Goal: Contribute content

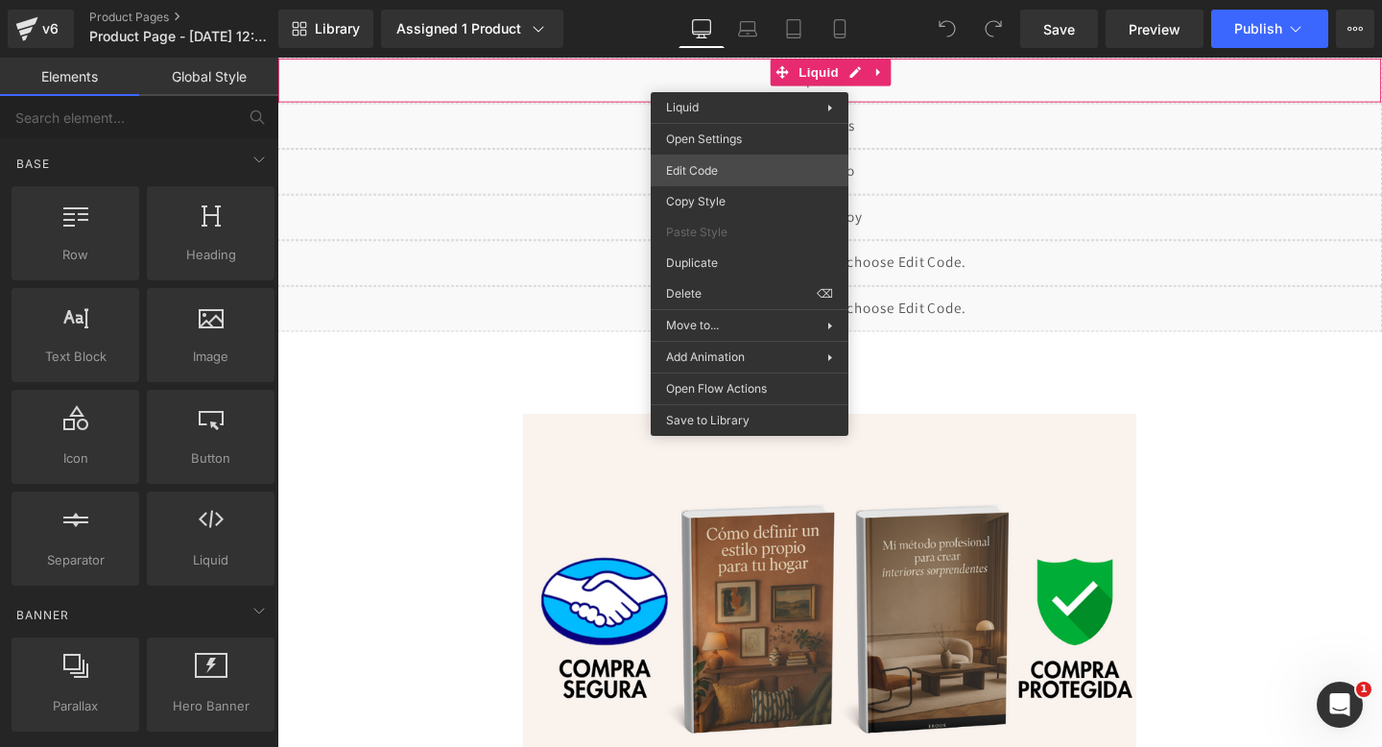
click at [700, 0] on div "You are previewing how the will restyle your page. You can not edit Elements in…" at bounding box center [691, 0] width 1382 height 0
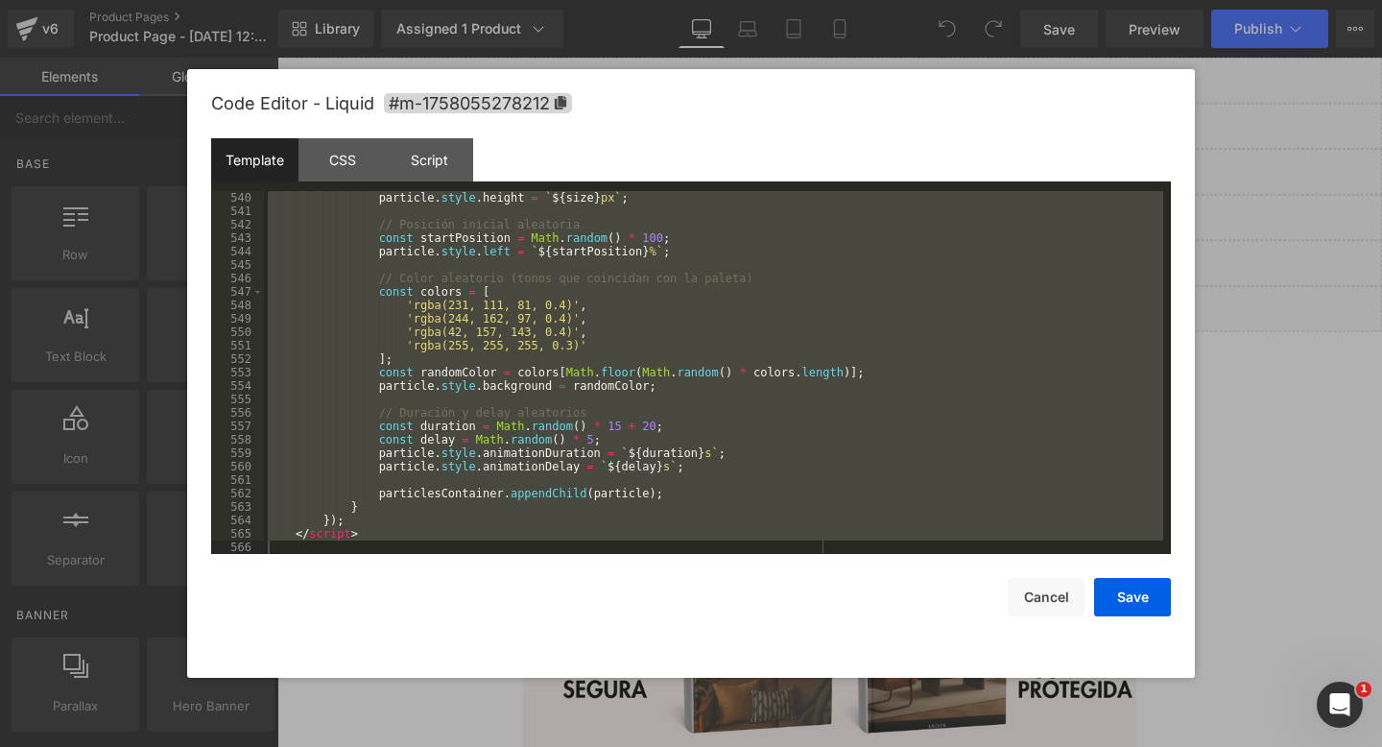
drag, startPoint x: 356, startPoint y: 220, endPoint x: 413, endPoint y: 746, distance: 529.0
click at [413, 746] on body "You are previewing how the will restyle your page. You can not edit Elements in…" at bounding box center [691, 373] width 1382 height 747
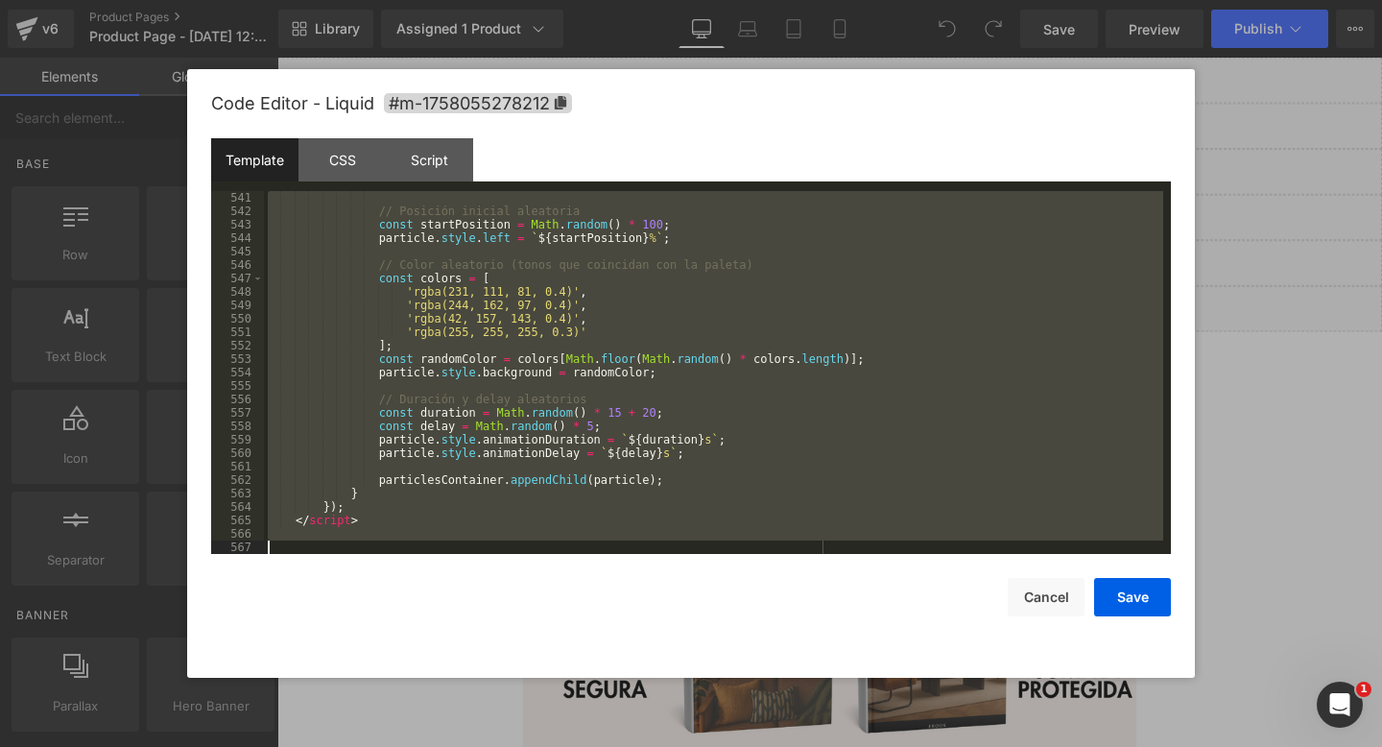
click at [489, 475] on div "// Posición inicial aleatoria const startPosition = Math . random ( ) * 100 ; p…" at bounding box center [713, 386] width 899 height 390
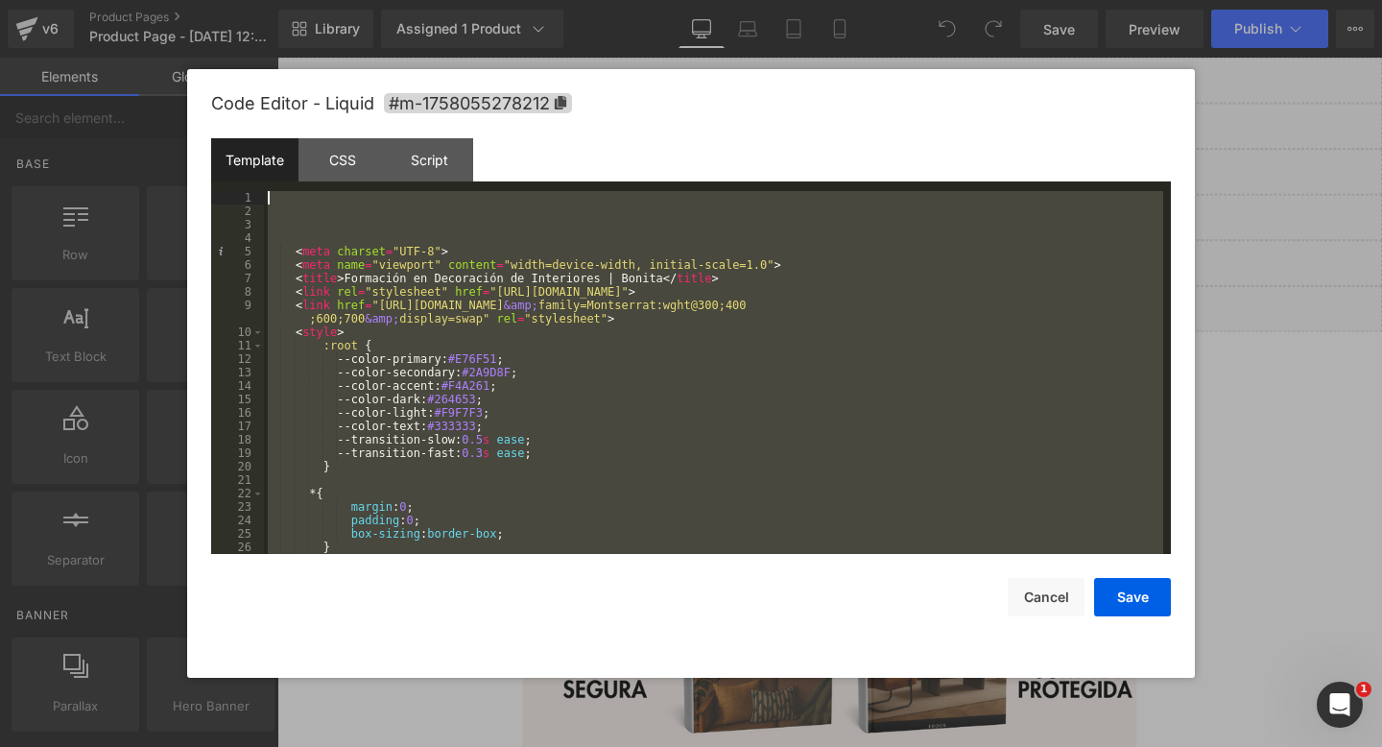
scroll to position [0, 0]
drag, startPoint x: 317, startPoint y: 539, endPoint x: 432, endPoint y: 126, distance: 429.4
click at [432, 126] on div "Code Editor - Liquid #m-1758055278212 Template CSS Script Data 1 2 3 4 5 6 7 8 …" at bounding box center [691, 373] width 960 height 609
click at [1061, 611] on button "Cancel" at bounding box center [1046, 597] width 77 height 38
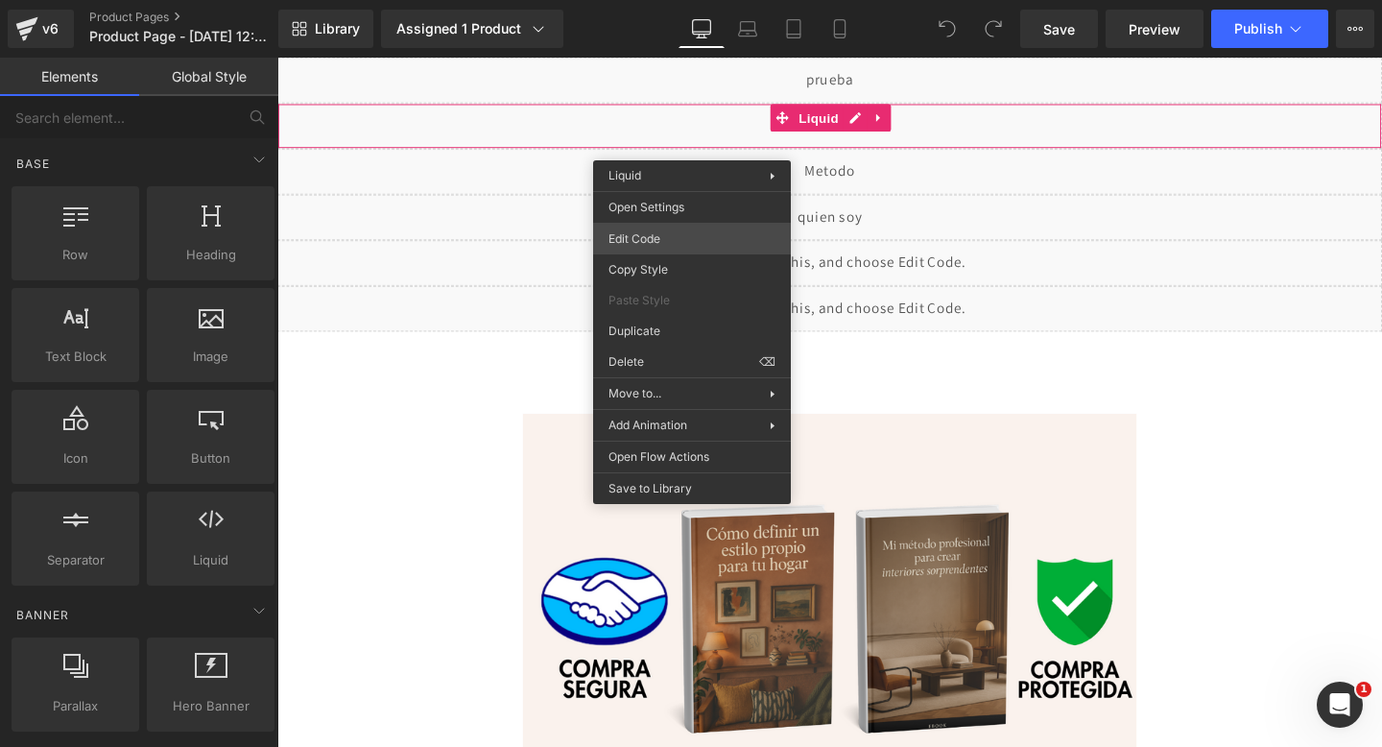
click at [646, 0] on div "You are previewing how the will restyle your page. You can not edit Elements in…" at bounding box center [691, 0] width 1382 height 0
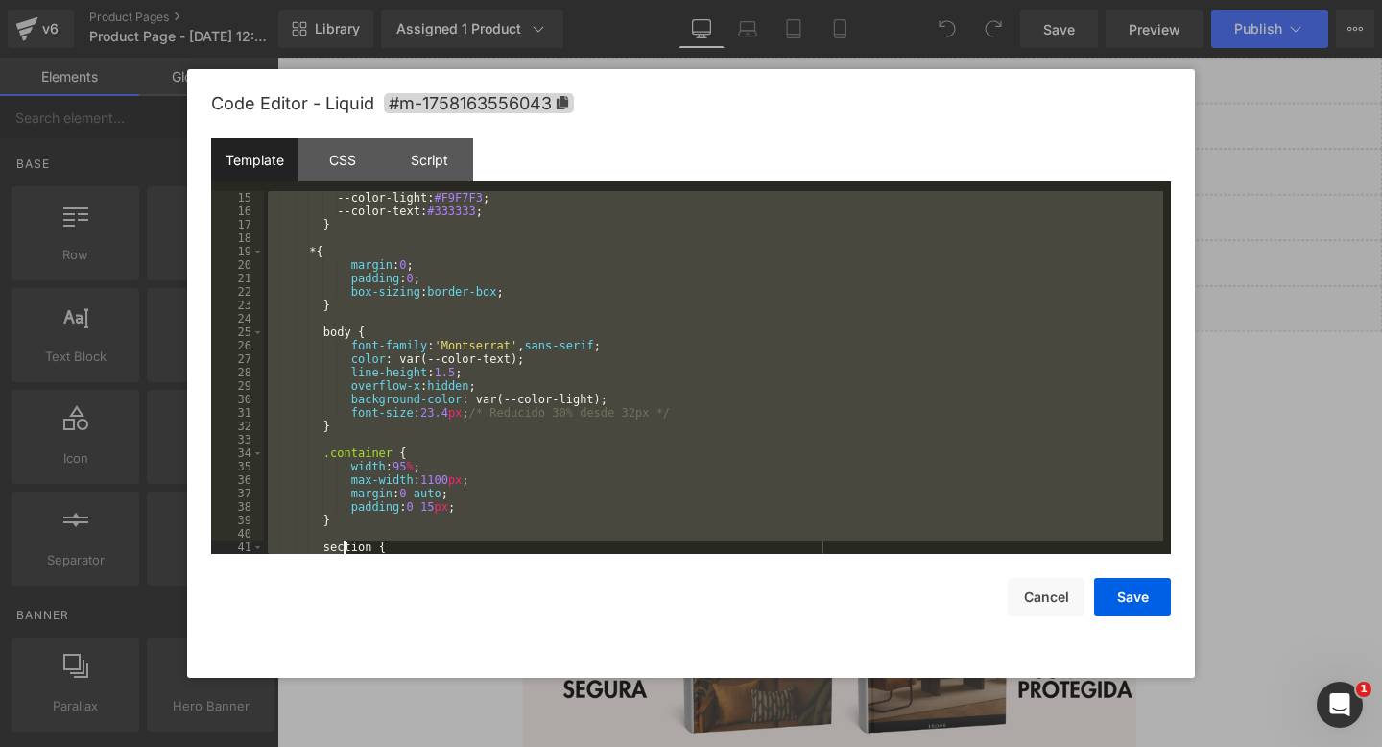
scroll to position [2365, 0]
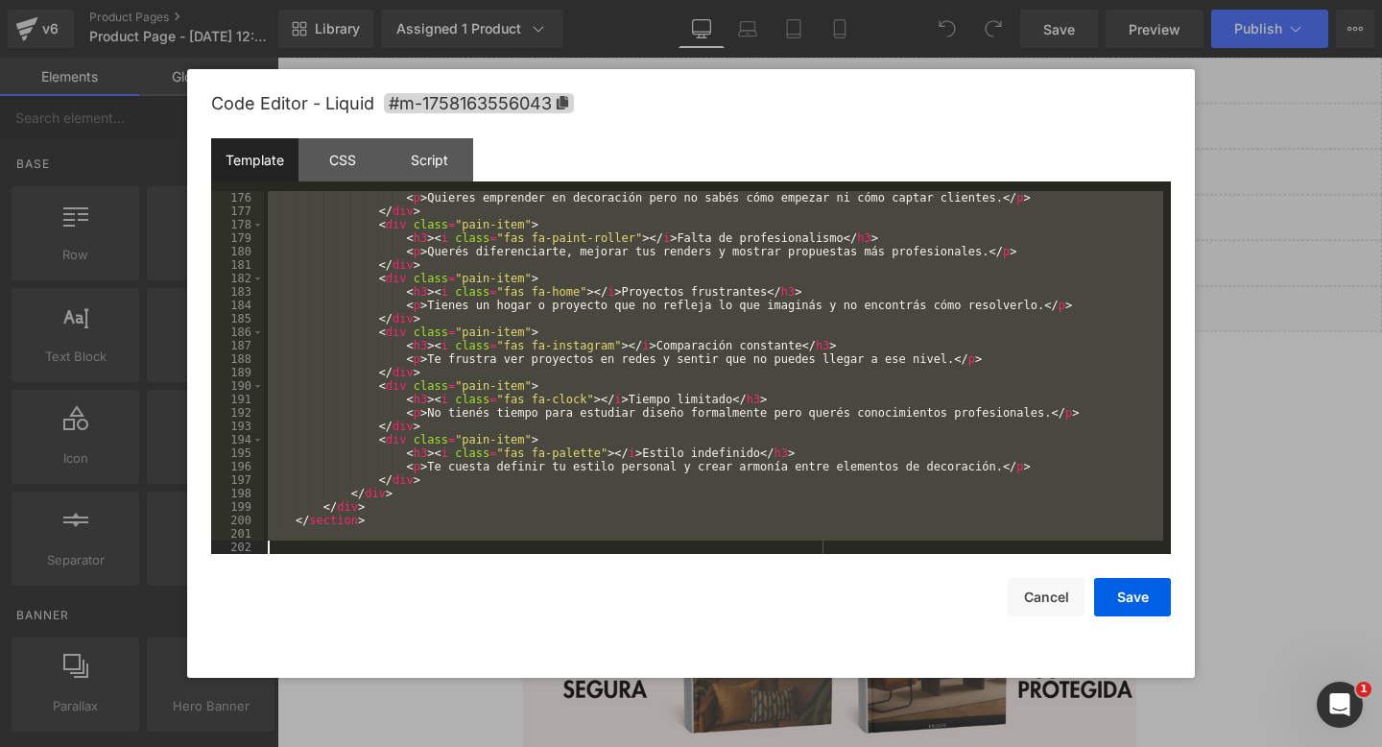
drag, startPoint x: 368, startPoint y: 212, endPoint x: 349, endPoint y: 746, distance: 534.0
click at [349, 746] on body "You are previewing how the will restyle your page. You can not edit Elements in…" at bounding box center [691, 373] width 1382 height 747
click at [1053, 605] on button "Cancel" at bounding box center [1046, 597] width 77 height 38
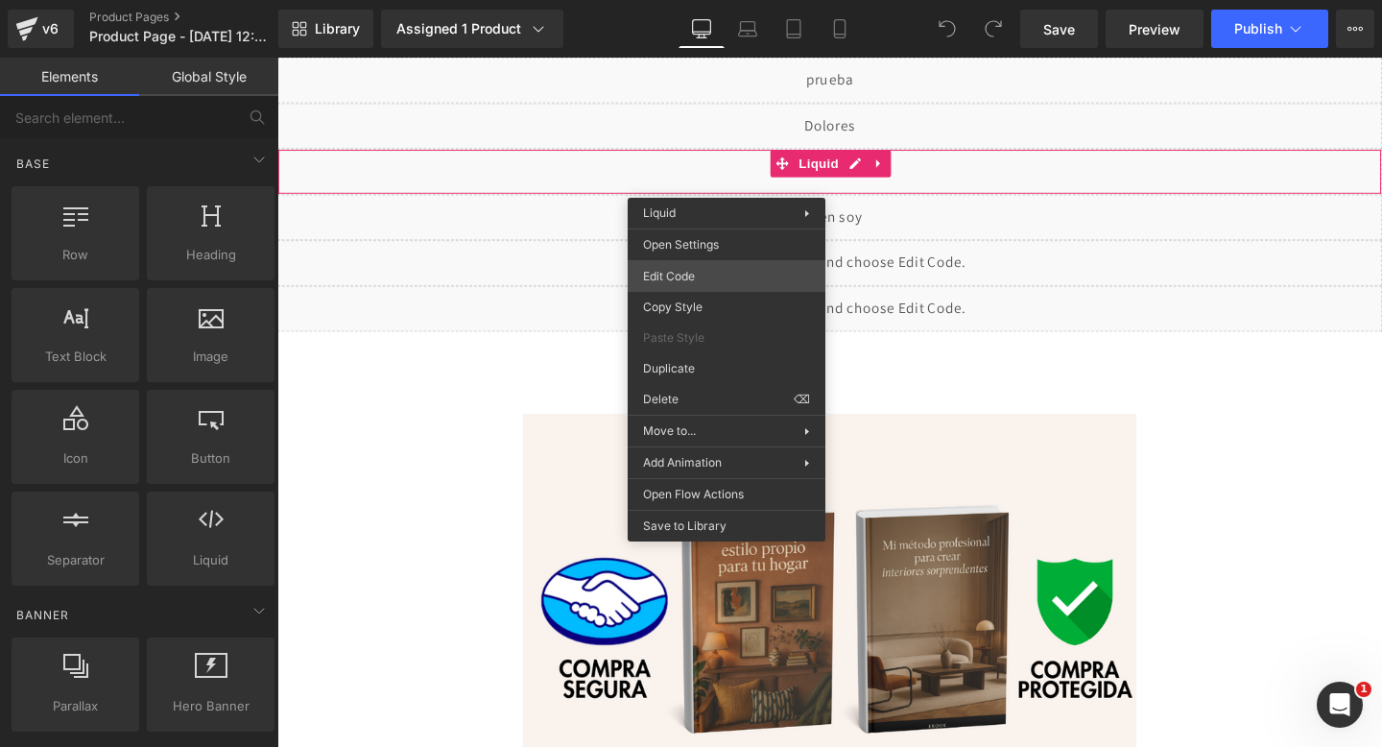
click at [677, 0] on div "You are previewing how the will restyle your page. You can not edit Elements in…" at bounding box center [691, 0] width 1382 height 0
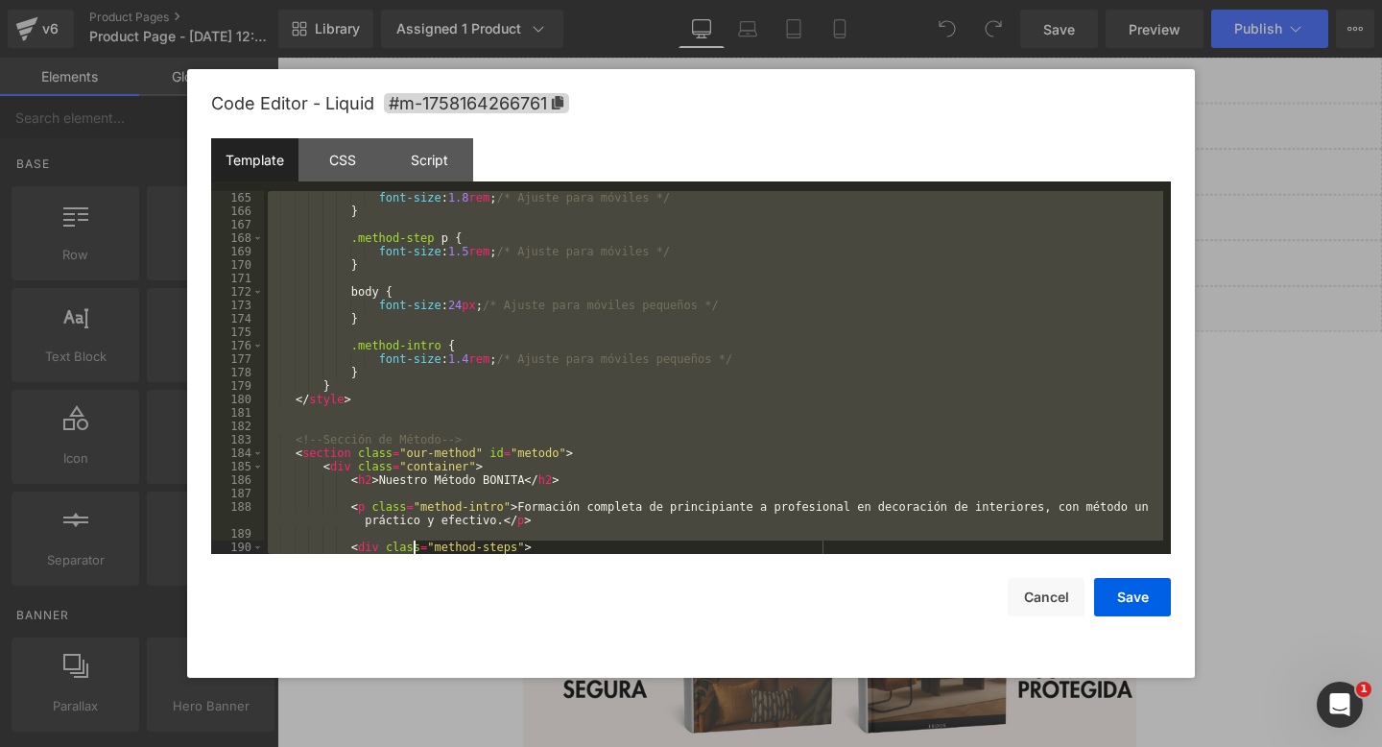
scroll to position [2553, 0]
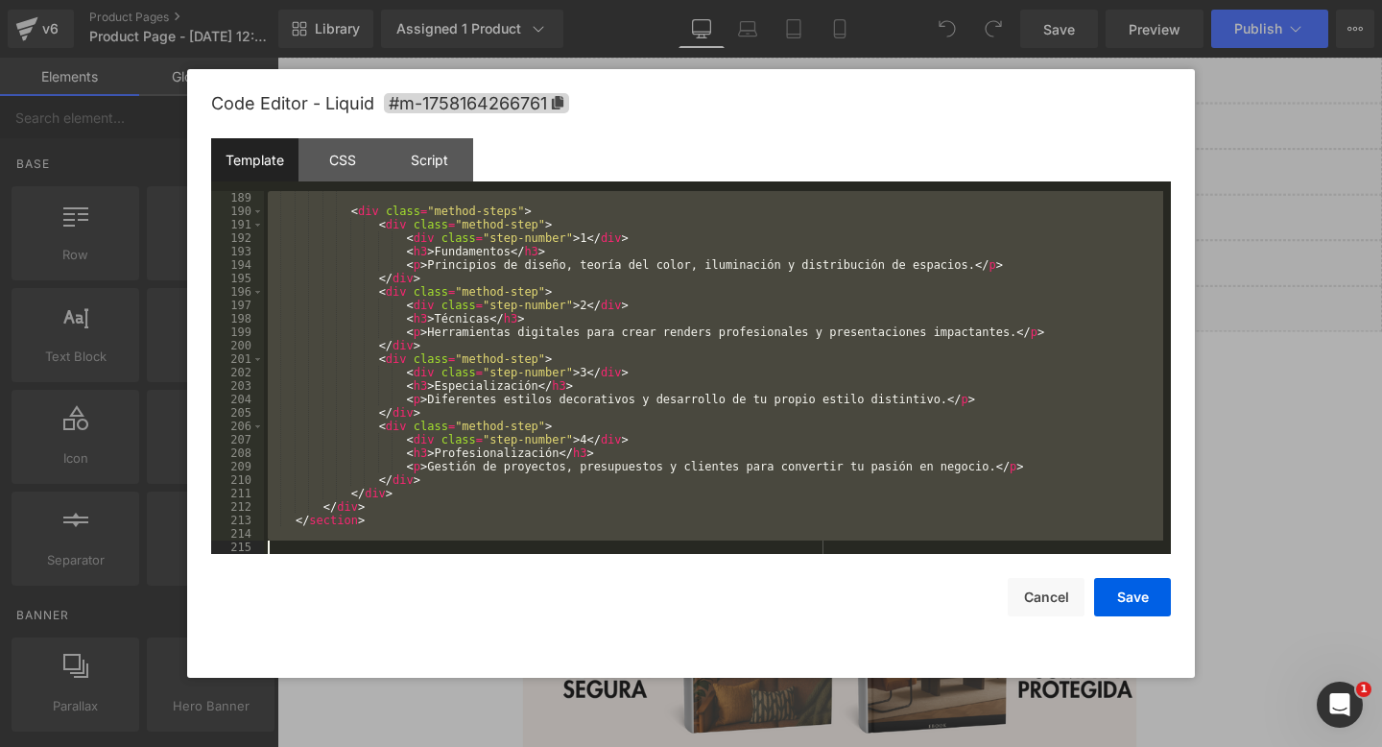
drag, startPoint x: 410, startPoint y: 218, endPoint x: 417, endPoint y: 746, distance: 528.0
click at [417, 746] on body "You are previewing how the will restyle your page. You can not edit Elements in…" at bounding box center [691, 373] width 1382 height 747
click at [1059, 601] on button "Cancel" at bounding box center [1046, 597] width 77 height 38
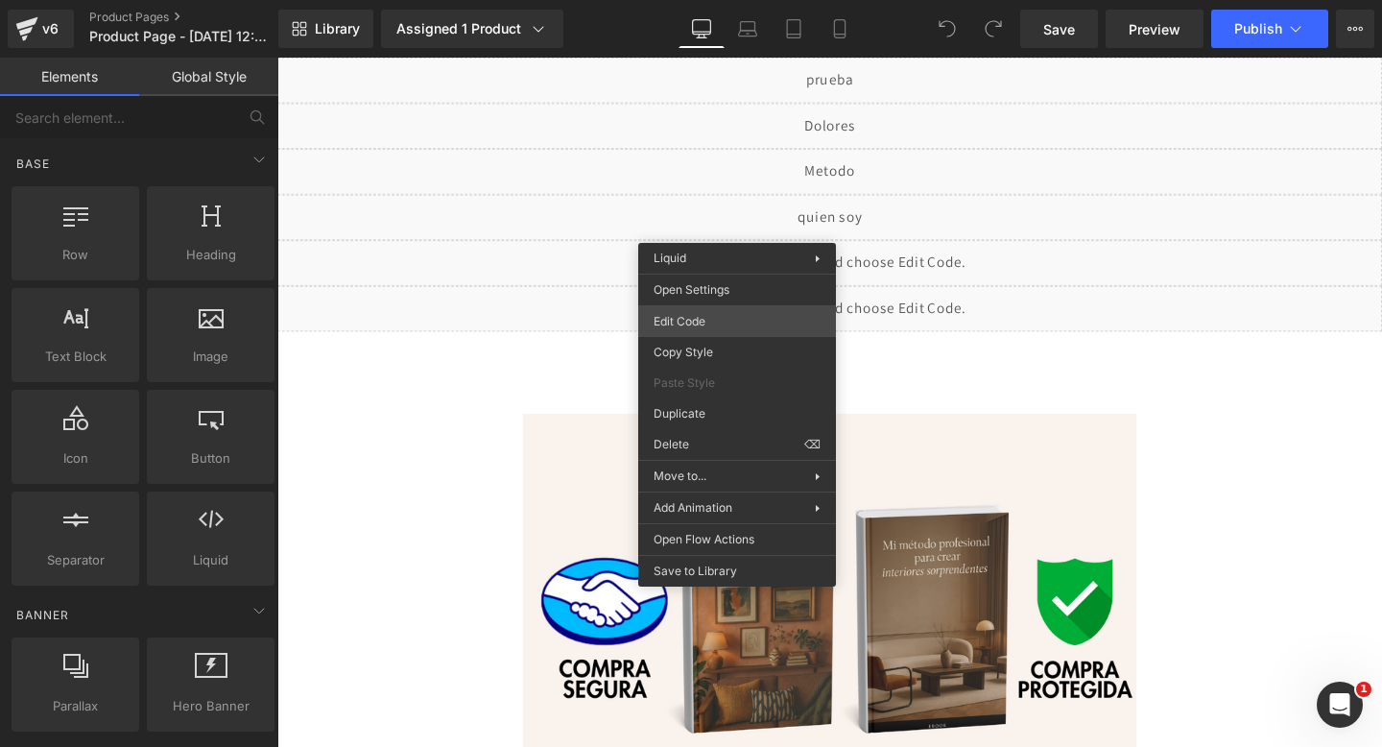
click at [672, 0] on div "You are previewing how the will restyle your page. You can not edit Elements in…" at bounding box center [691, 0] width 1382 height 0
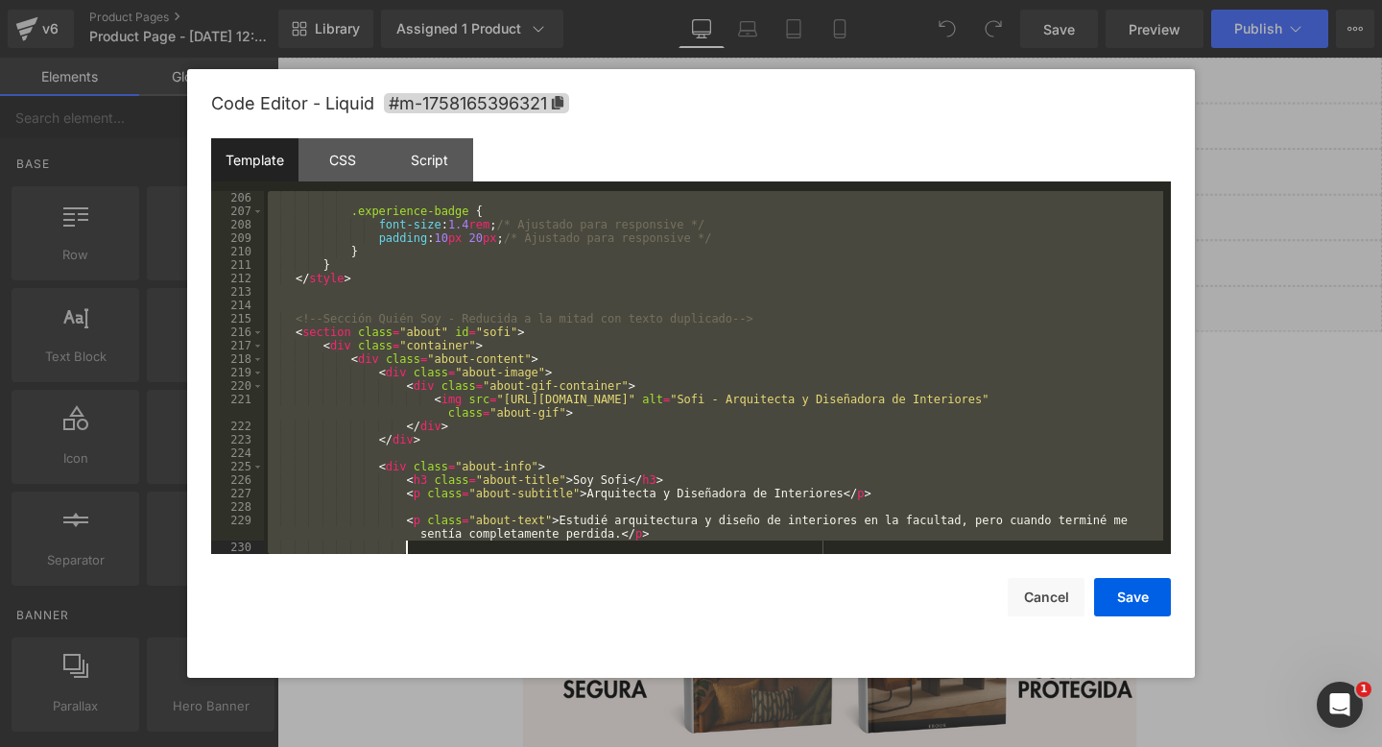
scroll to position [2997, 0]
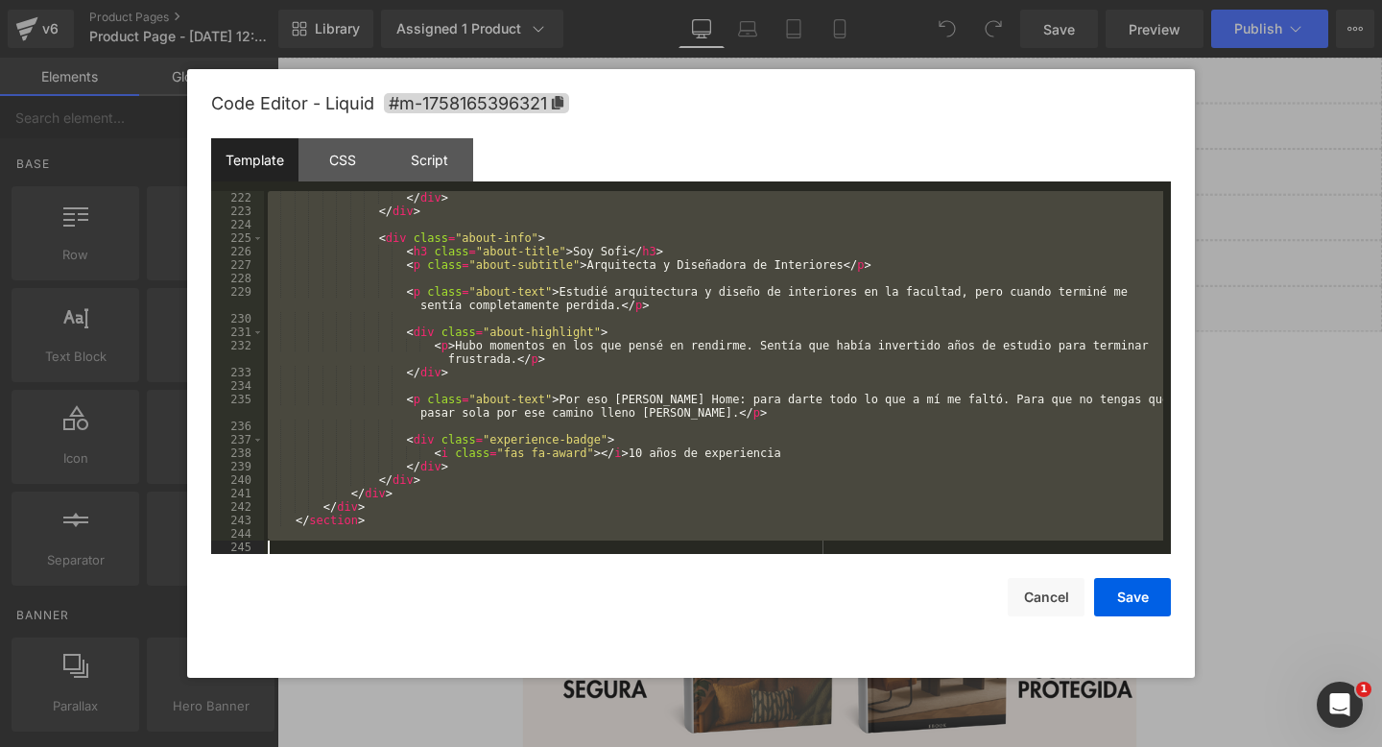
drag, startPoint x: 380, startPoint y: 225, endPoint x: 428, endPoint y: 746, distance: 523.4
click at [428, 746] on body "You are previewing how the will restyle your page. You can not edit Elements in…" at bounding box center [691, 373] width 1382 height 747
click at [1057, 592] on button "Cancel" at bounding box center [1046, 597] width 77 height 38
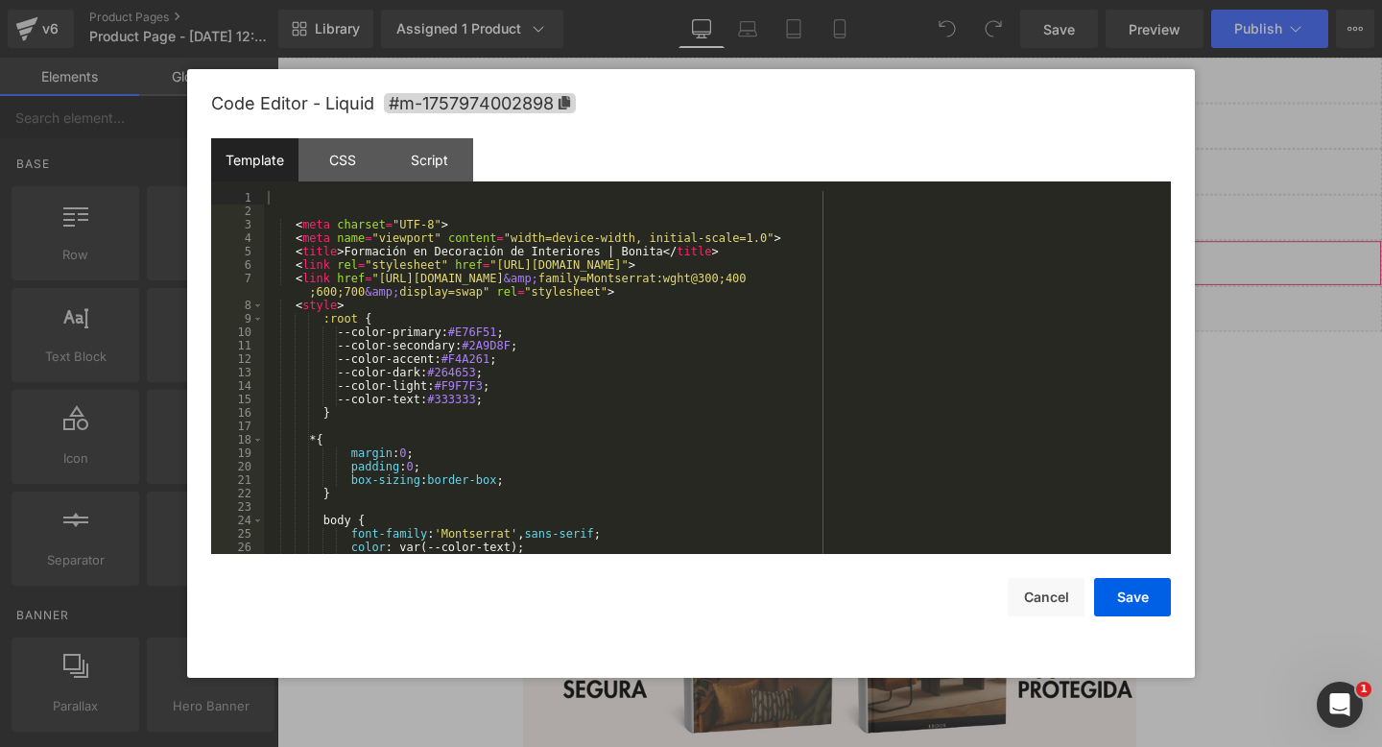
click at [621, 0] on div "You are previewing how the will restyle your page. You can not edit Elements in…" at bounding box center [691, 0] width 1382 height 0
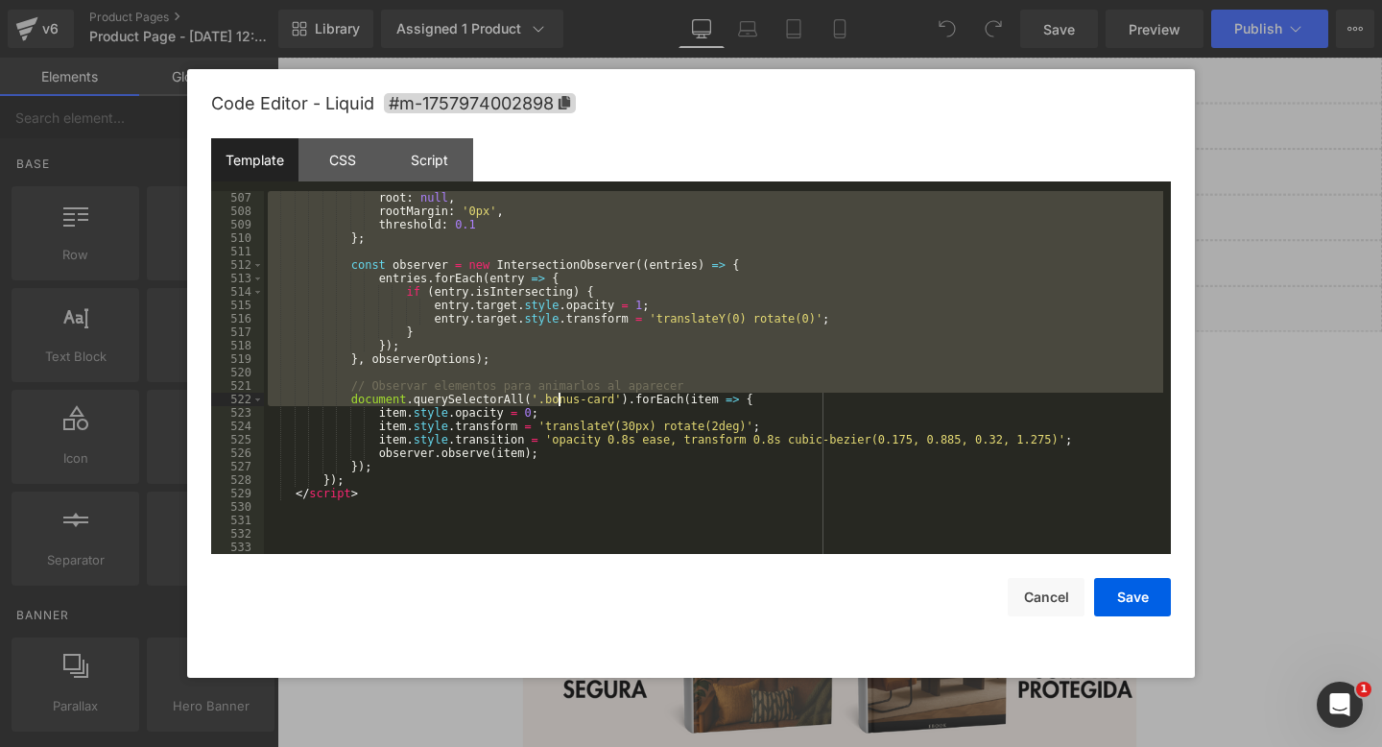
scroll to position [6867, 0]
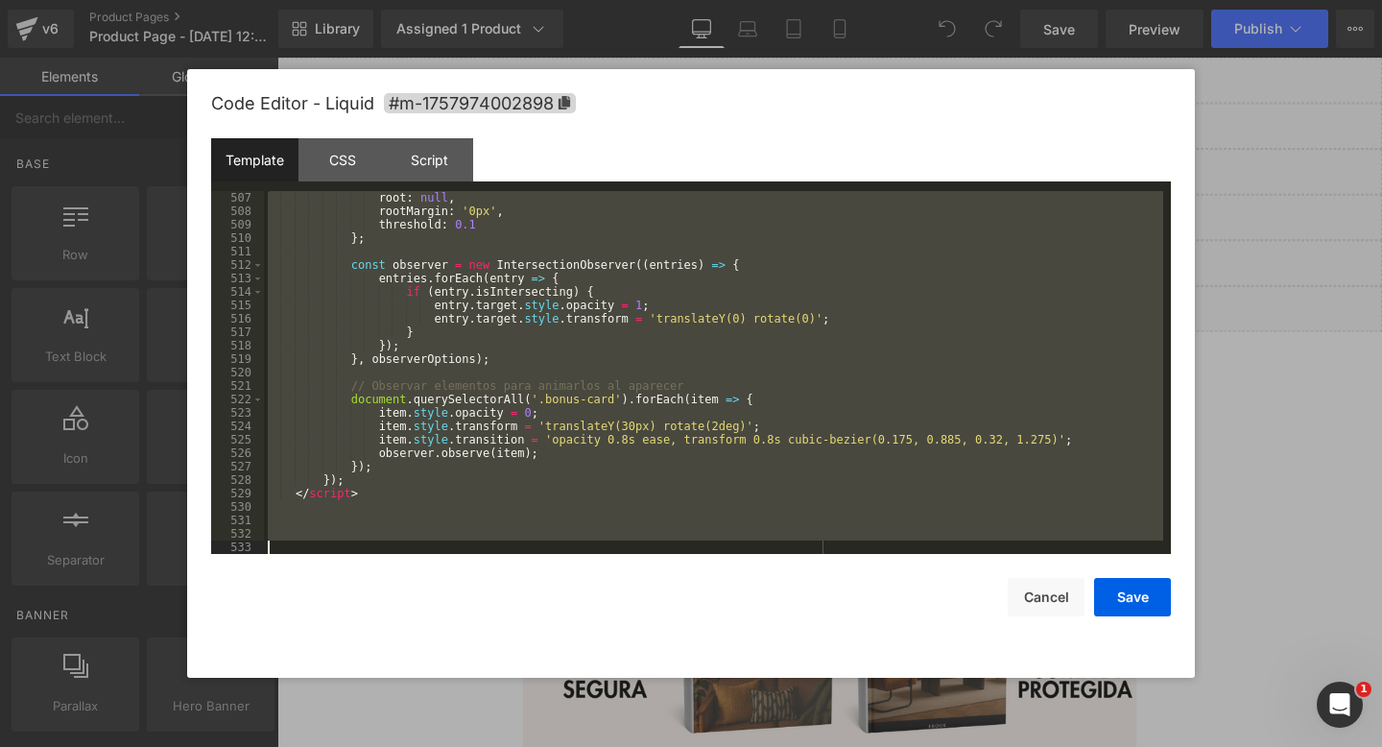
drag, startPoint x: 328, startPoint y: 192, endPoint x: 491, endPoint y: 548, distance: 391.7
click at [491, 548] on div "root : null , rootMargin : '0px' , threshold : 0.1 } ; const observer = new Int…" at bounding box center [713, 386] width 899 height 390
click at [1052, 584] on button "Cancel" at bounding box center [1046, 597] width 77 height 38
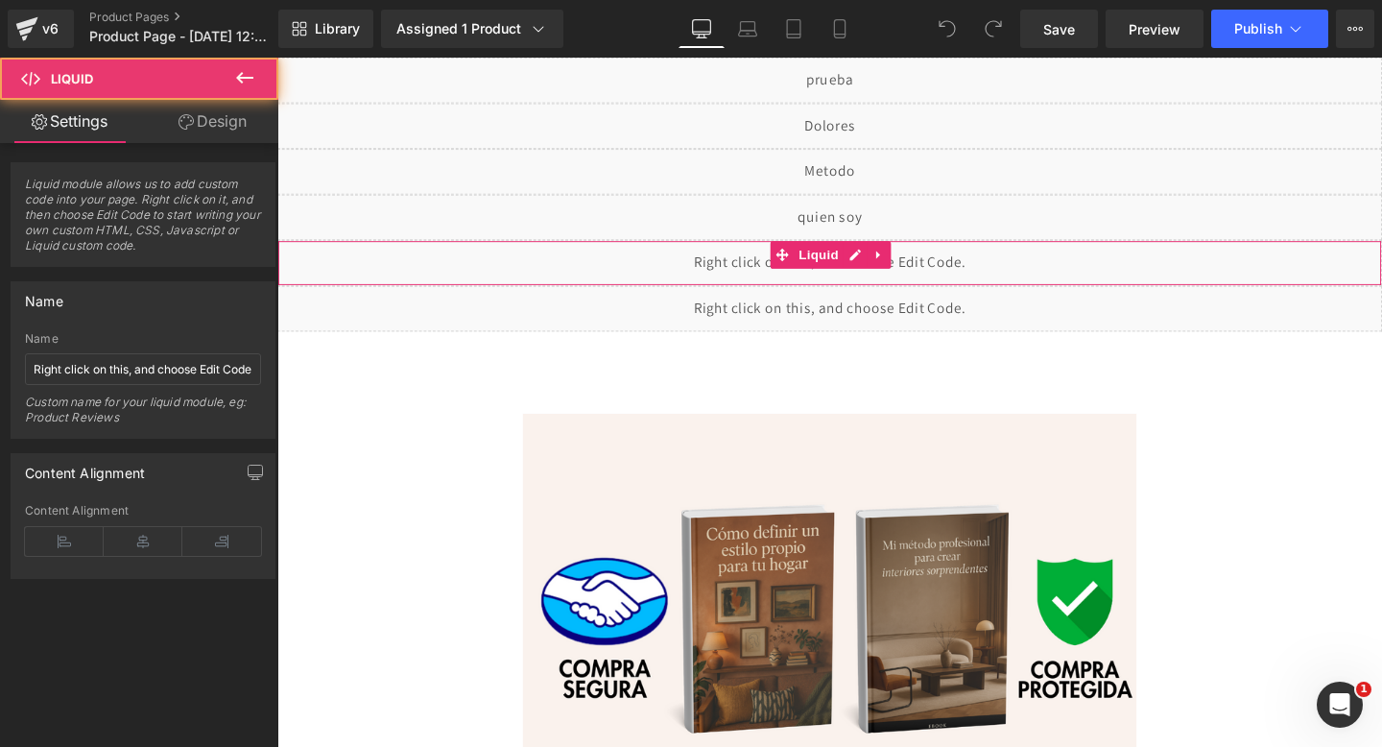
click at [678, 276] on div "Liquid" at bounding box center [857, 274] width 1161 height 48
click at [108, 373] on input "Right click on this, and choose Edit Code." at bounding box center [143, 369] width 236 height 32
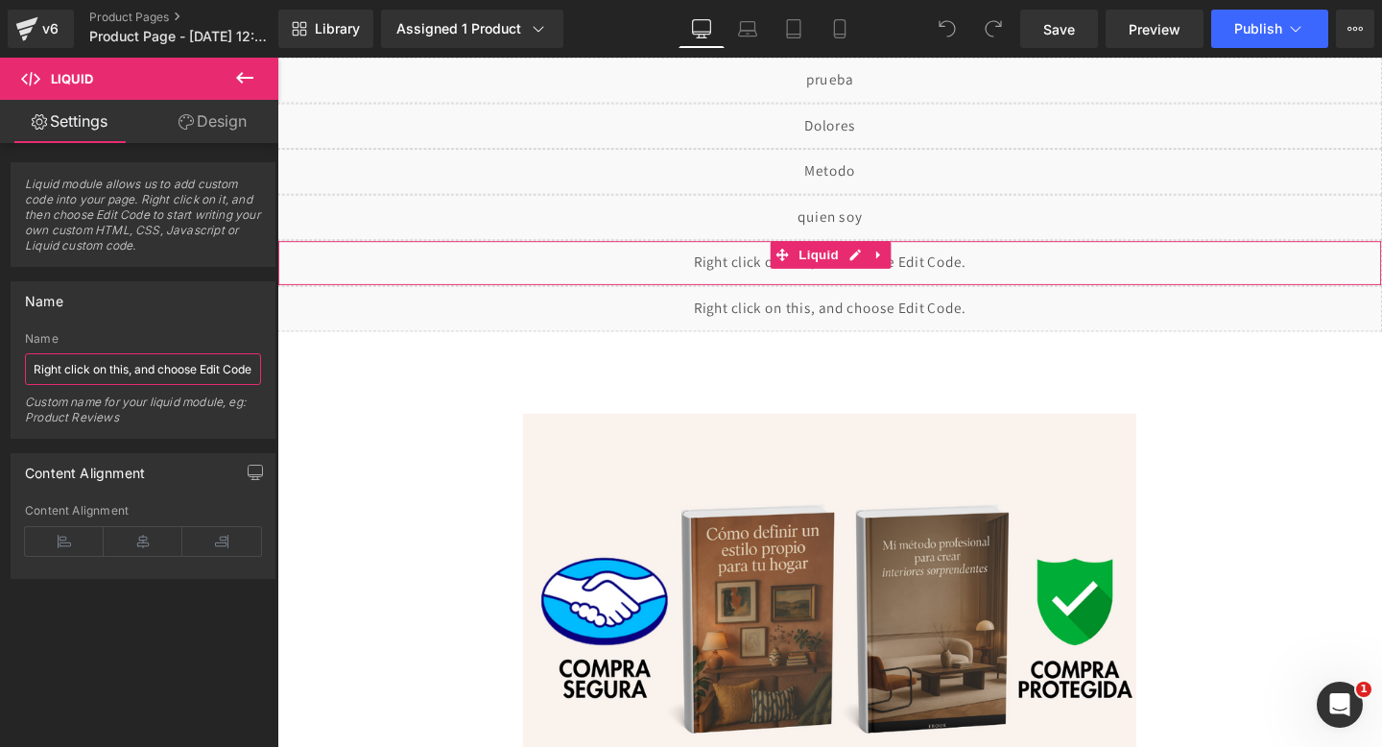
click at [108, 373] on input "Right click on this, and choose Edit Code." at bounding box center [143, 369] width 236 height 32
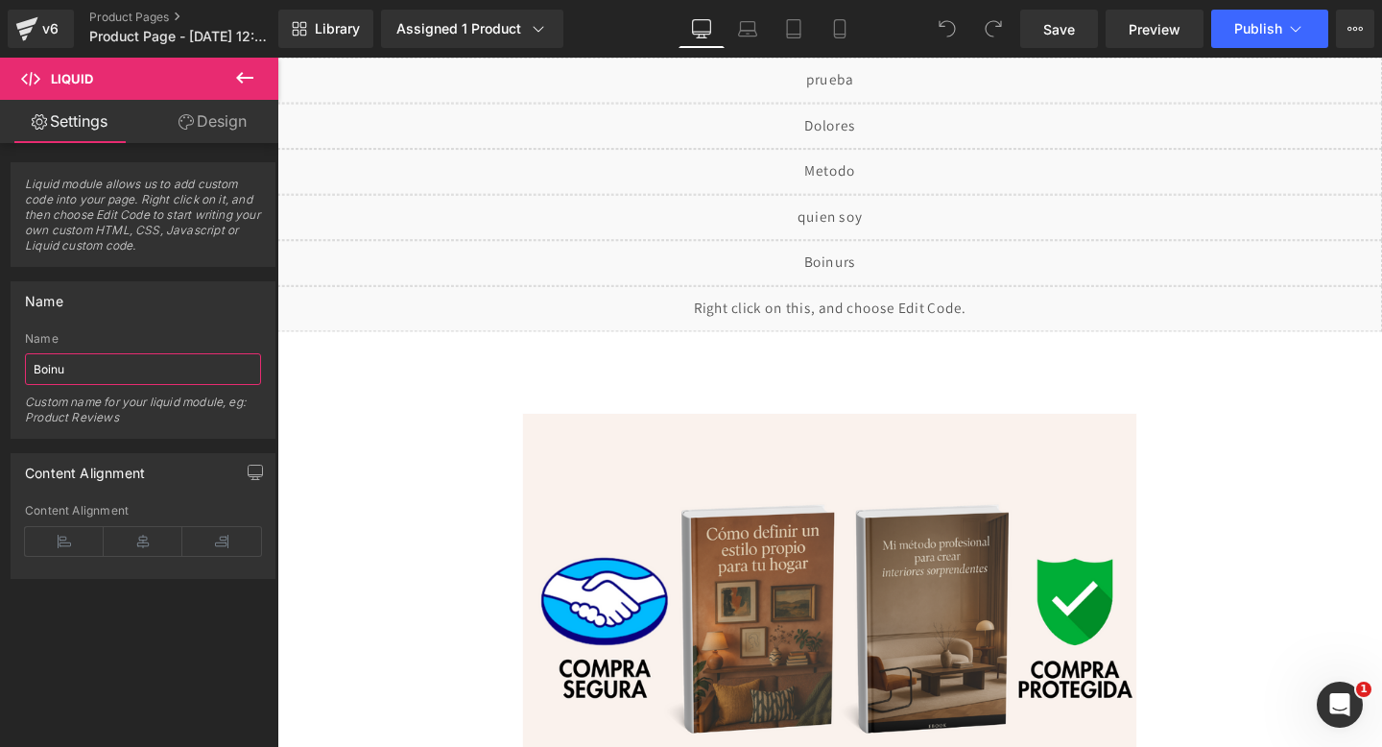
type input "Boinus"
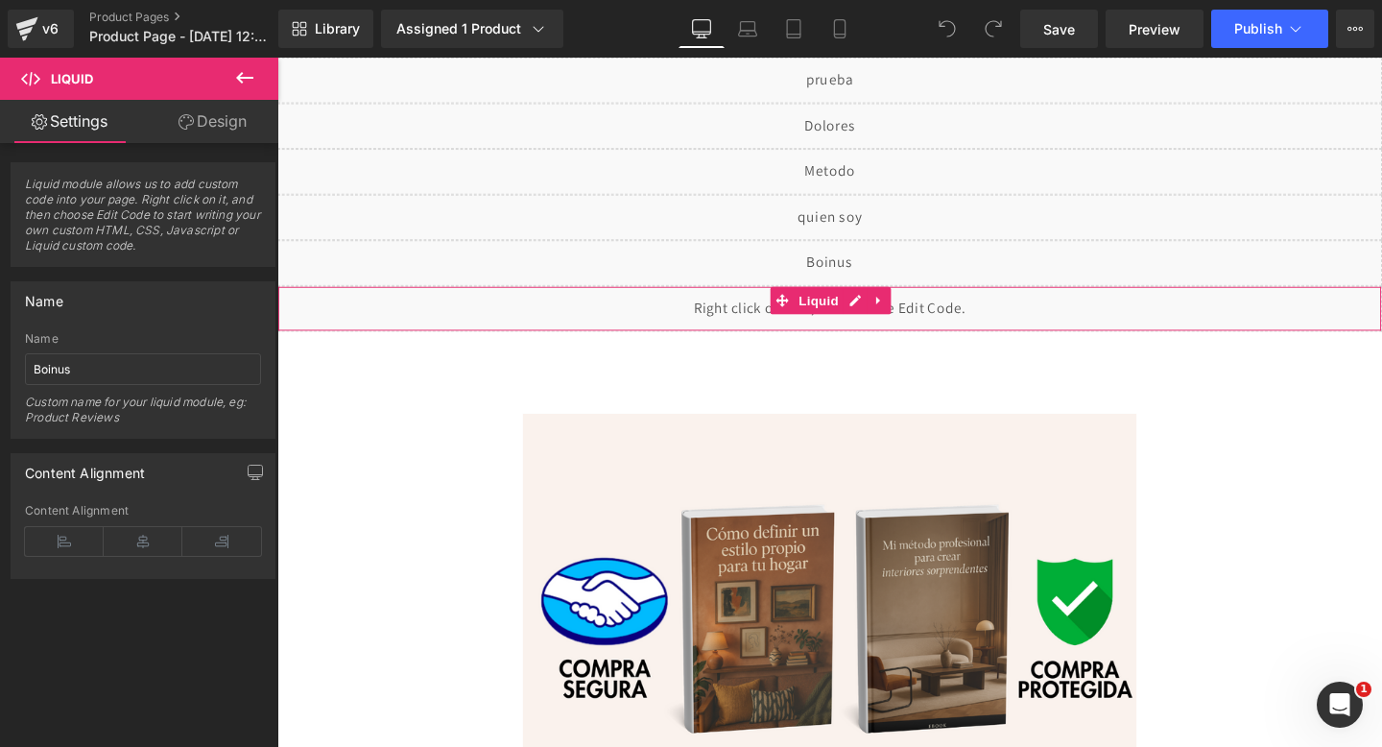
click at [638, 319] on div "Liquid" at bounding box center [857, 322] width 1161 height 48
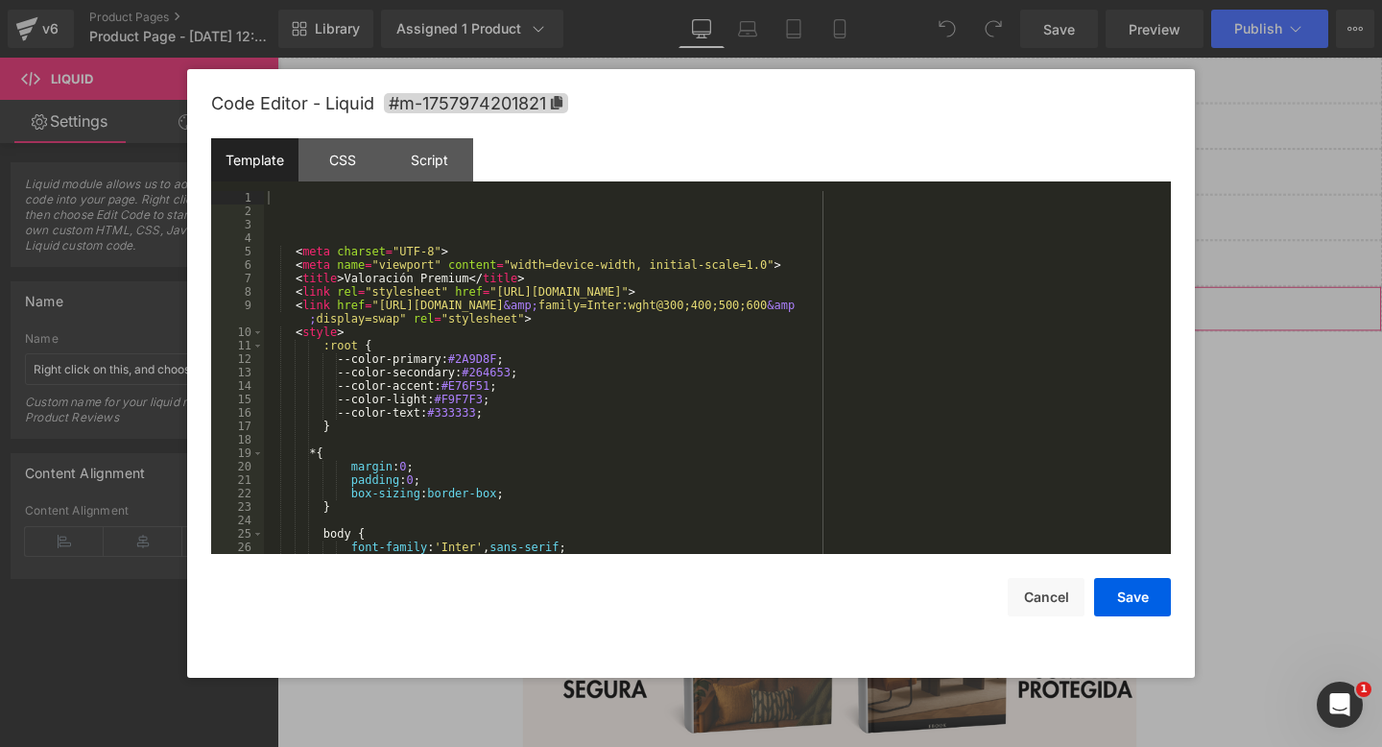
click at [662, 0] on div "You are previewing how the will restyle your page. You can not edit Elements in…" at bounding box center [691, 0] width 1382 height 0
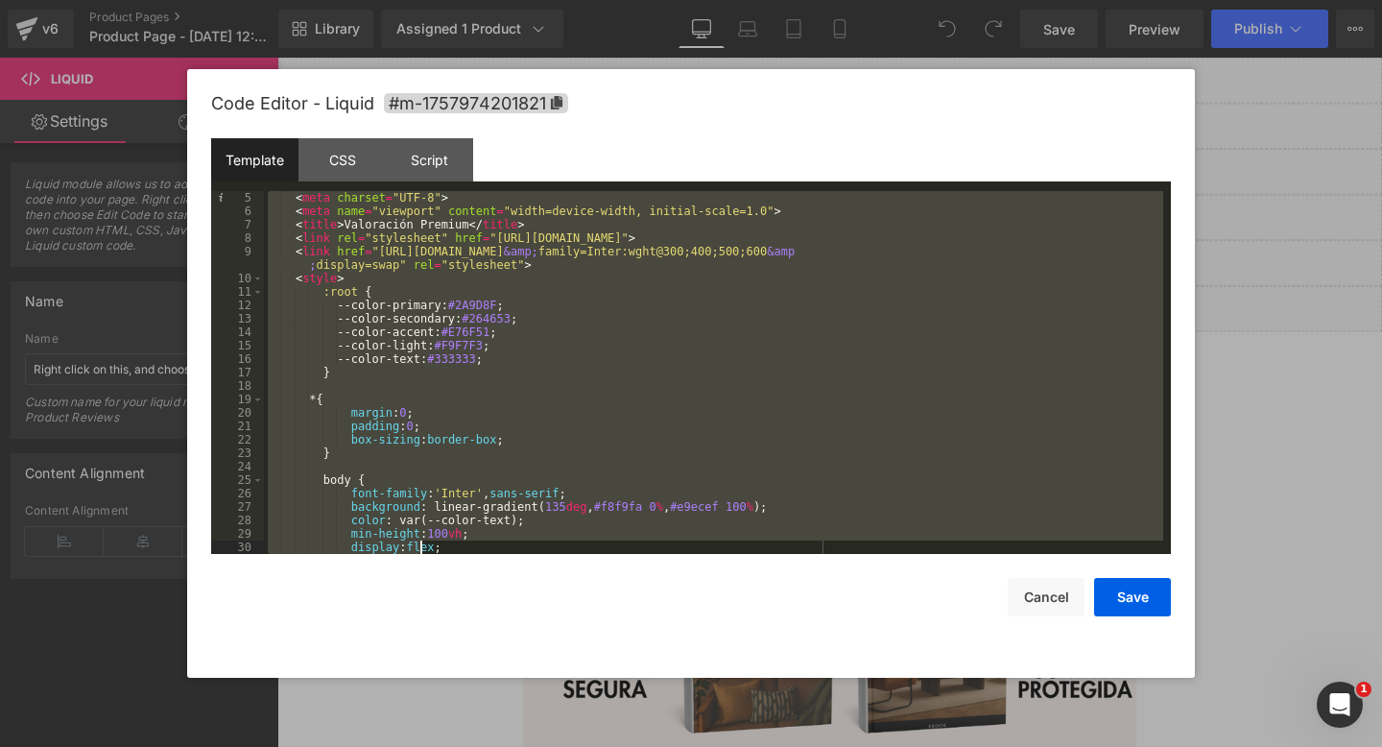
scroll to position [2123, 0]
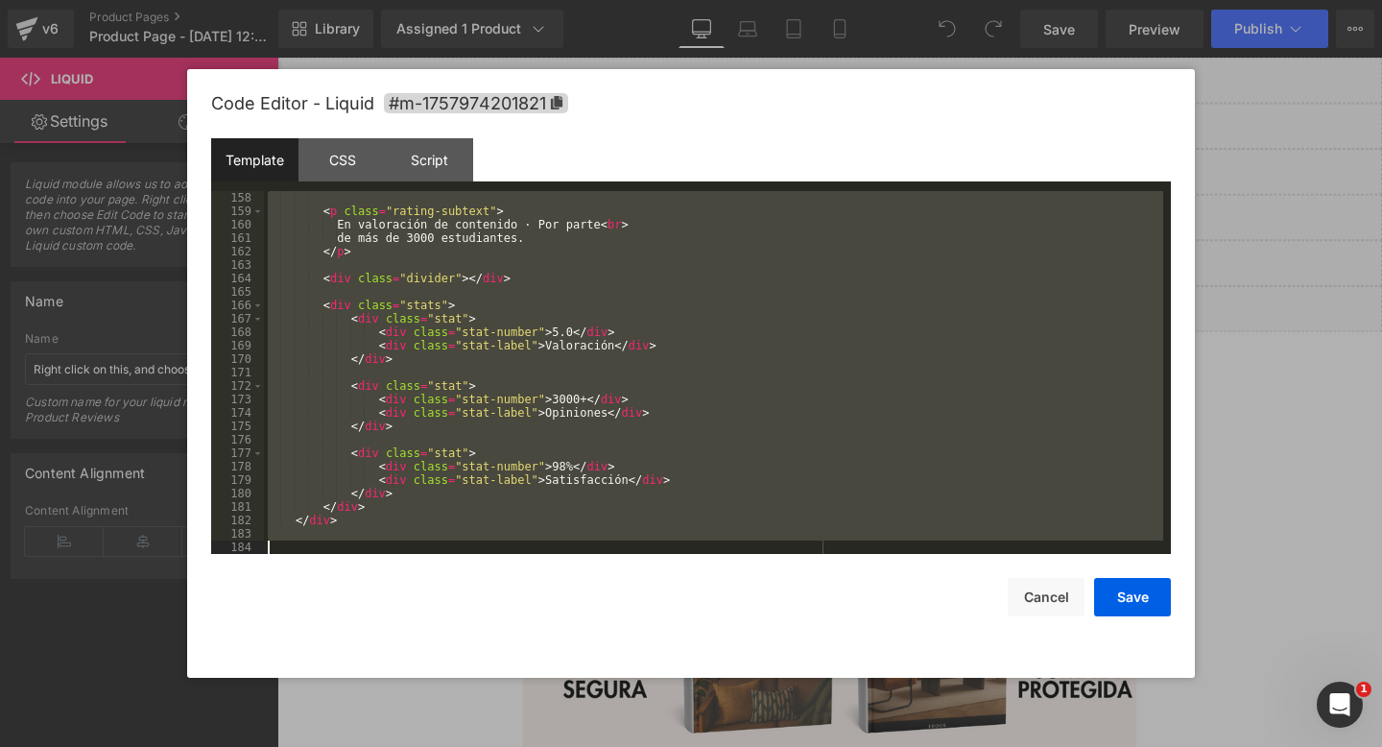
drag, startPoint x: 513, startPoint y: 219, endPoint x: 357, endPoint y: 746, distance: 549.4
click at [357, 746] on body "You are previewing how the will restyle your page. You can not edit Elements in…" at bounding box center [691, 373] width 1382 height 747
click at [1037, 590] on button "Cancel" at bounding box center [1046, 597] width 77 height 38
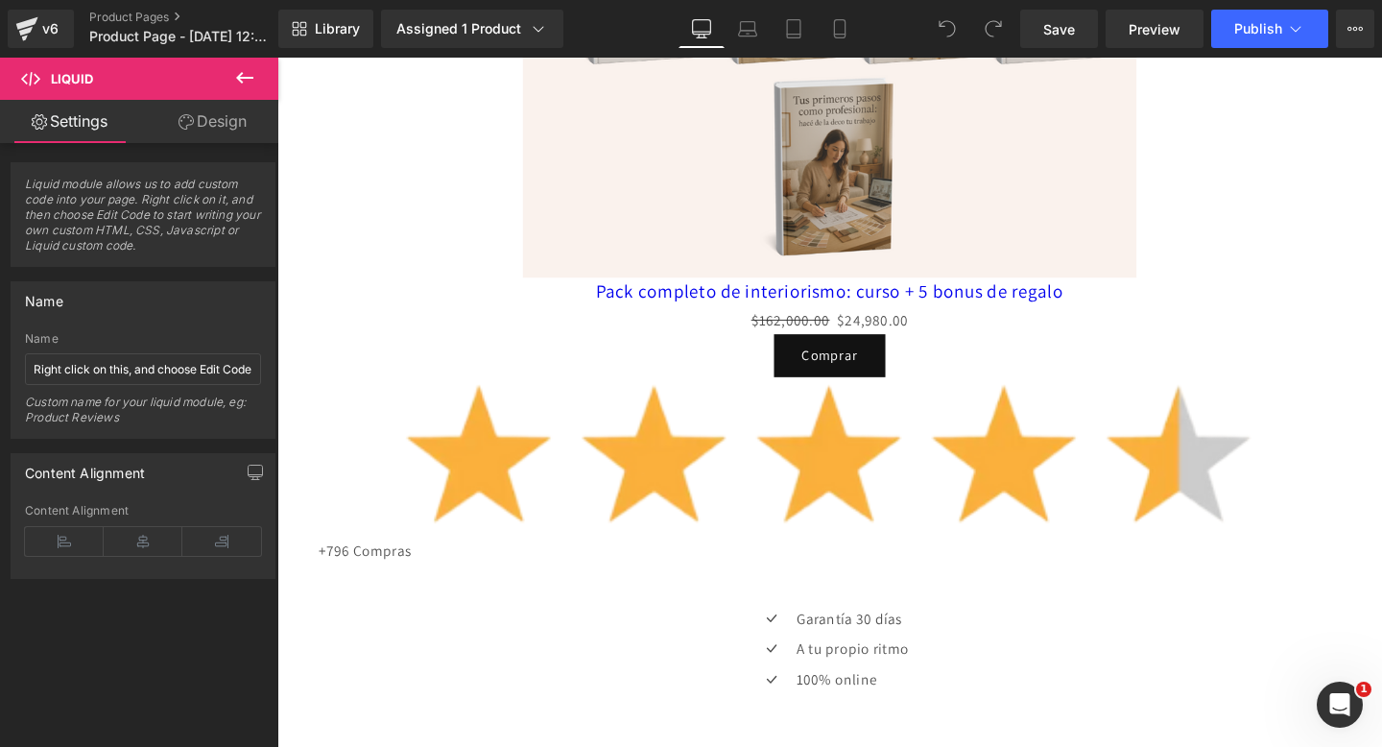
scroll to position [908, 0]
click at [848, 39] on link "Mobile" at bounding box center [840, 29] width 46 height 38
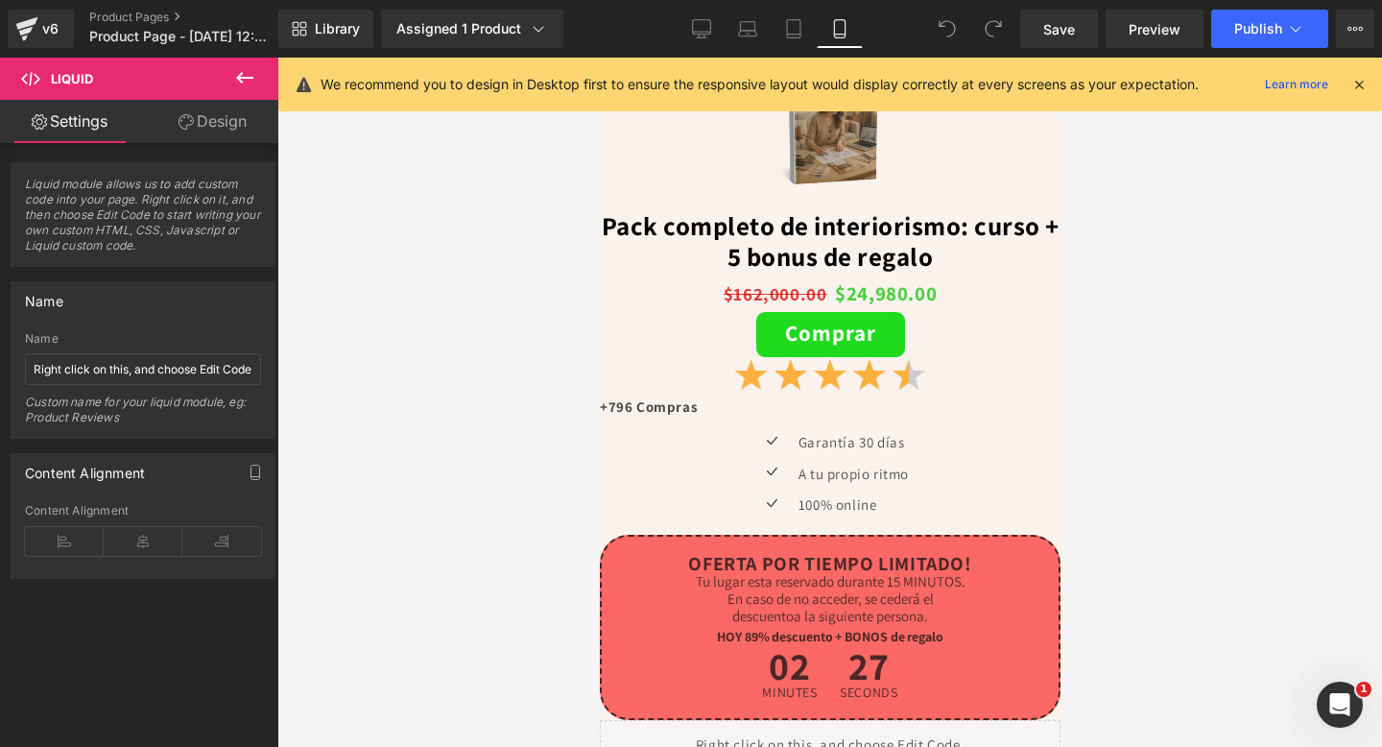
scroll to position [617, 0]
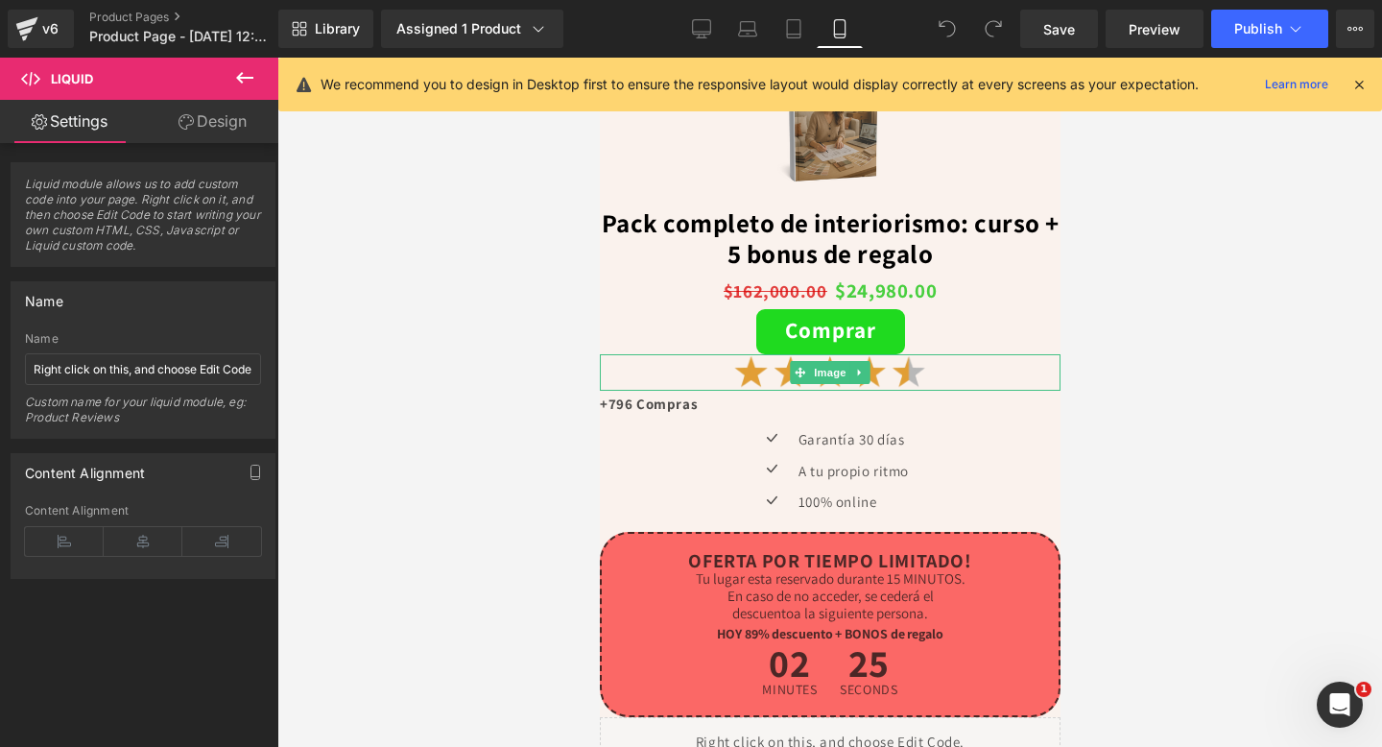
click at [784, 373] on img at bounding box center [829, 372] width 230 height 36
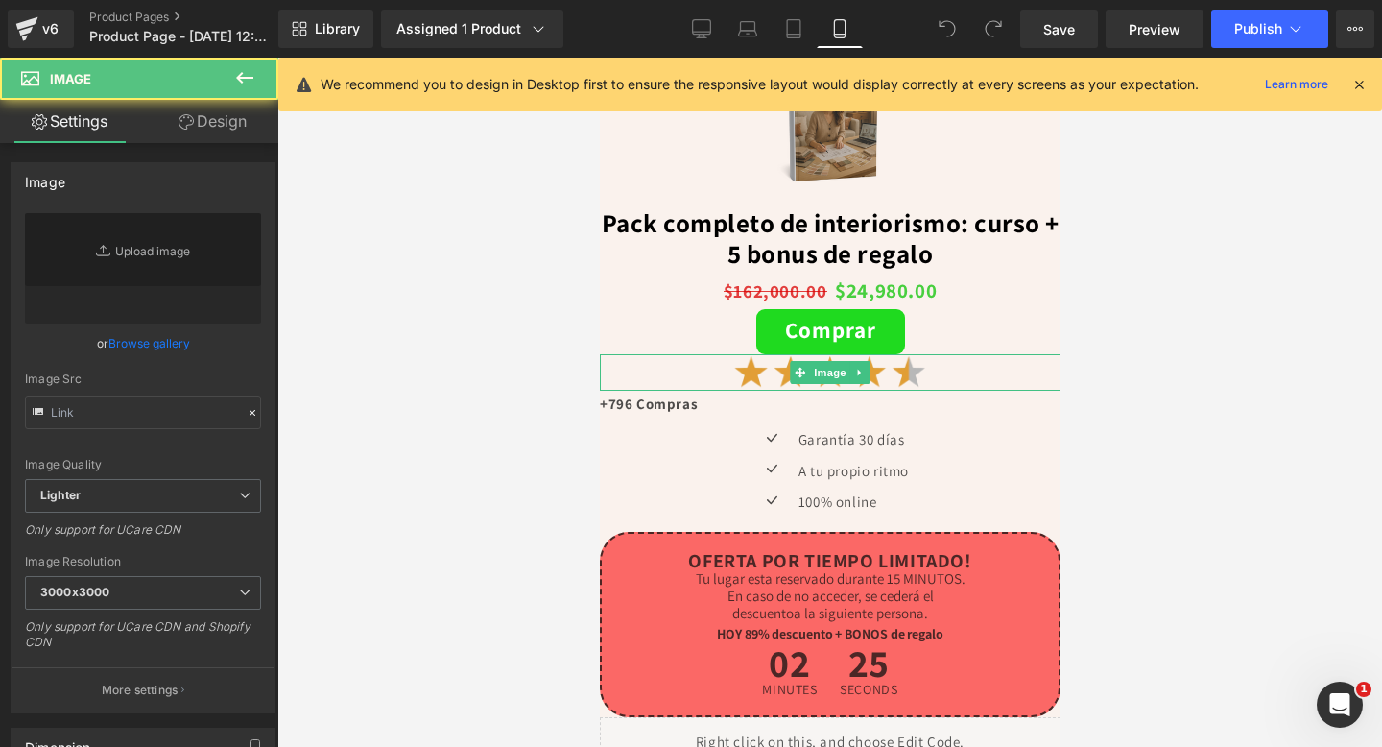
type input "[URL][DOMAIN_NAME]"
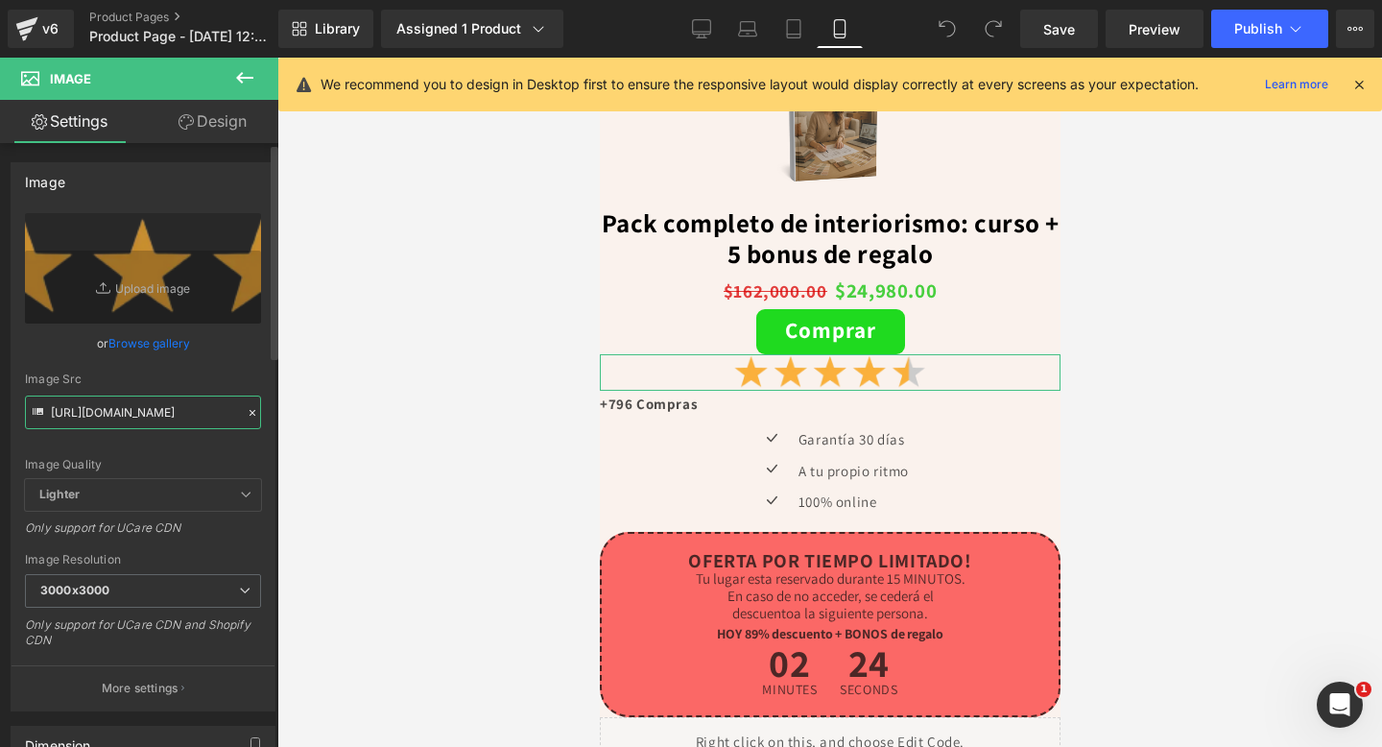
click at [63, 419] on input "[URL][DOMAIN_NAME]" at bounding box center [143, 412] width 236 height 34
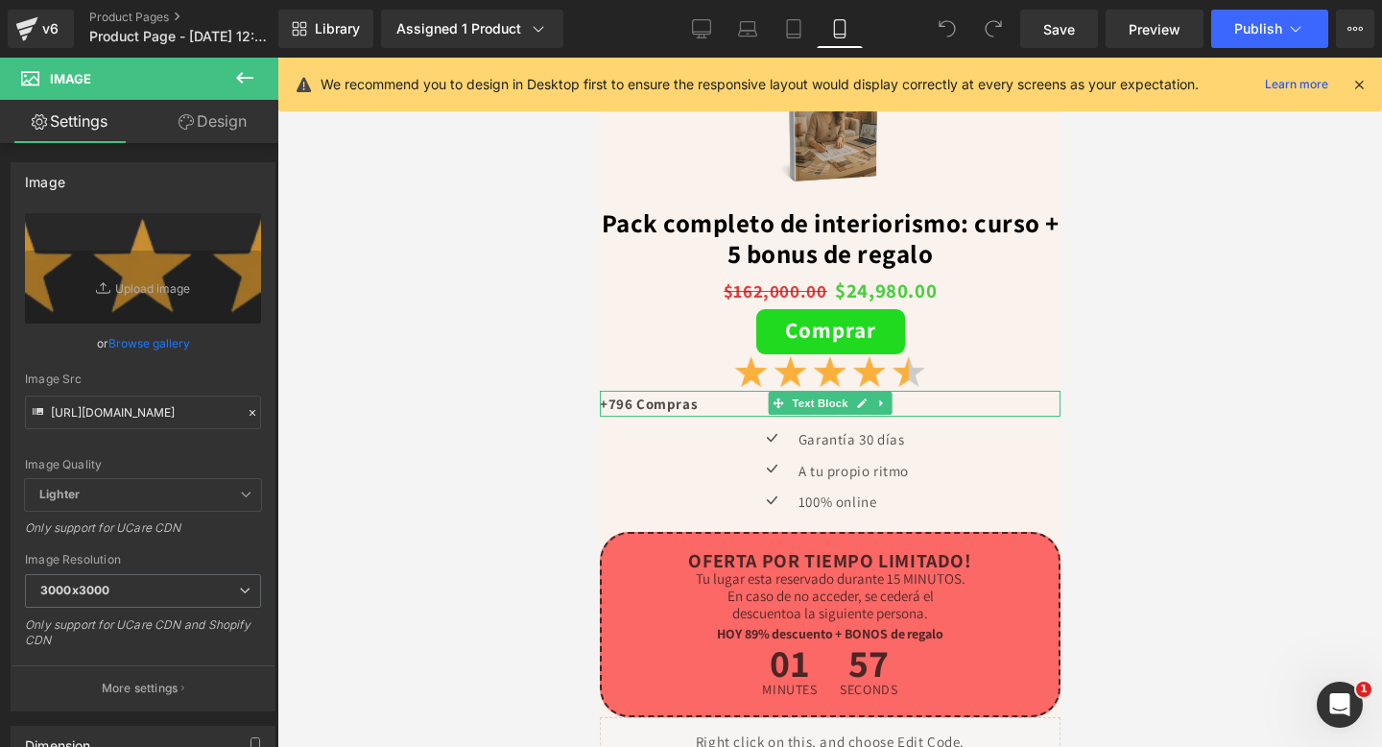
click at [717, 406] on p "+796 Compras" at bounding box center [829, 404] width 461 height 26
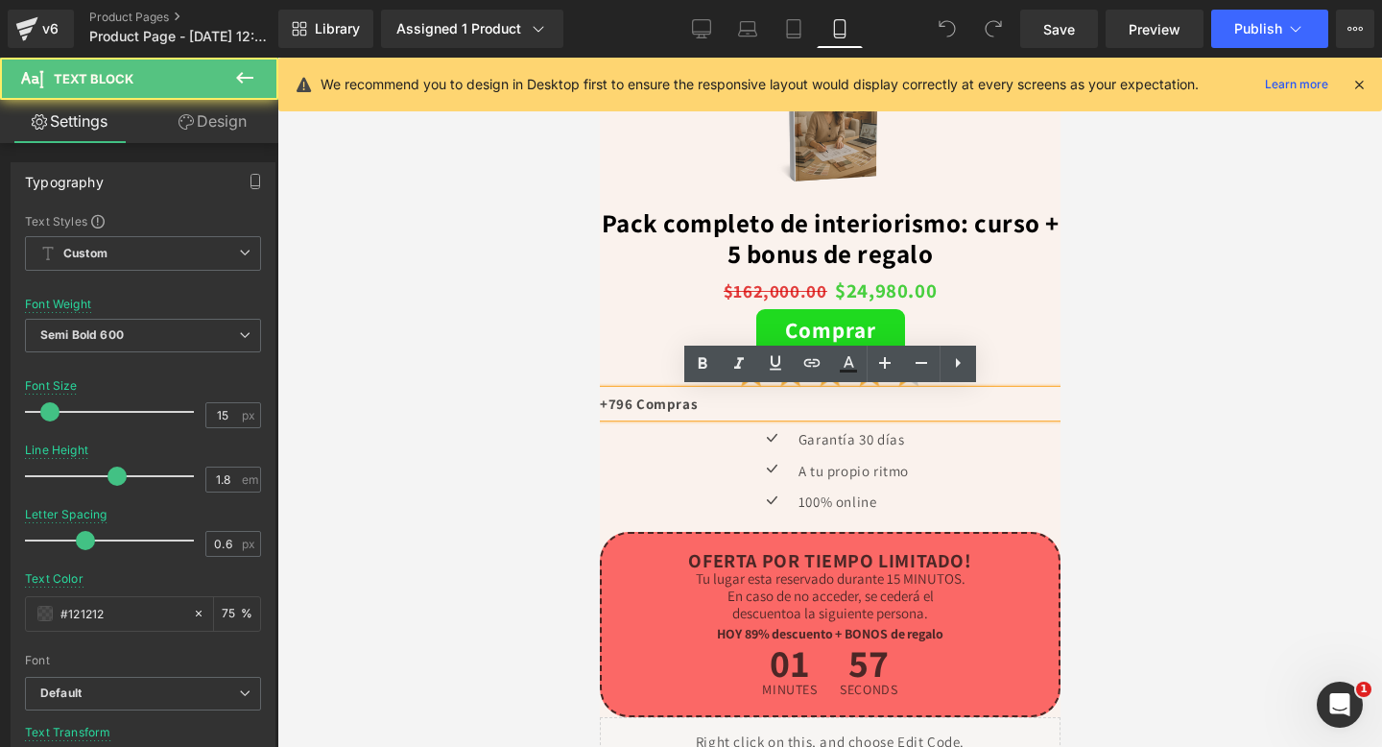
click at [717, 406] on p "+796 Compras" at bounding box center [829, 404] width 461 height 26
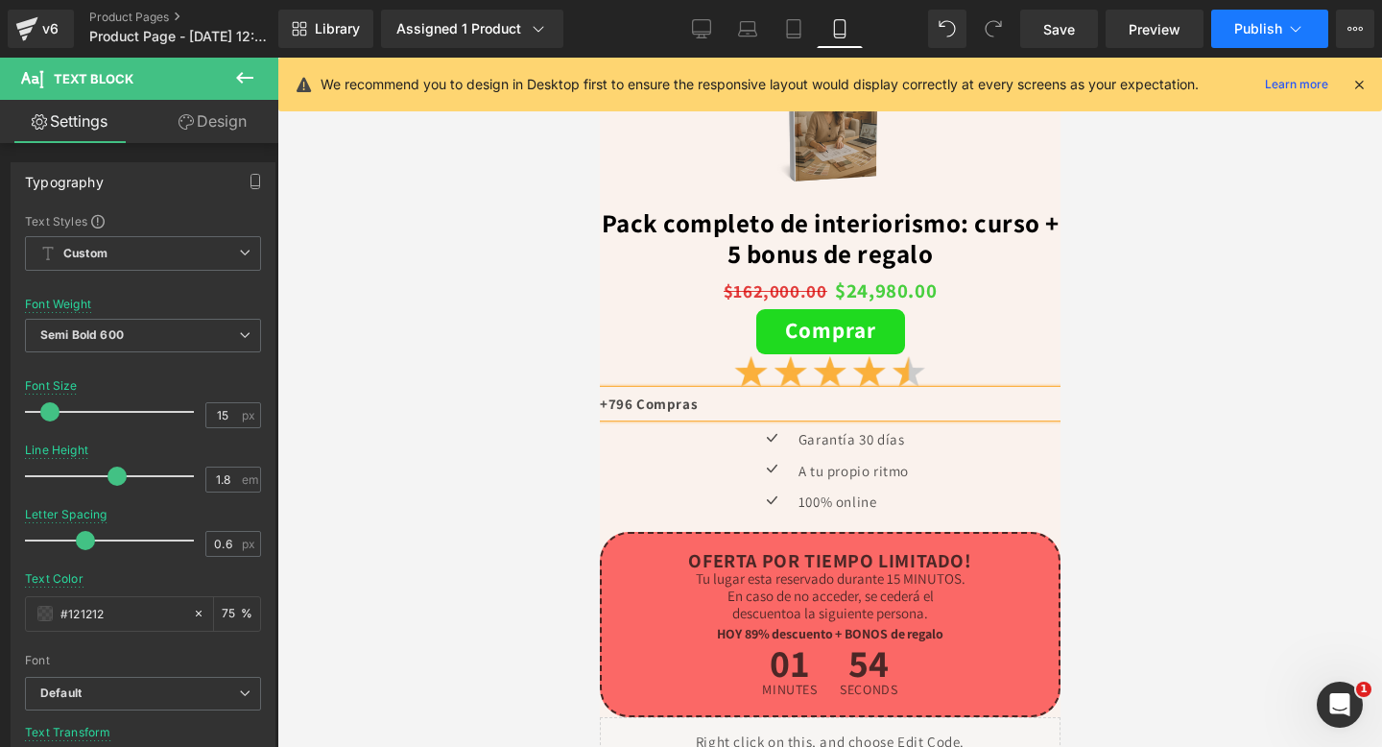
click at [1260, 28] on span "Publish" at bounding box center [1258, 28] width 48 height 15
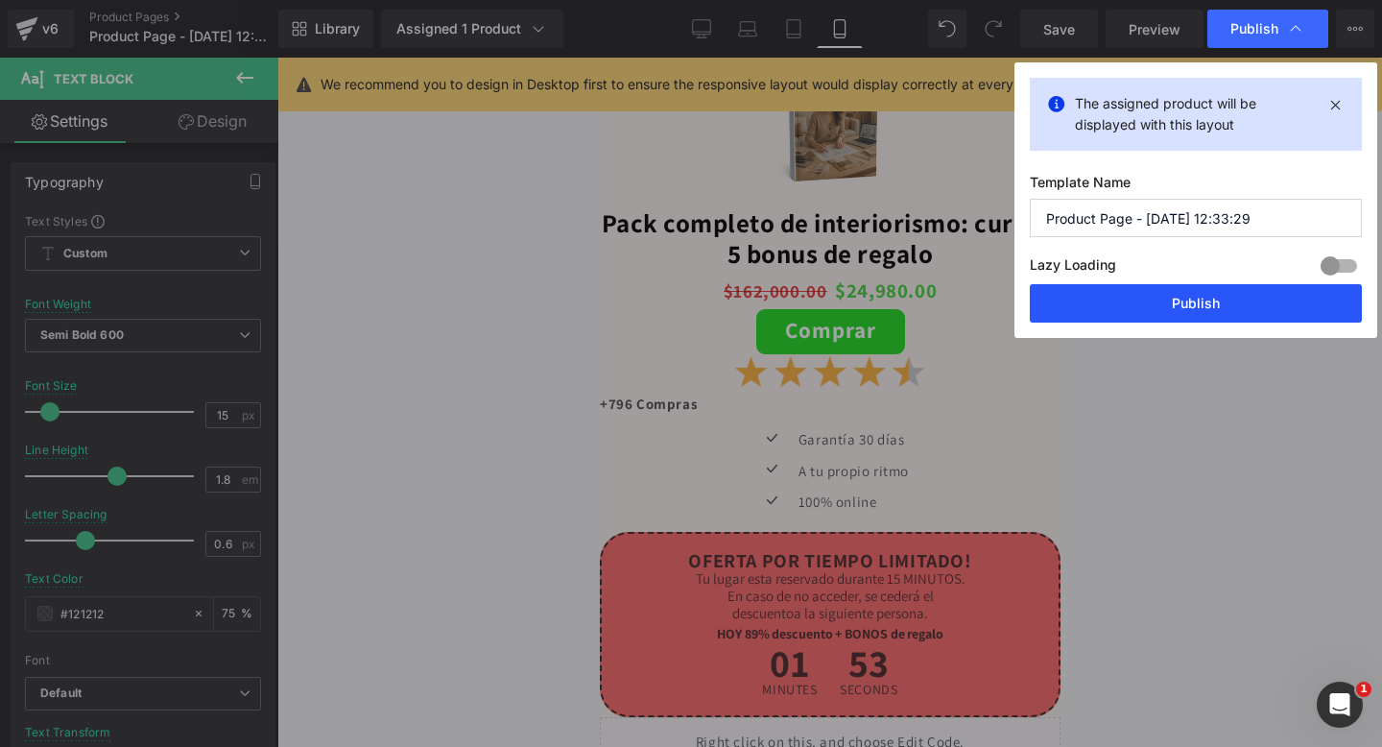
click at [1154, 316] on button "Publish" at bounding box center [1196, 303] width 332 height 38
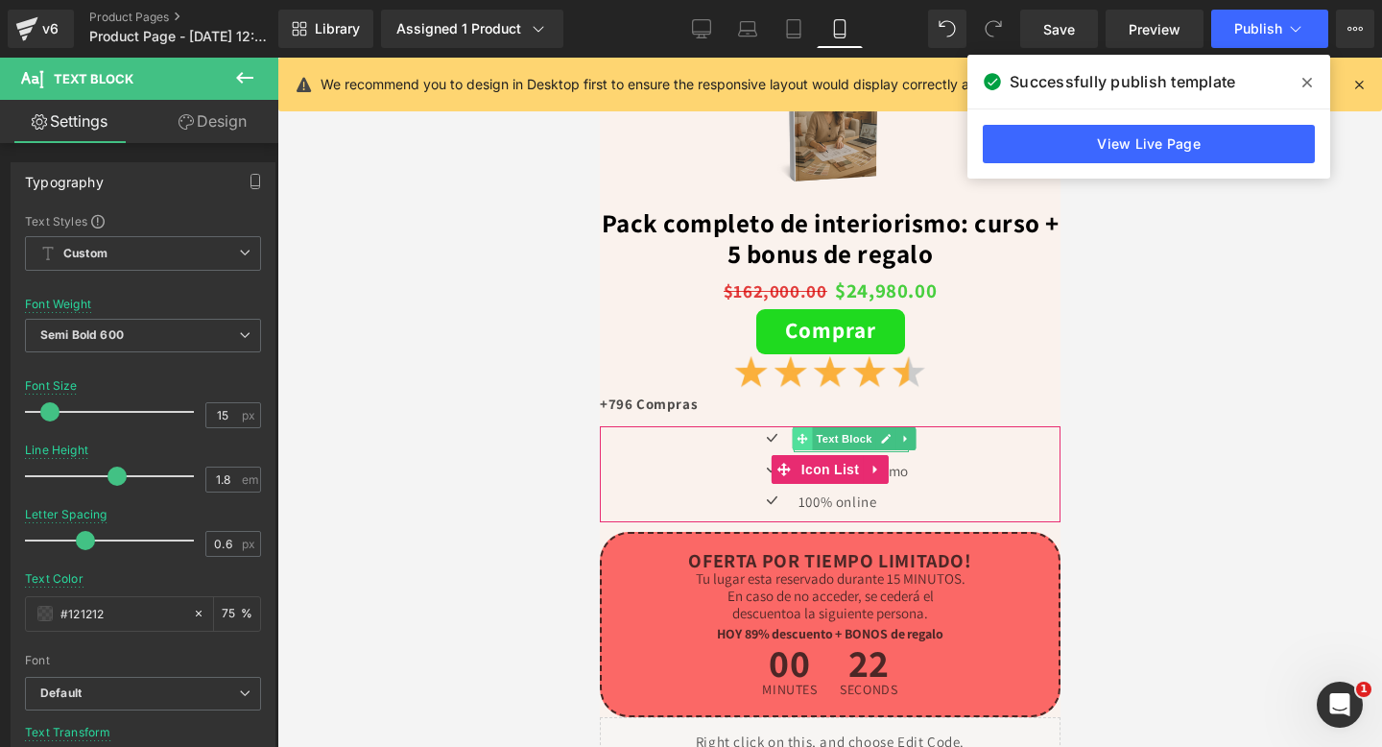
click at [802, 437] on icon at bounding box center [802, 439] width 11 height 11
click at [917, 435] on div "Icon Garantía 30 [PERSON_NAME] Text Block Icon A tu propio ritmo Text Block Ico…" at bounding box center [829, 474] width 460 height 96
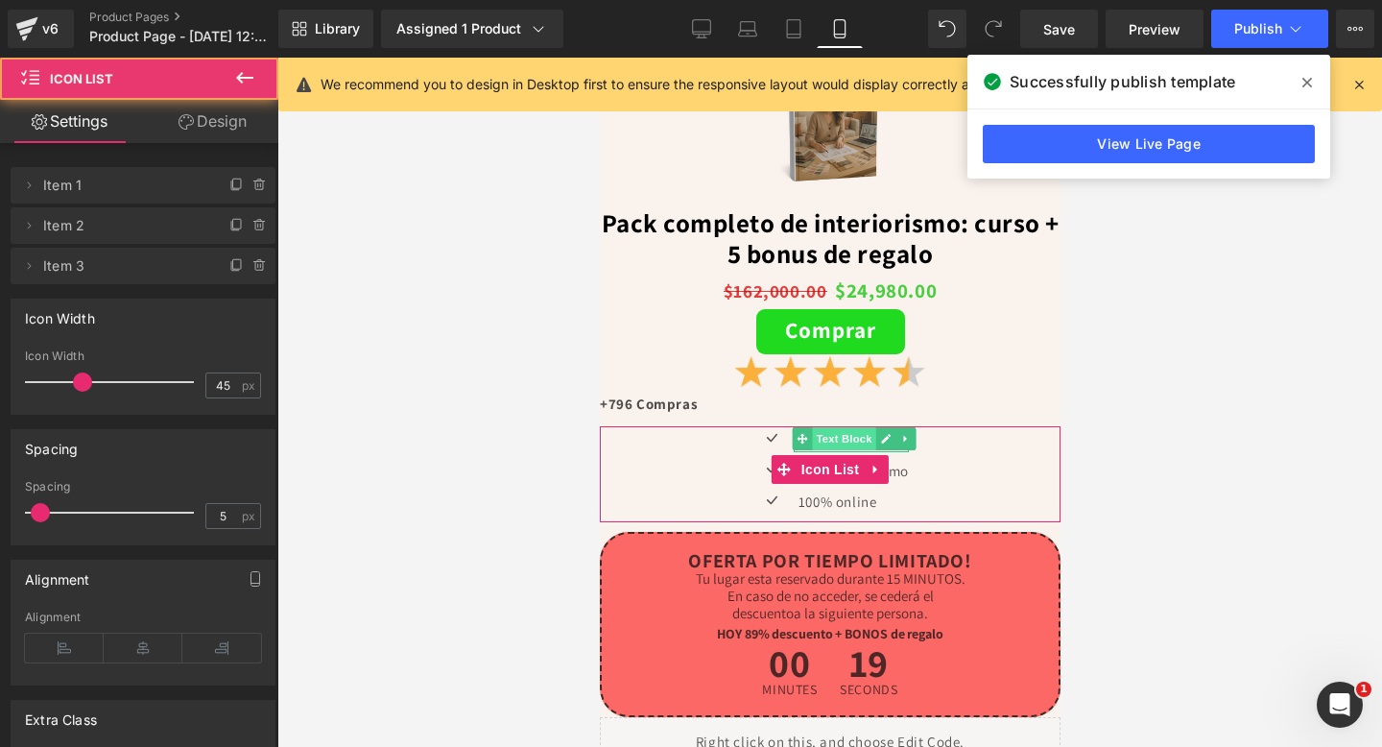
click at [854, 448] on span "Text Block" at bounding box center [843, 438] width 63 height 23
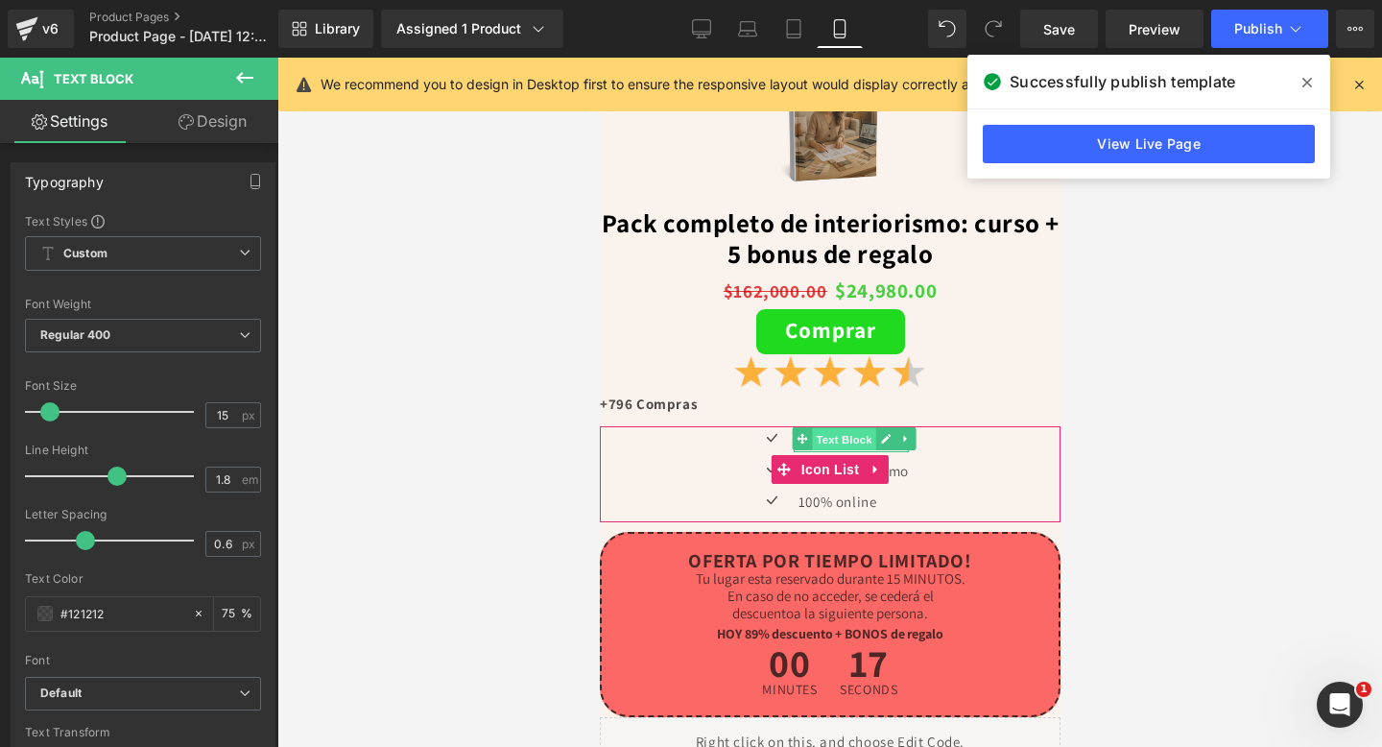
click at [836, 443] on span "Text Block" at bounding box center [843, 439] width 63 height 23
click at [823, 451] on div at bounding box center [850, 449] width 115 height 5
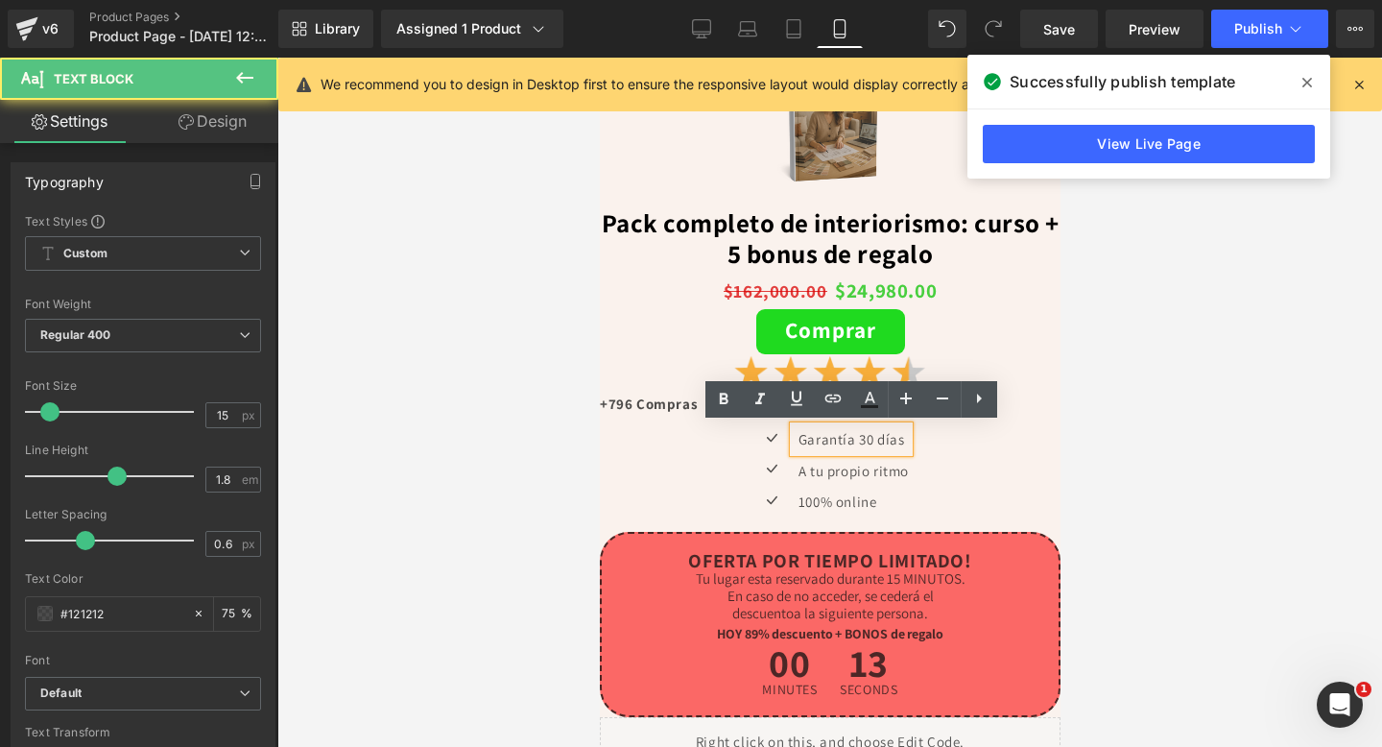
click at [832, 442] on p "Garantía 30 días" at bounding box center [853, 439] width 110 height 26
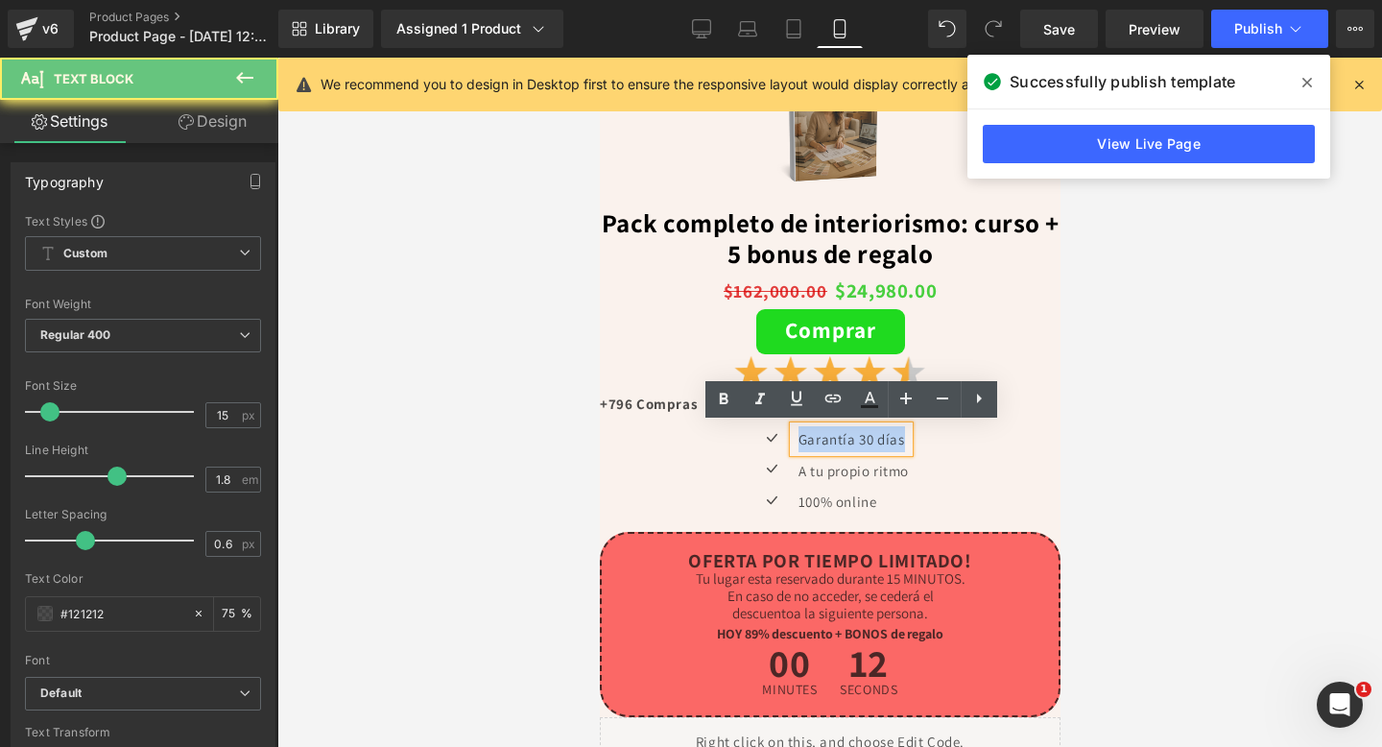
click at [832, 442] on p "Garantía 30 días" at bounding box center [853, 439] width 110 height 26
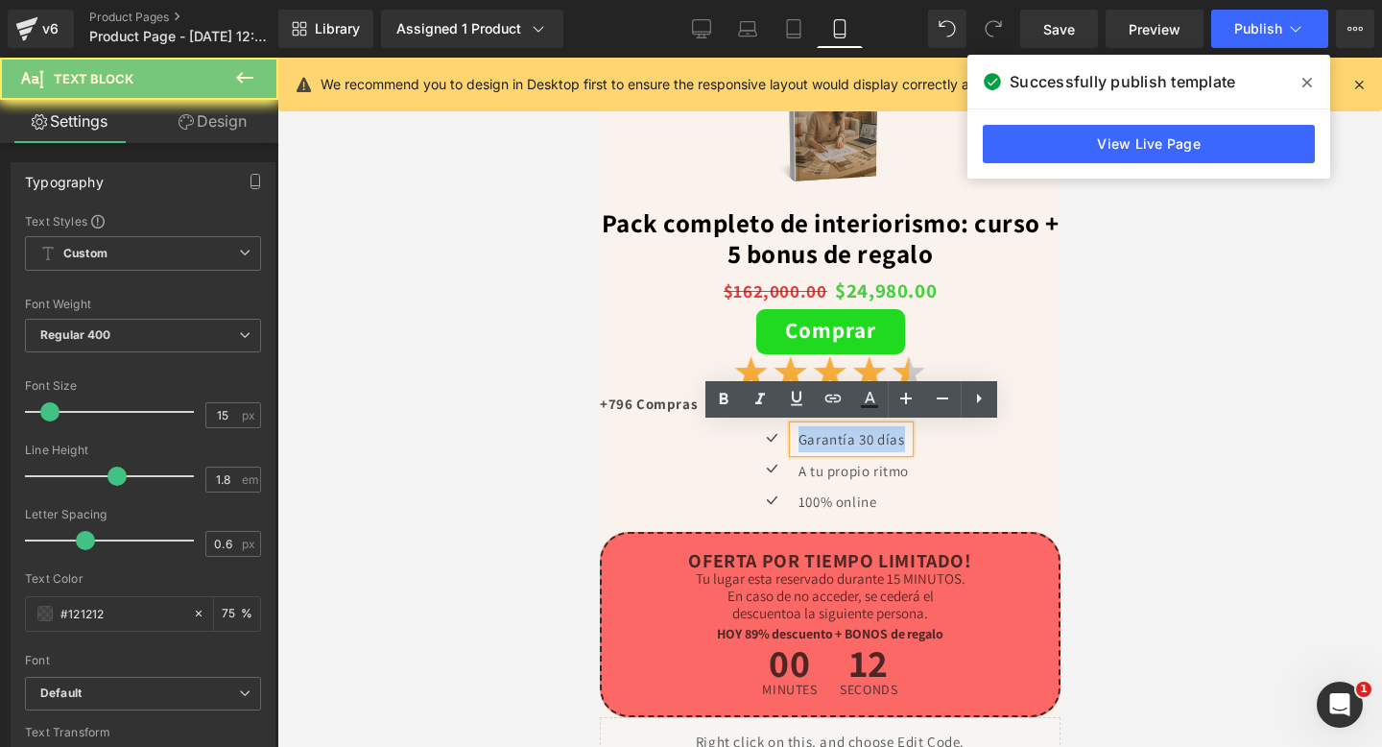
copy p "Garantía 30 días"
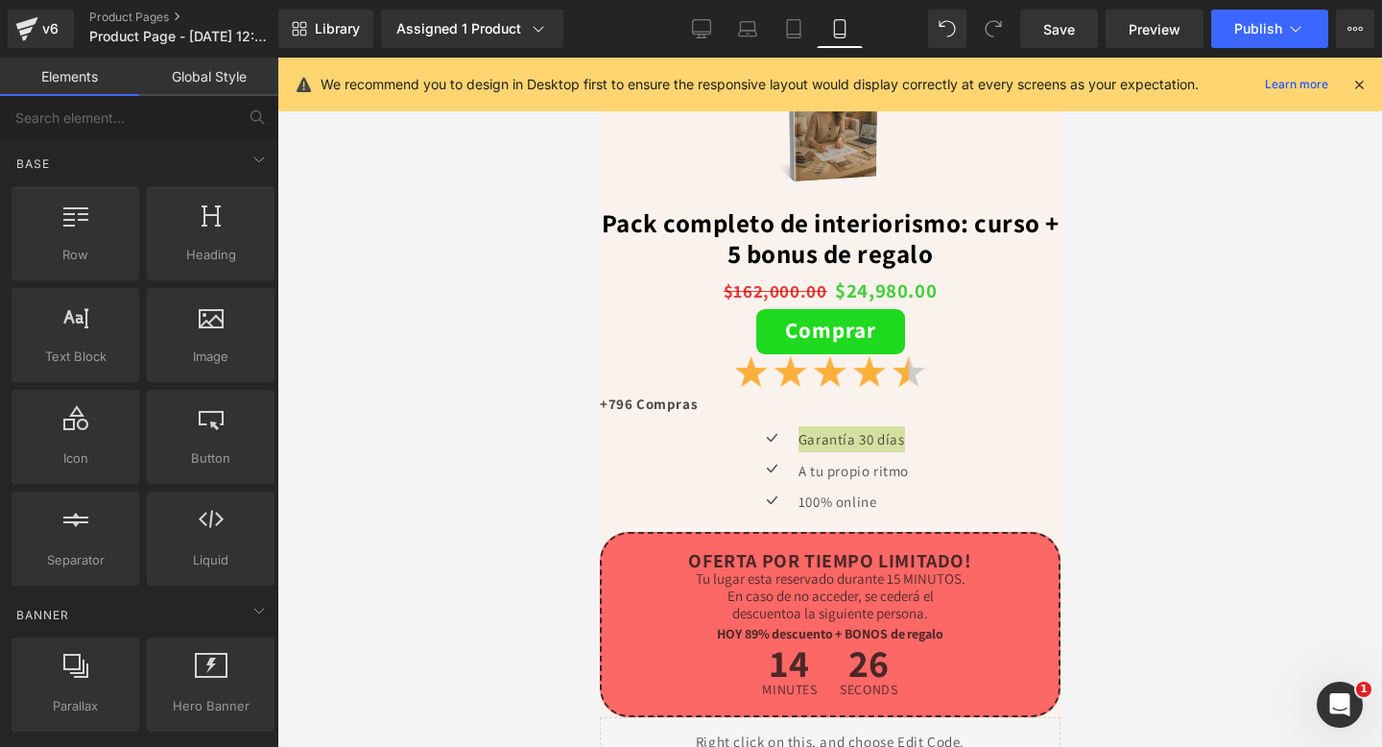
drag, startPoint x: 595, startPoint y: 313, endPoint x: 20, endPoint y: 272, distance: 576.4
click at [595, 313] on div at bounding box center [829, 402] width 1105 height 689
click at [755, 329] on button "Comprar" at bounding box center [829, 331] width 149 height 45
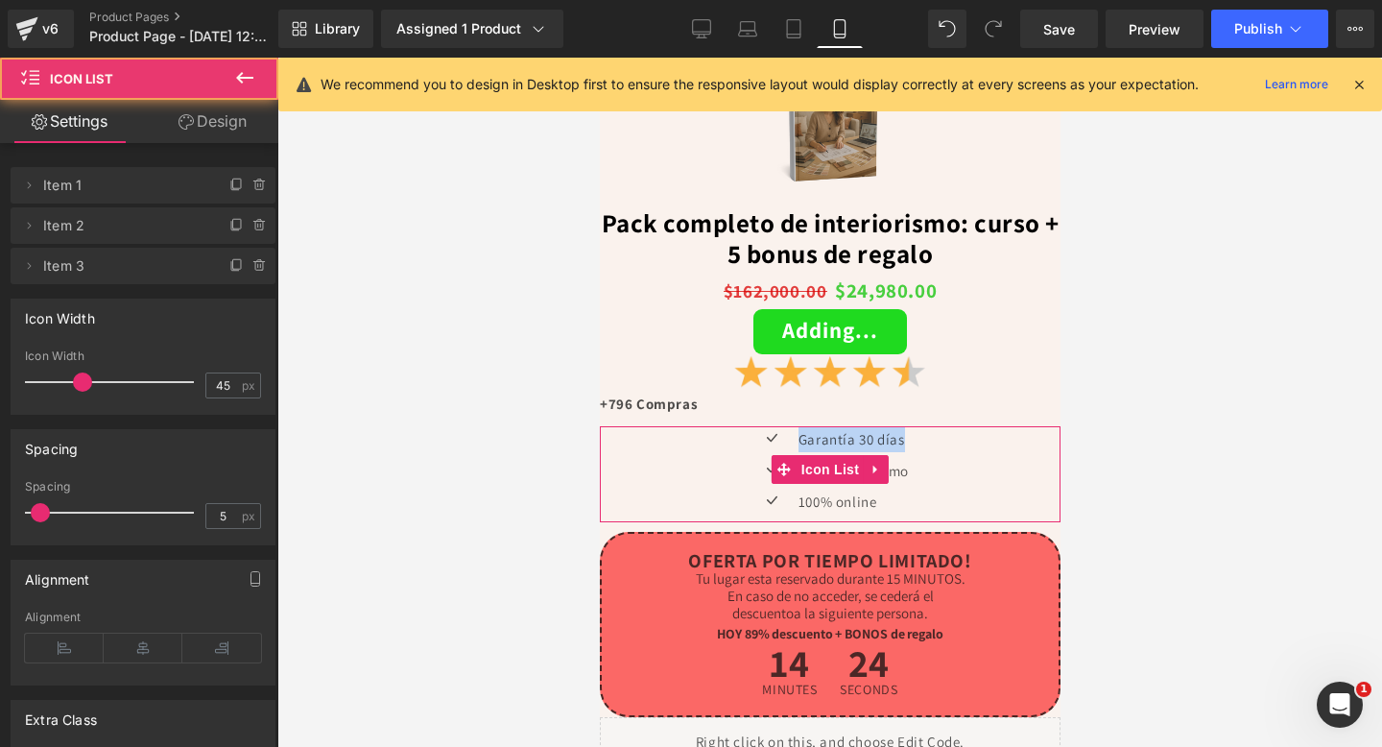
click at [645, 485] on div "Icon Garantía 30 [PERSON_NAME] Text Block Icon A tu propio ritmo Text Block Ico…" at bounding box center [829, 474] width 460 height 96
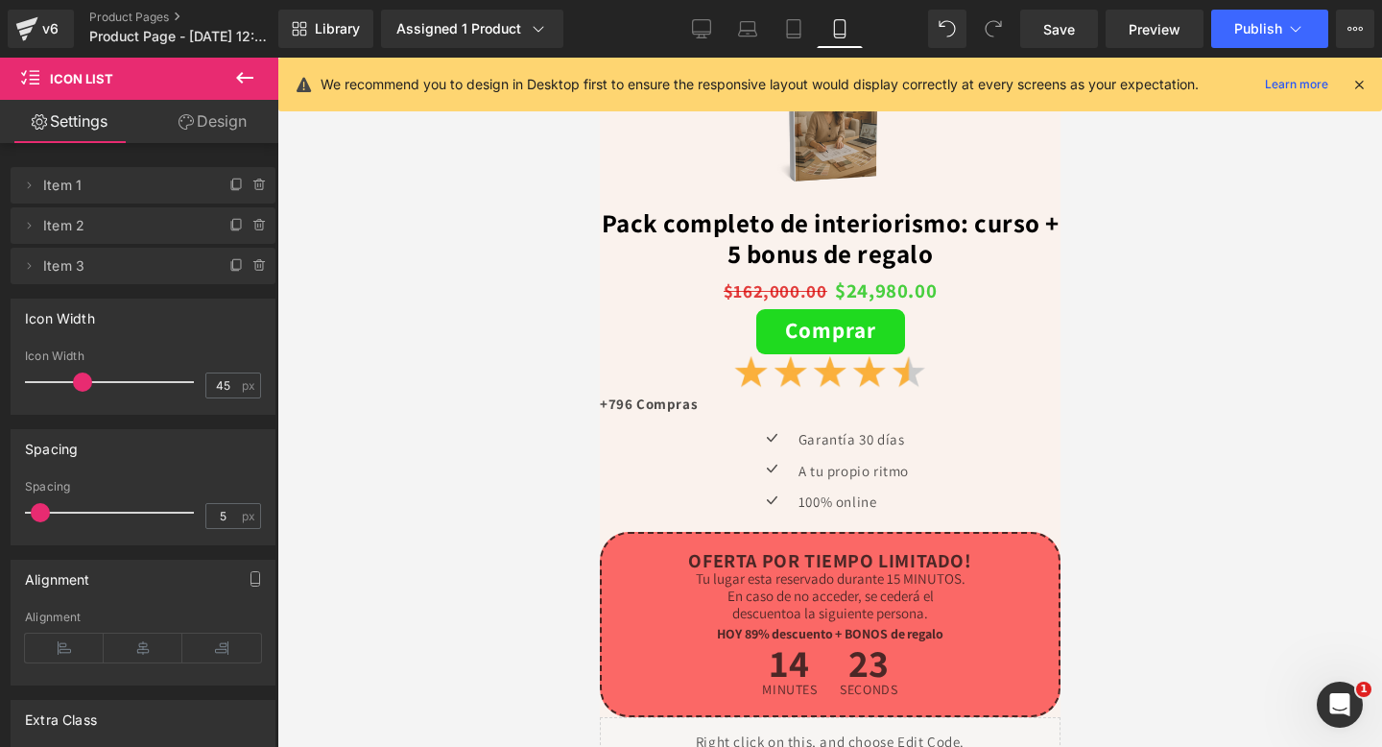
click at [600, 521] on iframe at bounding box center [830, 402] width 461 height 689
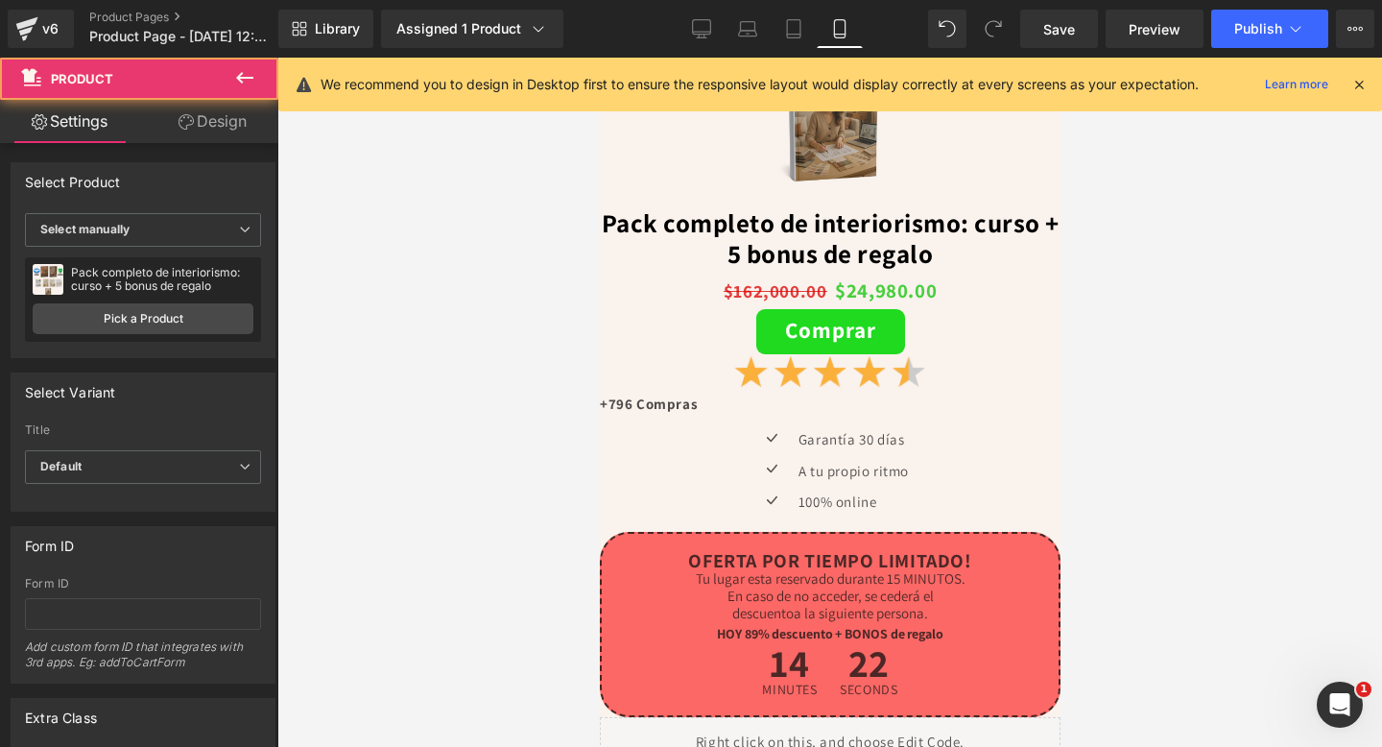
click at [604, 523] on div "Sale Off (P) Image Pack completo de interiorismo: curso + 5 bonus de regalo (P)…" at bounding box center [829, 203] width 461 height 1123
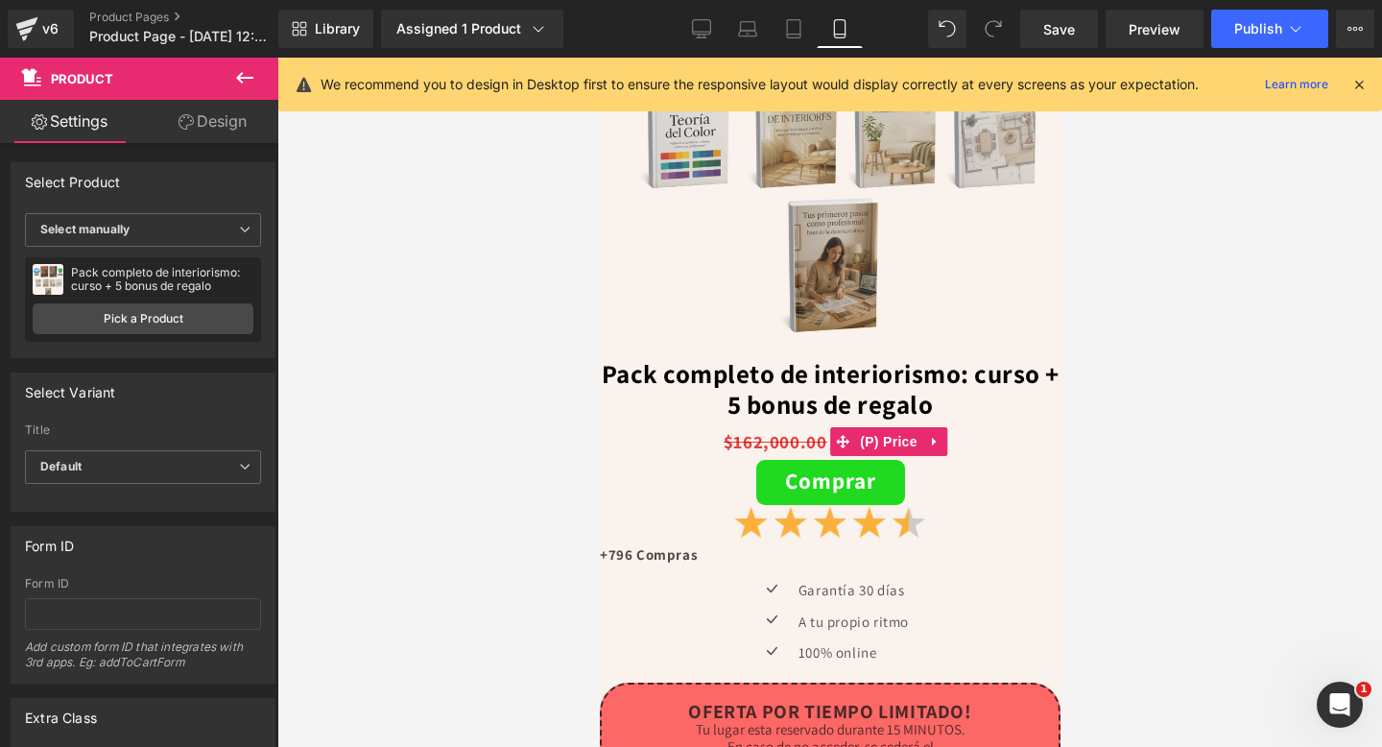
scroll to position [141, 0]
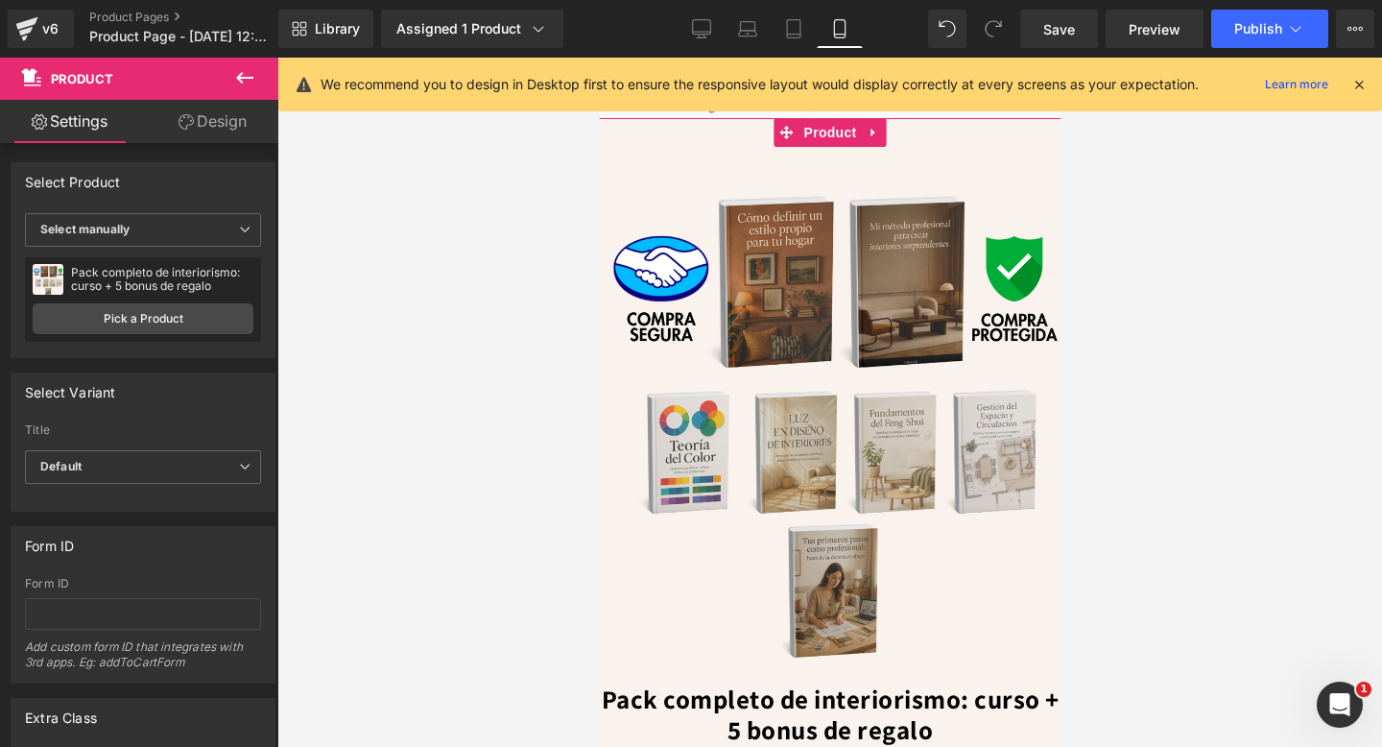
click at [811, 132] on span "Product" at bounding box center [830, 132] width 62 height 29
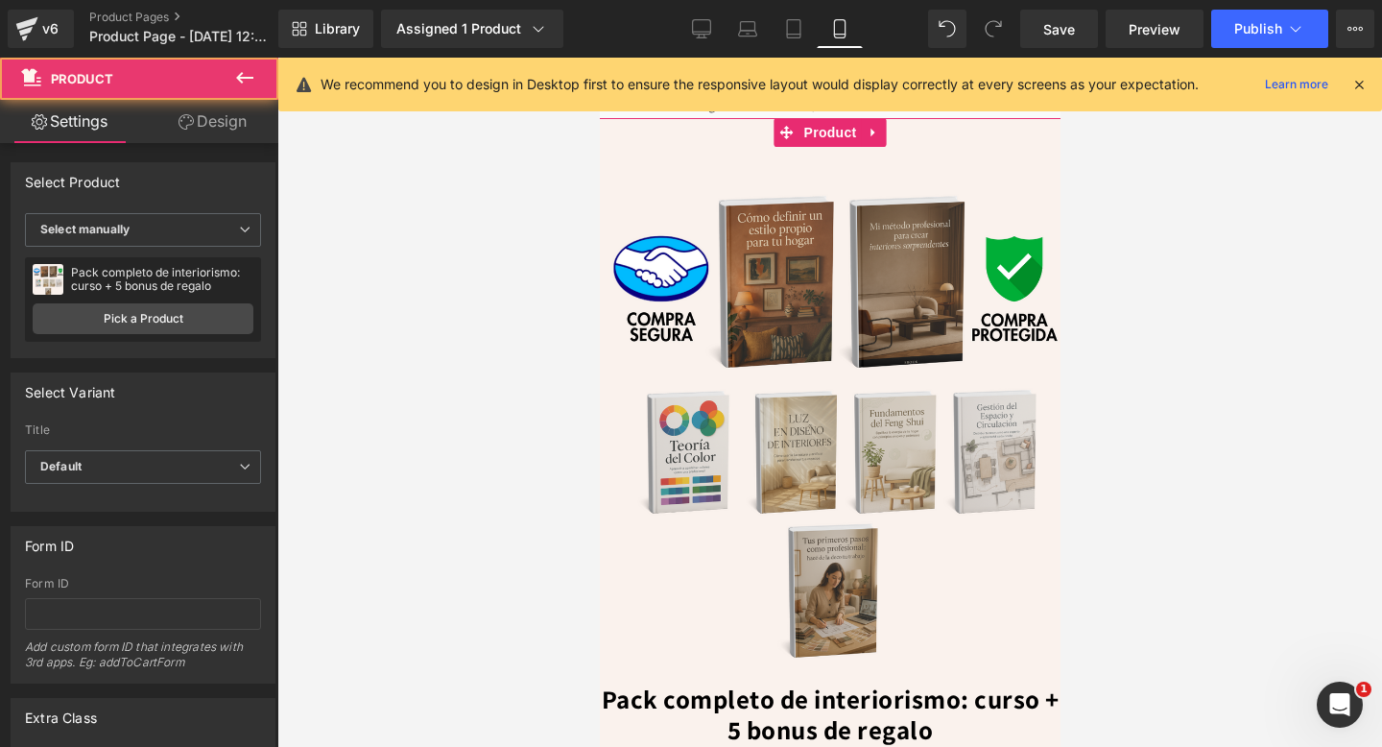
click at [218, 126] on link "Design" at bounding box center [212, 121] width 139 height 43
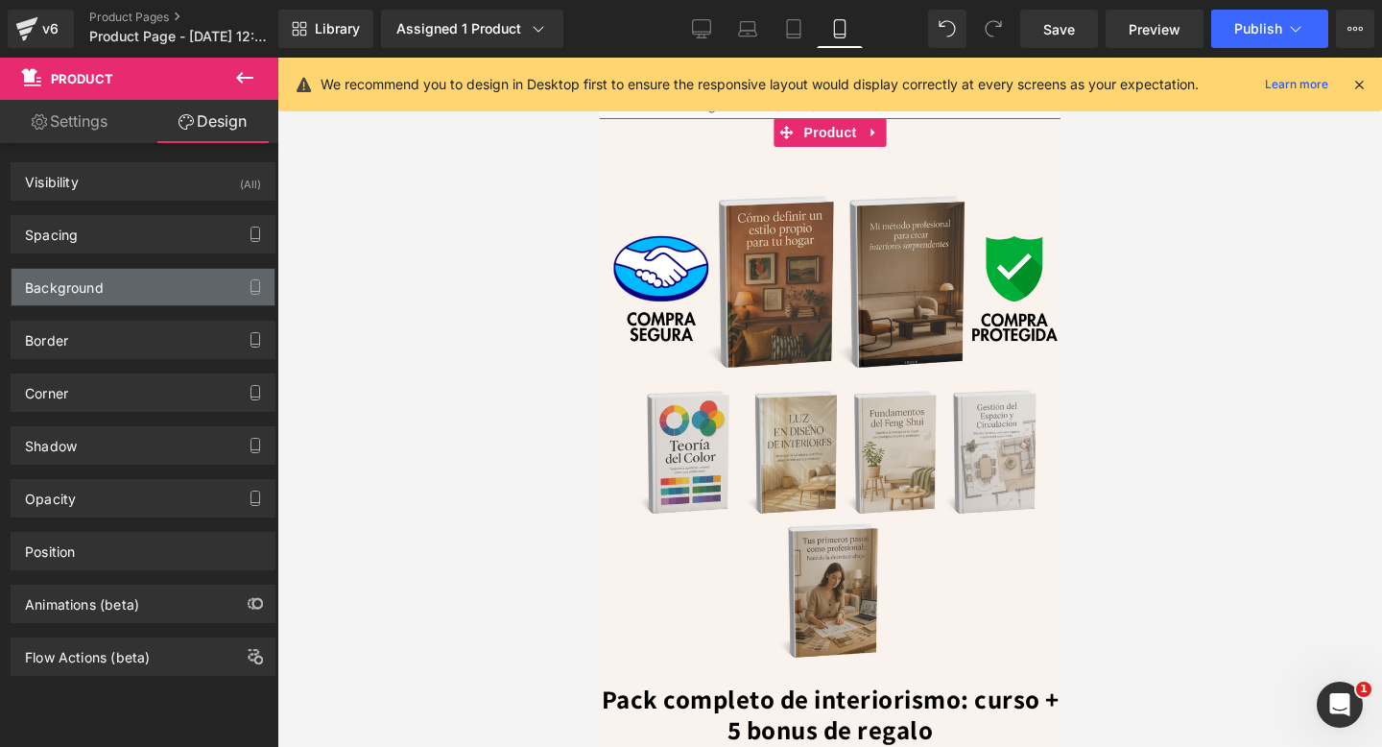
click at [125, 287] on div "Background" at bounding box center [143, 287] width 263 height 36
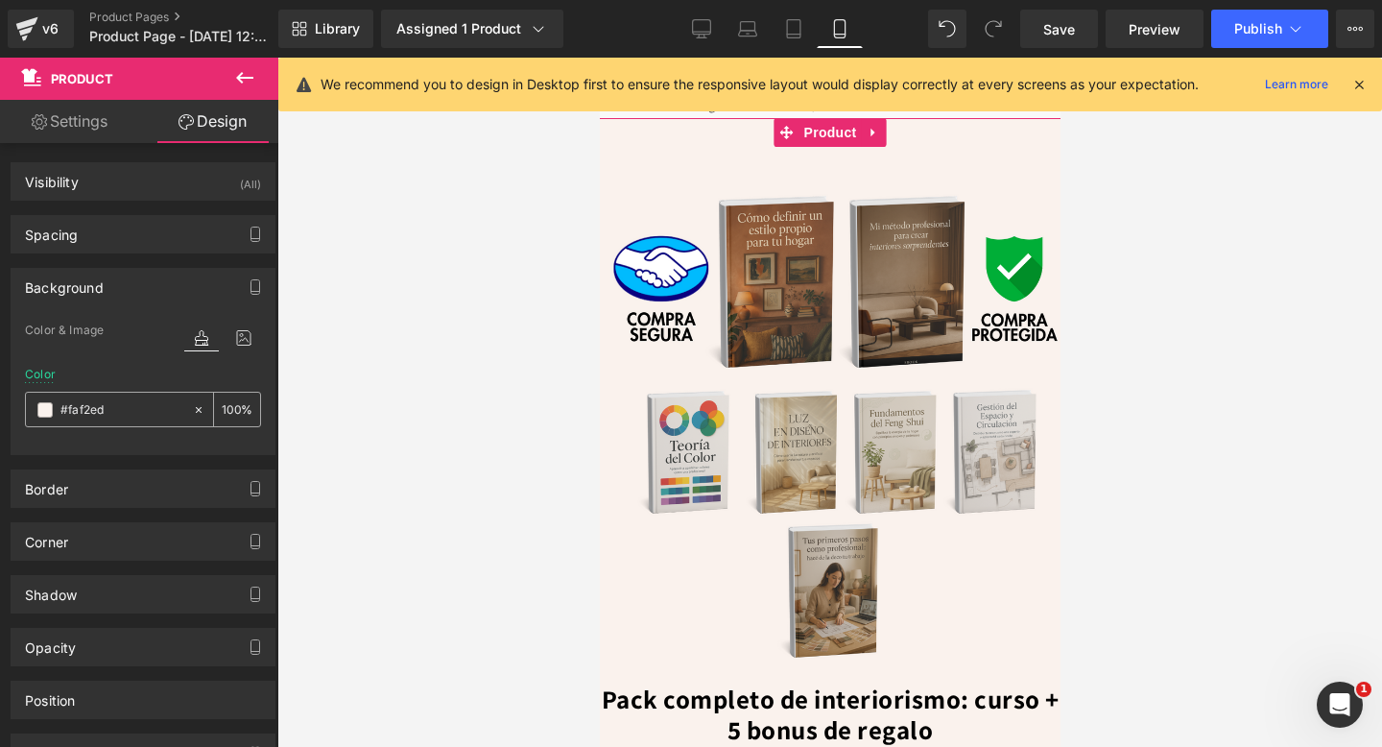
click at [62, 417] on input "#faf2ed" at bounding box center [121, 409] width 123 height 21
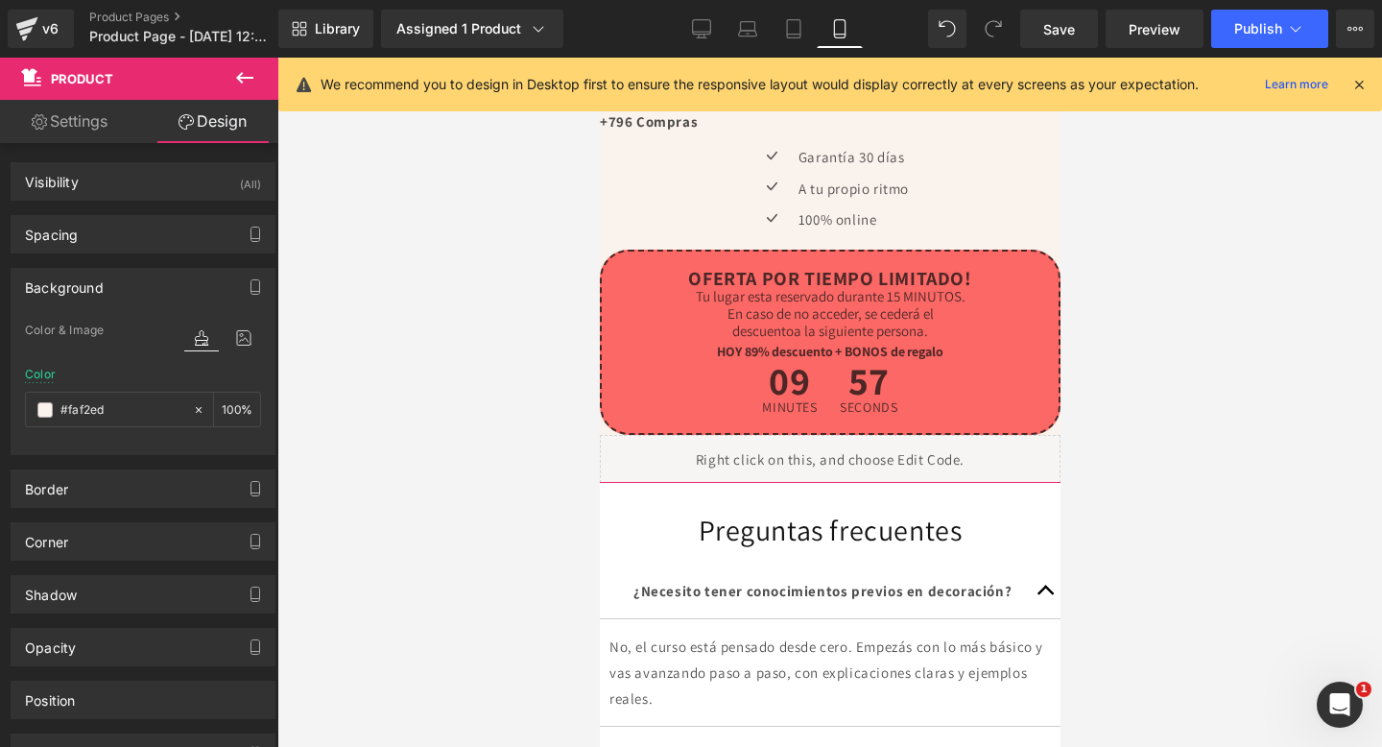
scroll to position [797, 0]
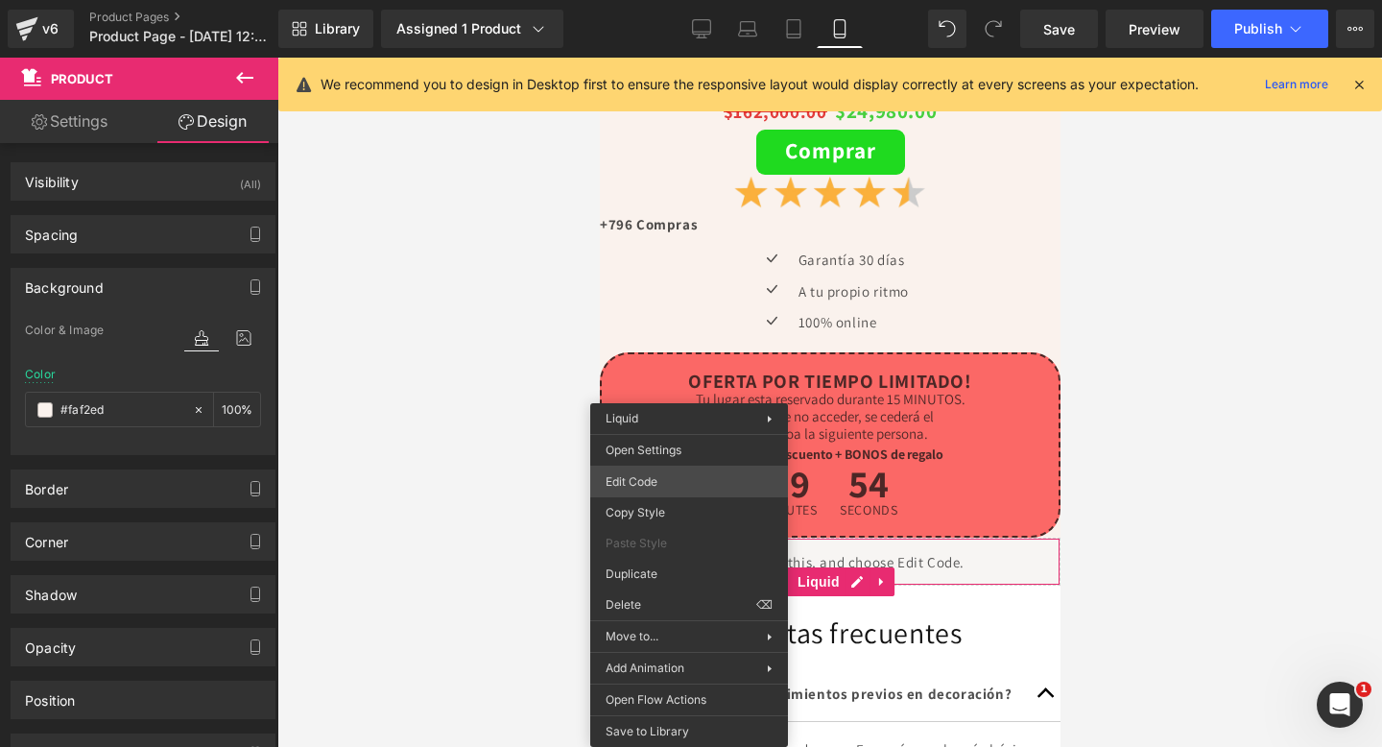
click at [714, 0] on div "Product You are previewing how the will restyle your page. You can not edit Ele…" at bounding box center [691, 0] width 1382 height 0
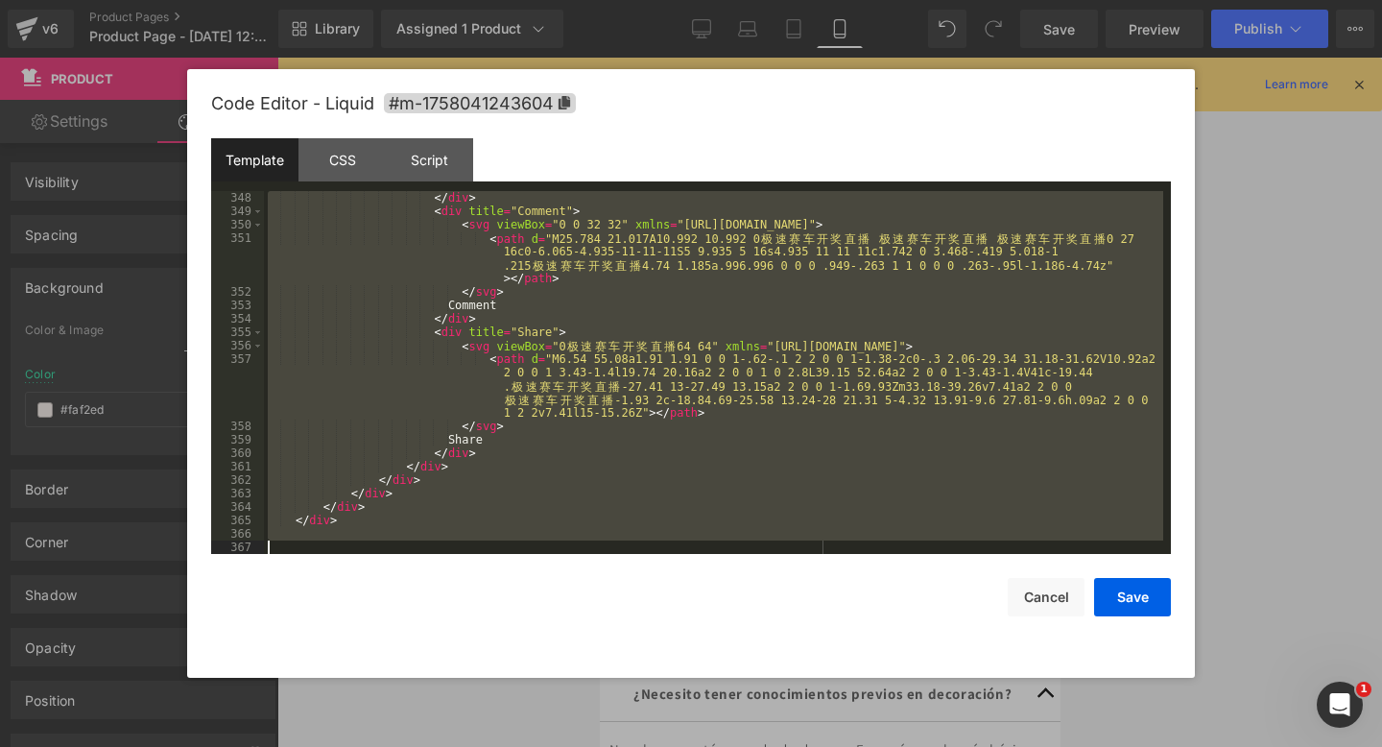
scroll to position [5187, 0]
drag, startPoint x: 331, startPoint y: 204, endPoint x: 360, endPoint y: 746, distance: 542.1
click at [360, 746] on body "Product You are previewing how the will restyle your page. You can not edit Ele…" at bounding box center [691, 373] width 1382 height 747
click at [1038, 605] on button "Cancel" at bounding box center [1046, 597] width 77 height 38
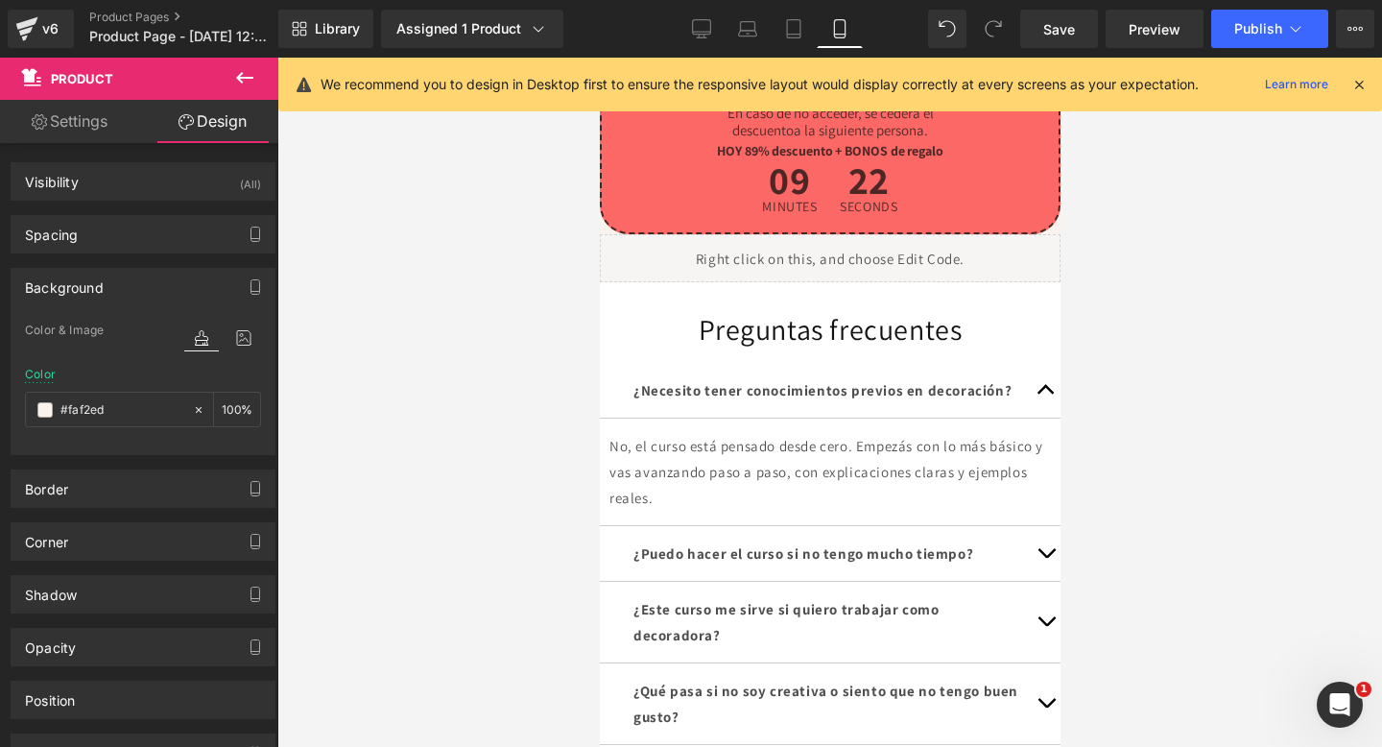
scroll to position [1091, 0]
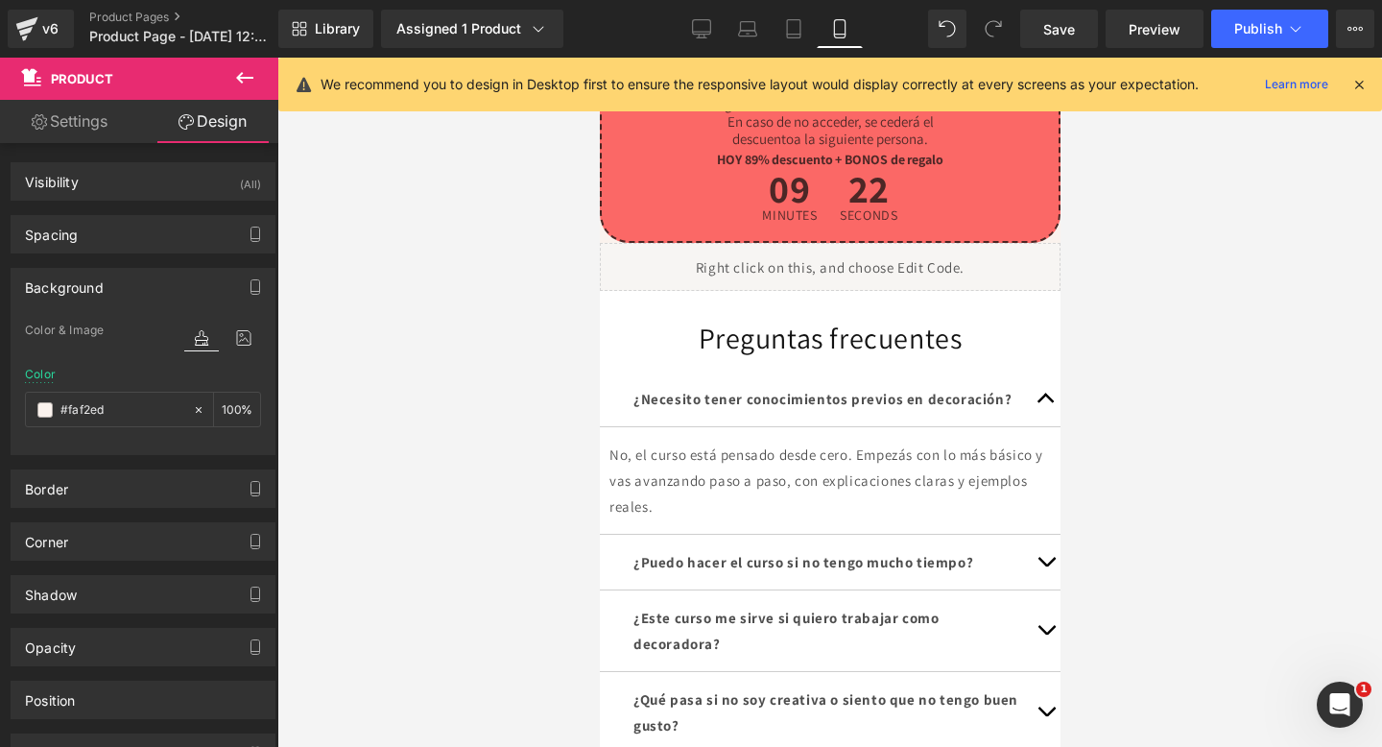
click at [599, 58] on div at bounding box center [599, 58] width 0 height 0
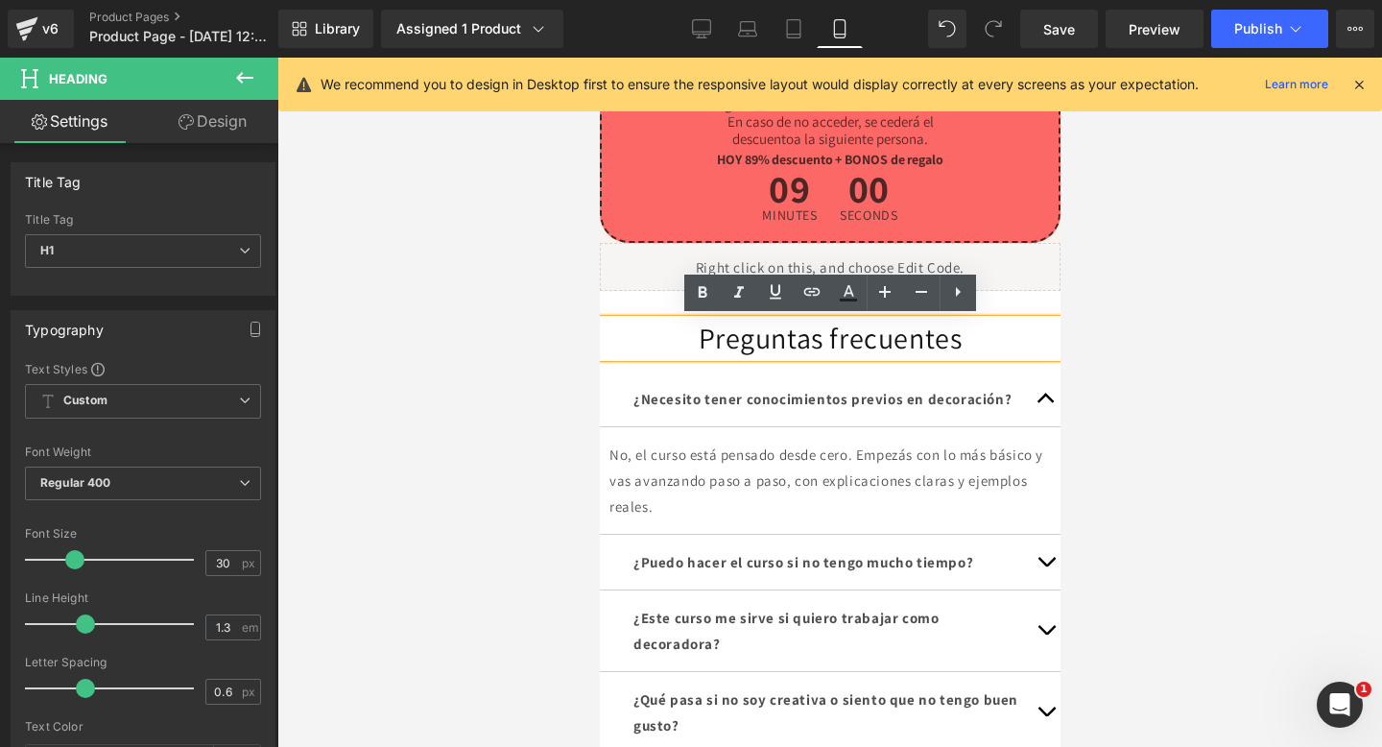
click at [777, 412] on p "¿Necesito tener conocimientos previos en decoración?" at bounding box center [830, 399] width 394 height 26
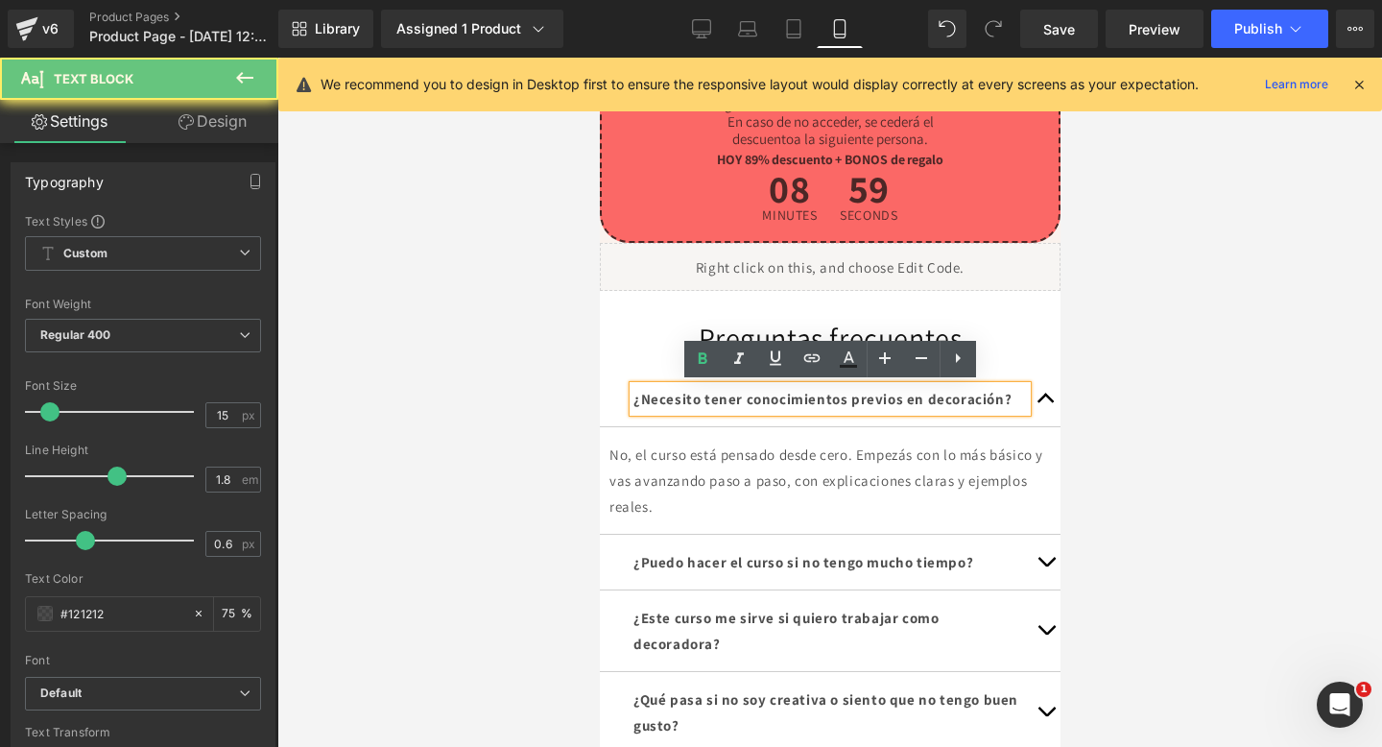
click at [704, 408] on strong "¿Necesito tener conocimientos previos en decoración?" at bounding box center [822, 399] width 378 height 18
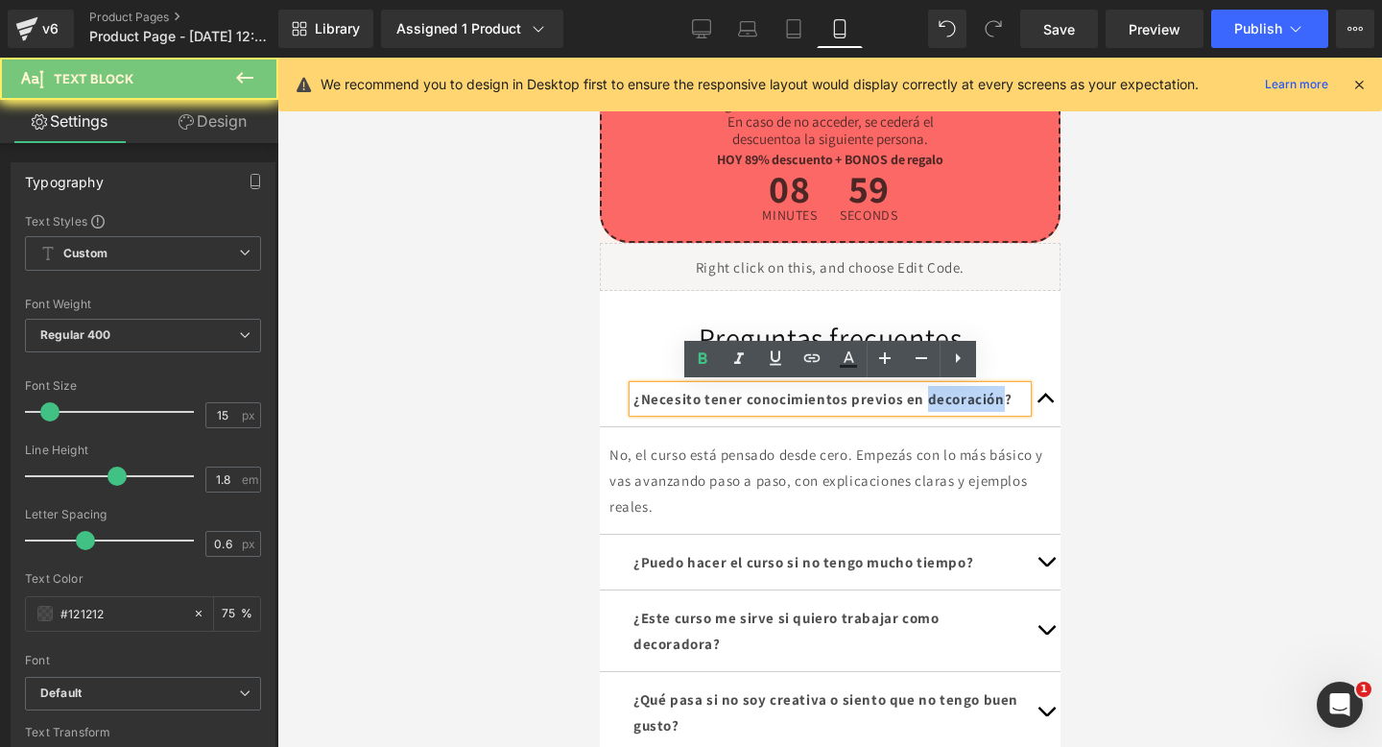
click at [704, 408] on strong "¿Necesito tener conocimientos previos en decoración?" at bounding box center [822, 399] width 378 height 18
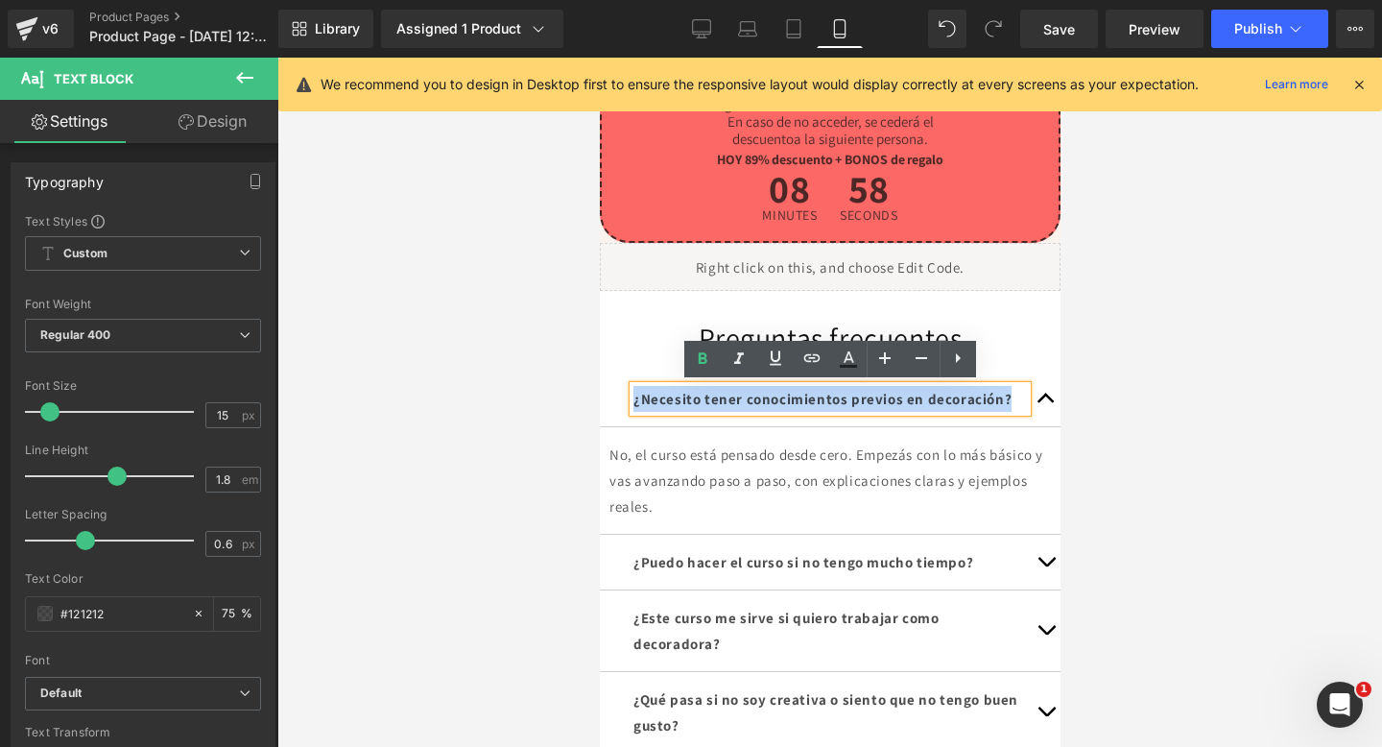
paste div
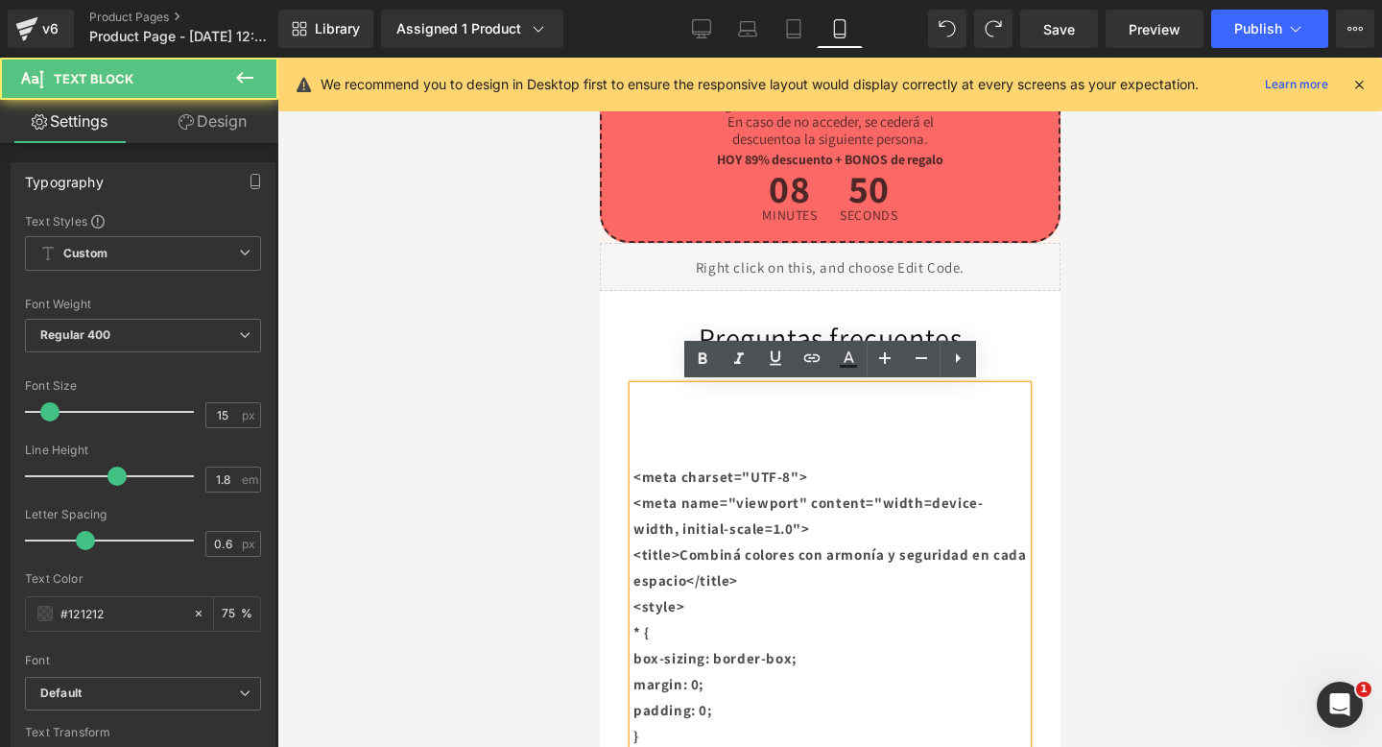
click at [745, 531] on b "<meta name="viewport" content="width=device-width, initial-scale=1.0">" at bounding box center [807, 515] width 349 height 44
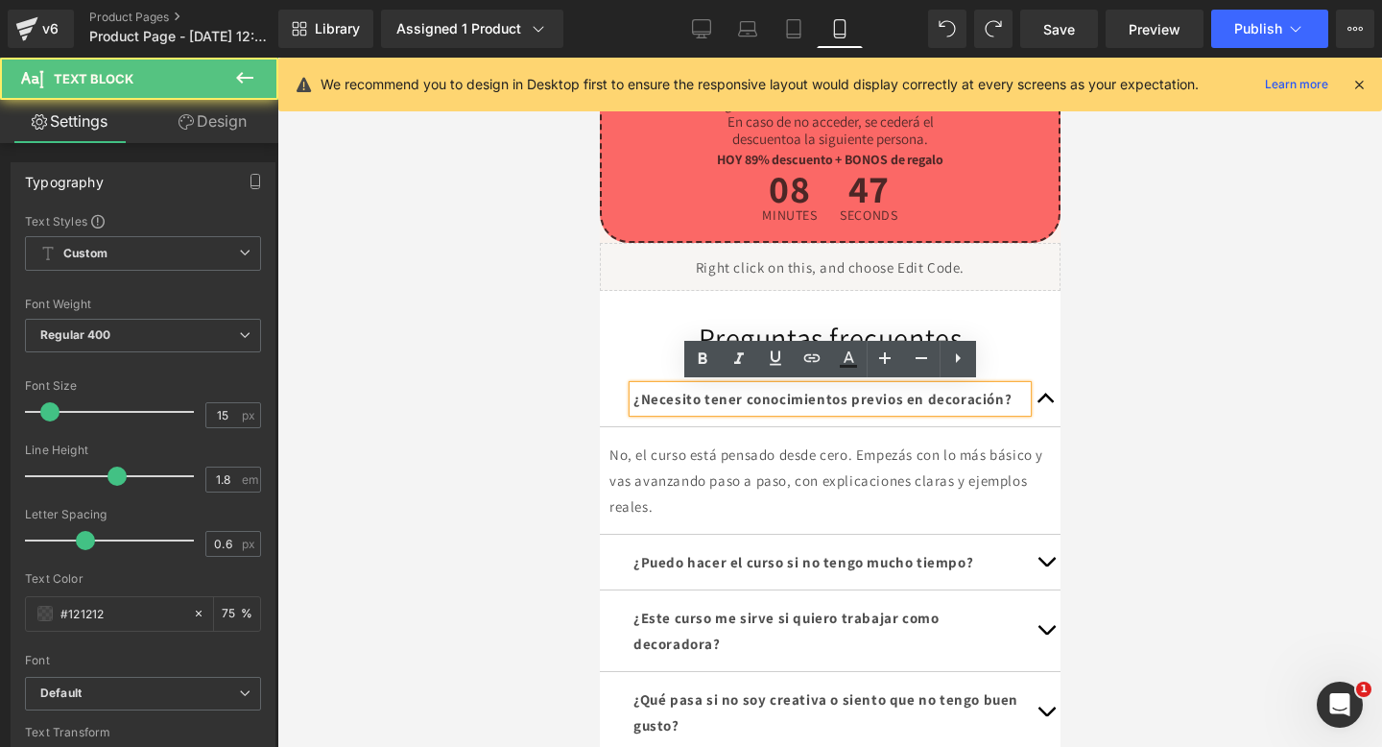
click at [711, 411] on p "¿Necesito tener conocimientos previos en decoración?" at bounding box center [830, 399] width 394 height 26
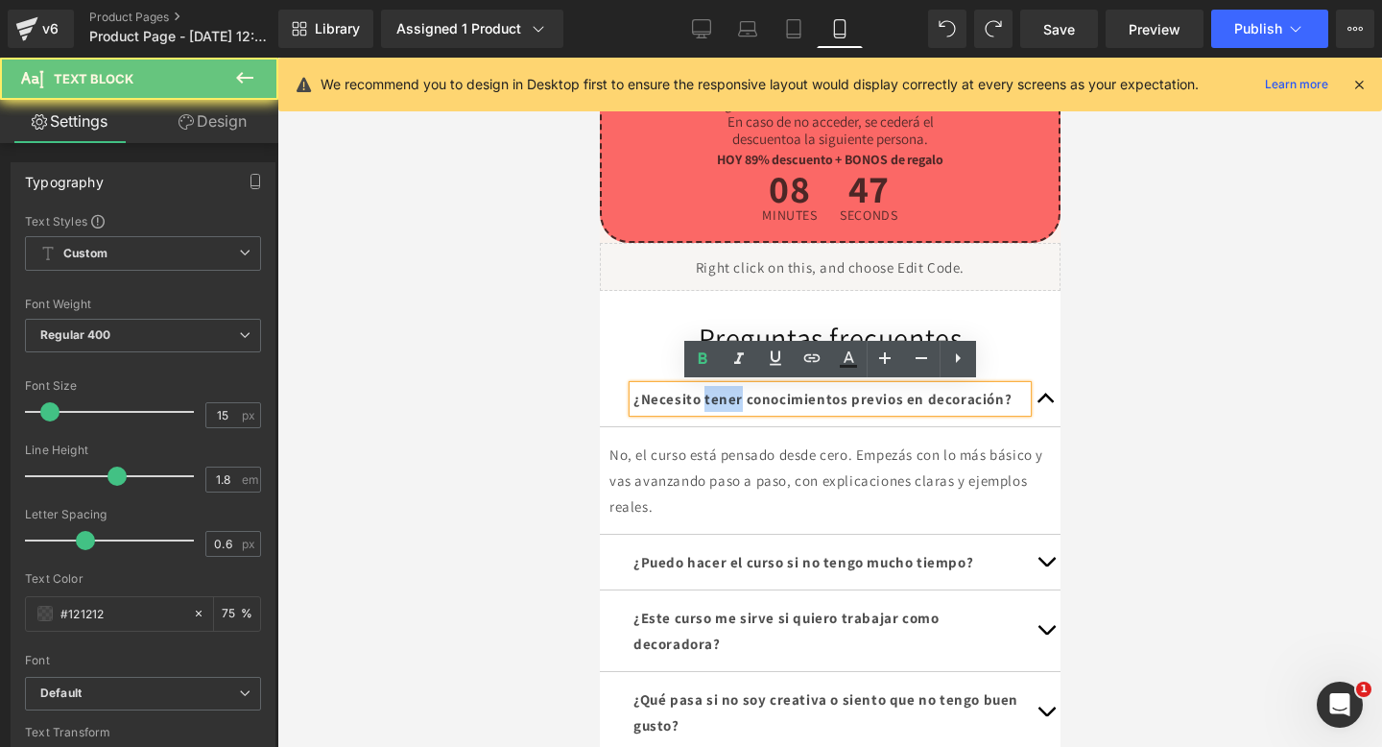
click at [711, 411] on p "¿Necesito tener conocimientos previos en decoración?" at bounding box center [830, 399] width 394 height 26
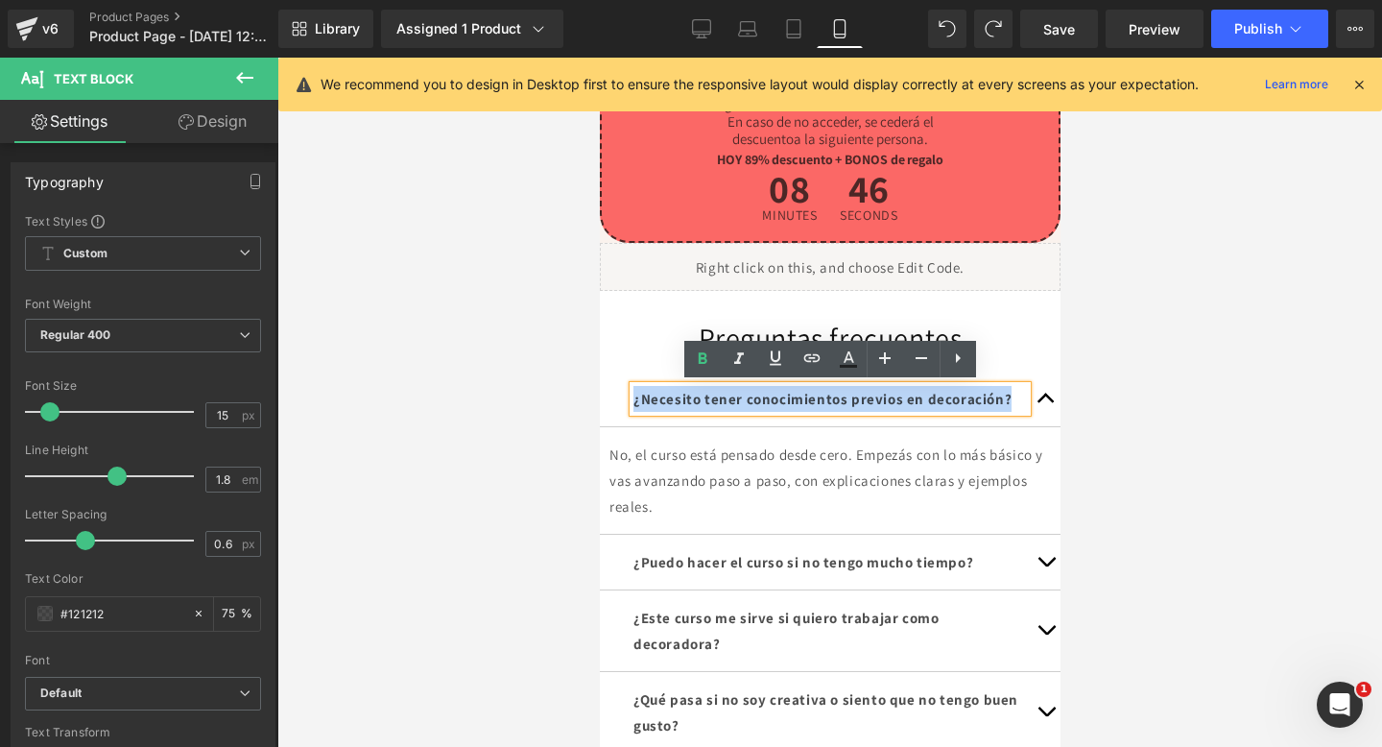
copy strong "¿Necesito tener conocimientos previos en decoración?"
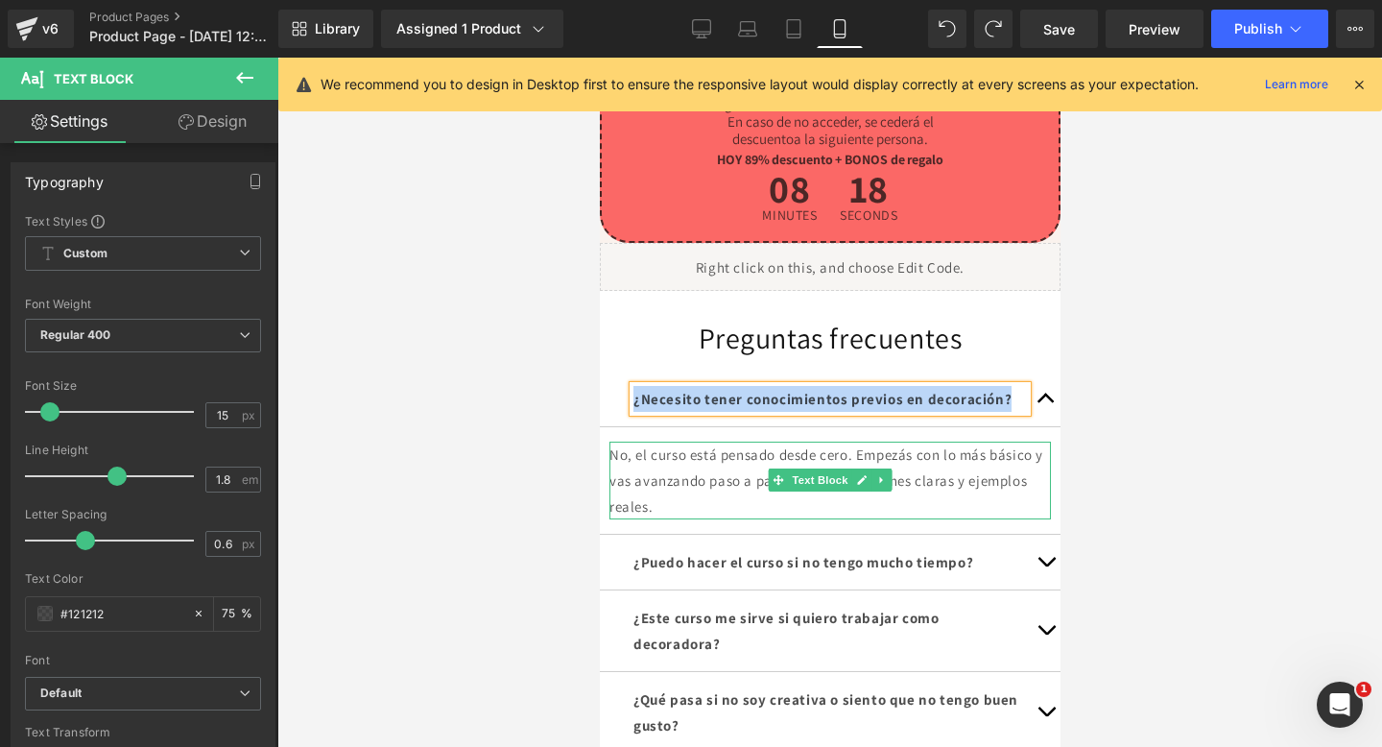
click at [715, 509] on p "No, el curso está pensado desde cero. Empezás con lo más básico y vas avanzando…" at bounding box center [830, 481] width 442 height 78
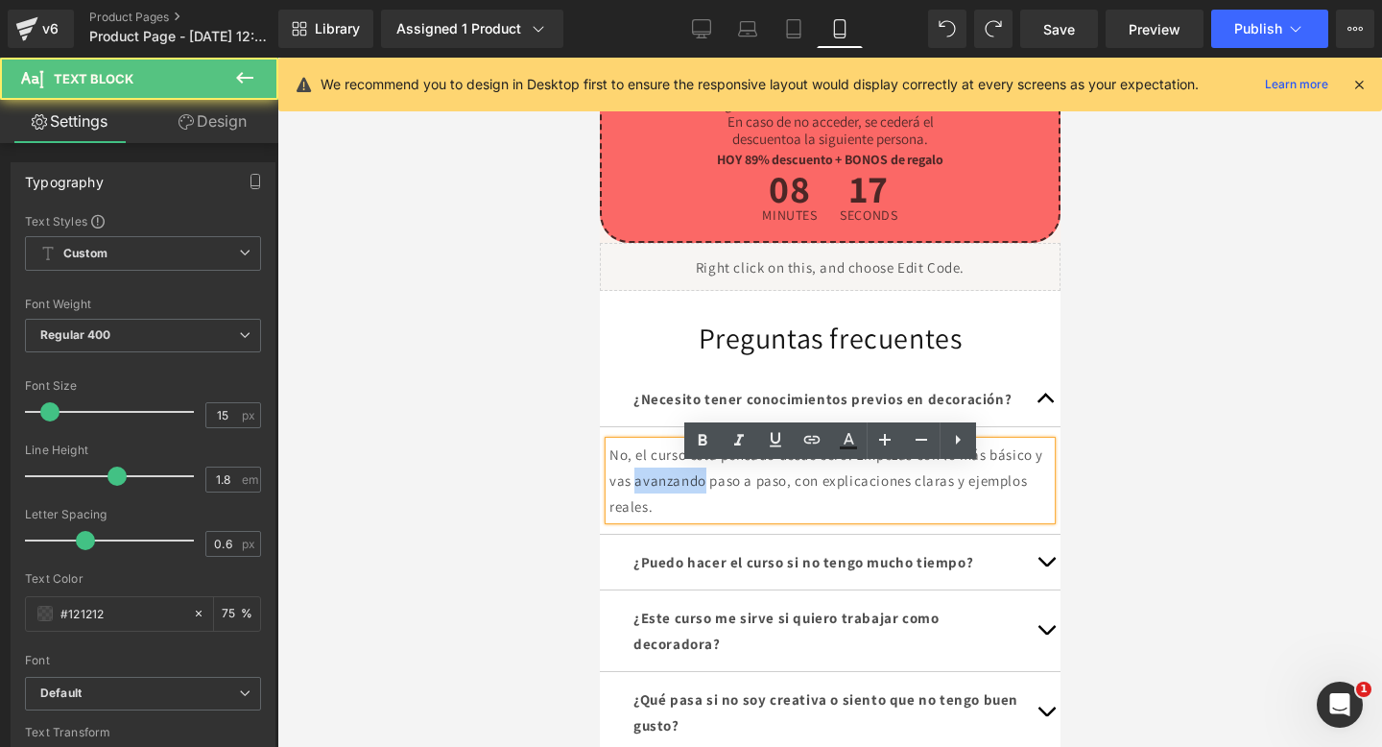
click at [715, 509] on p "No, el curso está pensado desde cero. Empezás con lo más básico y vas avanzando…" at bounding box center [830, 481] width 442 height 78
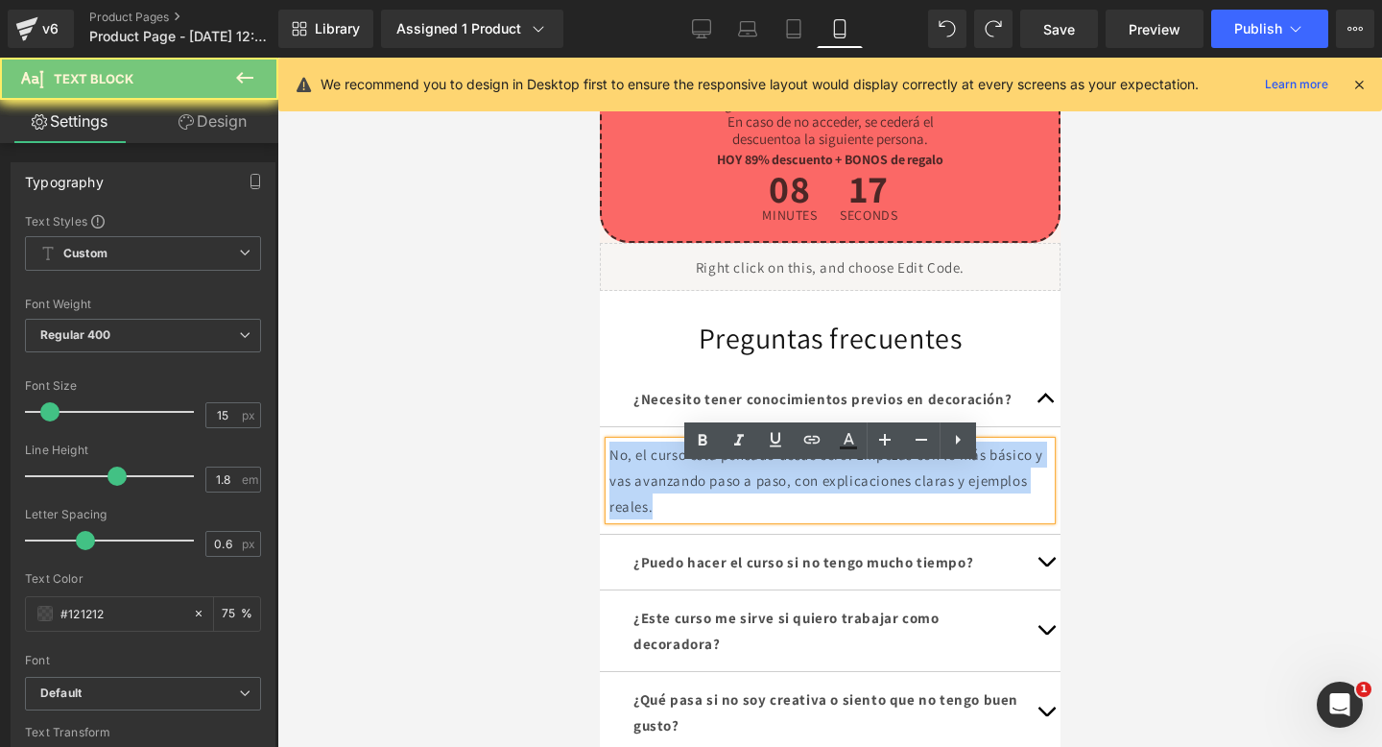
click at [715, 509] on p "No, el curso está pensado desde cero. Empezás con lo más básico y vas avanzando…" at bounding box center [830, 481] width 442 height 78
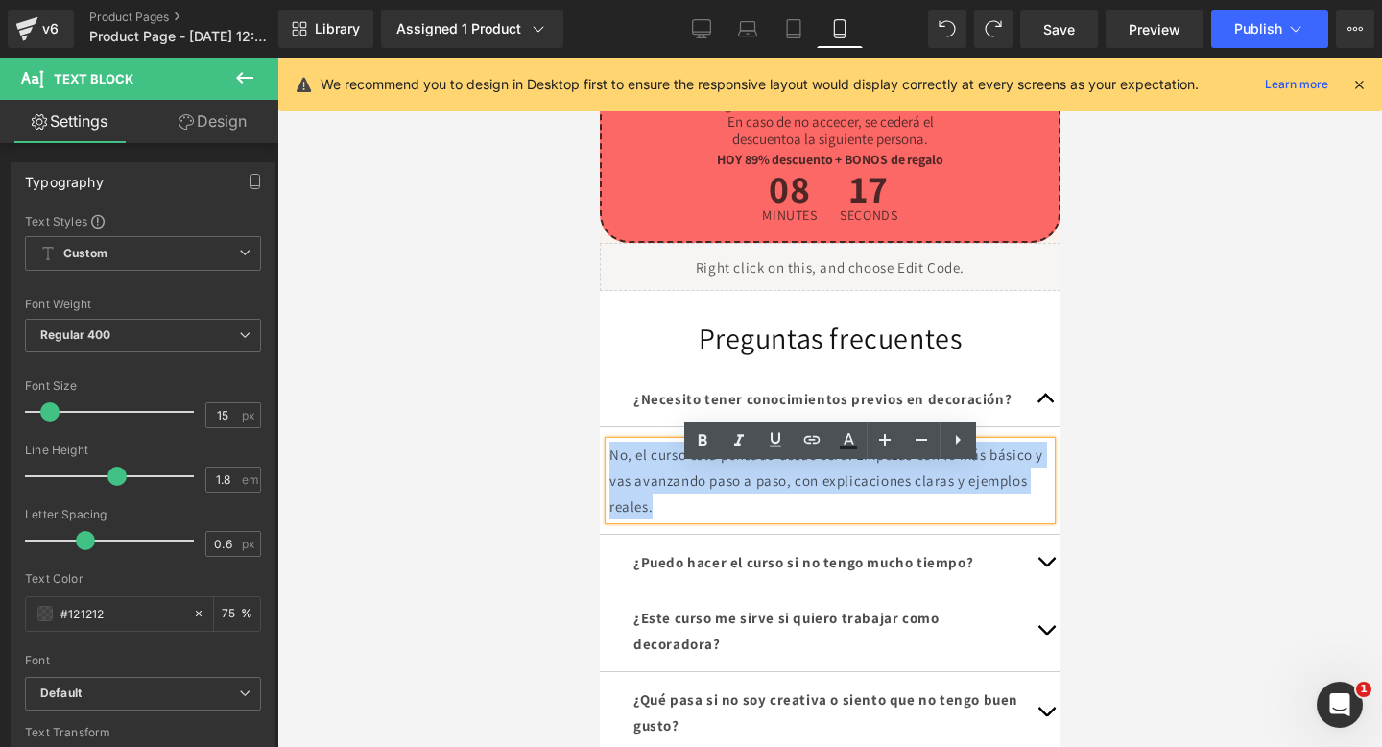
copy p "No, el curso está pensado desde cero. Empezás con lo más básico y vas avanzando…"
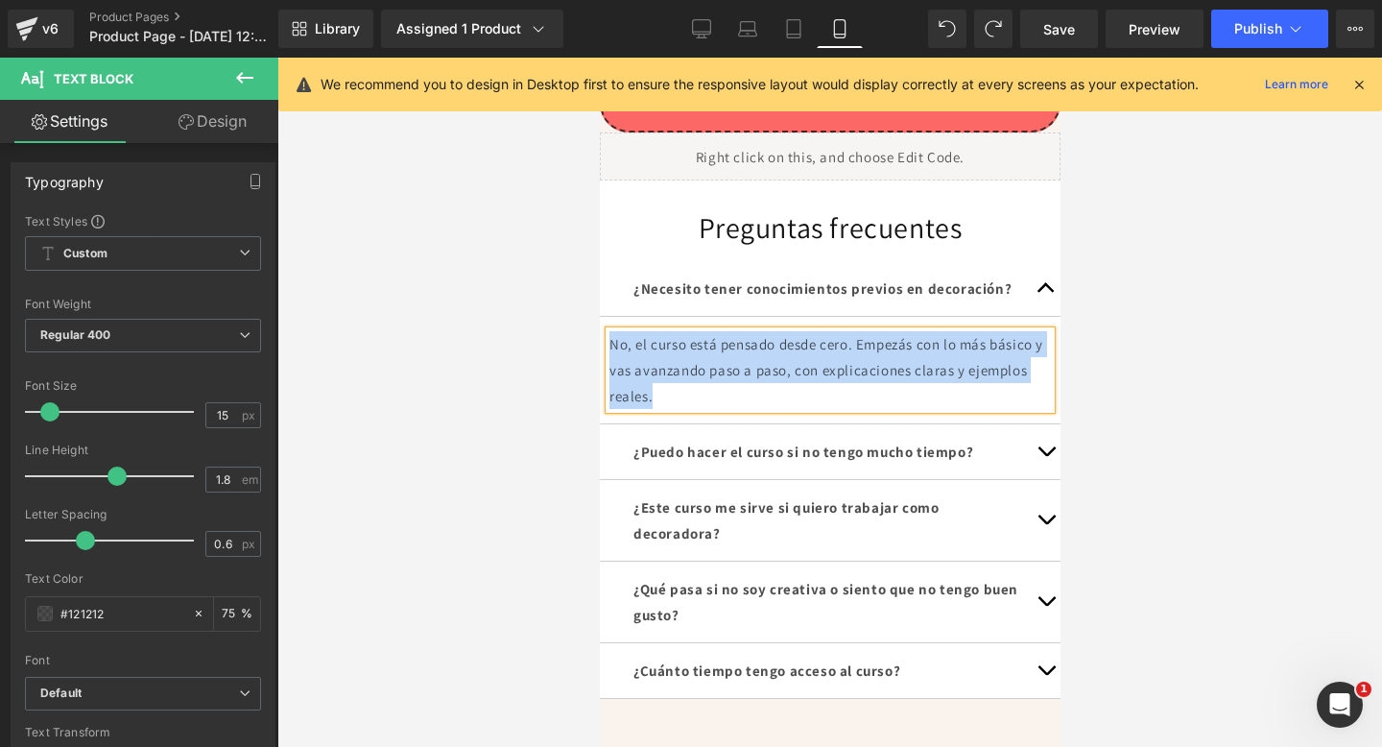
scroll to position [1279, 0]
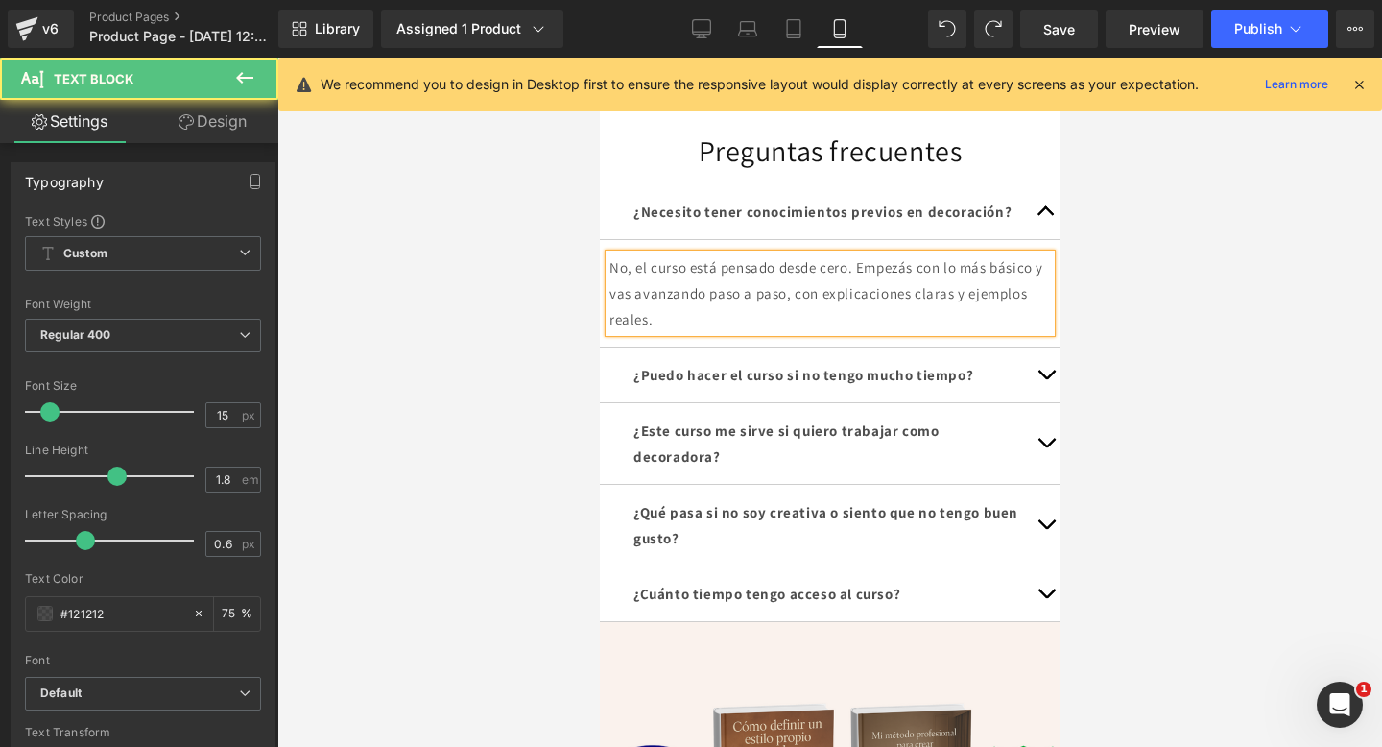
click at [824, 388] on div "¿Puedo hacer el curso si no tengo mucho tiempo? Text Block" at bounding box center [830, 375] width 394 height 26
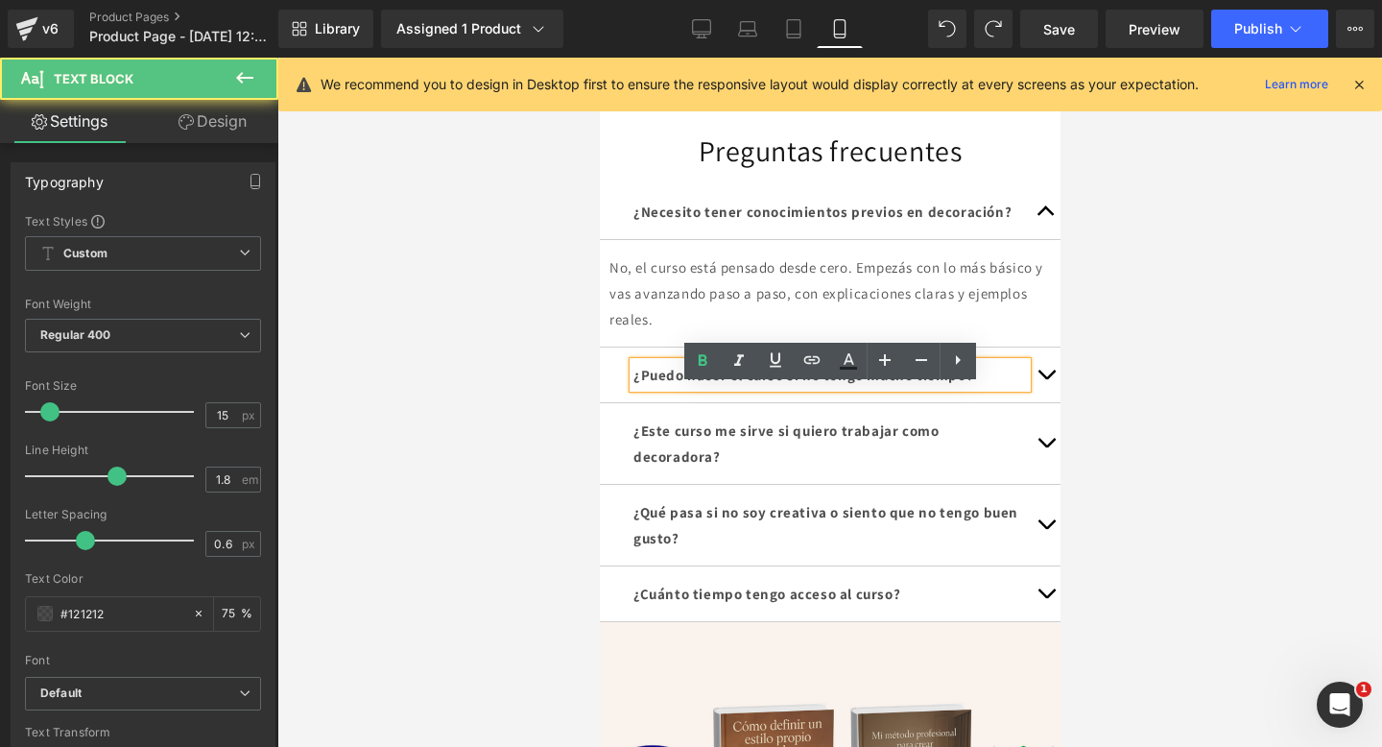
click at [823, 384] on strong "¿Puedo hacer el curso si no tengo mucho tiempo?" at bounding box center [803, 375] width 340 height 18
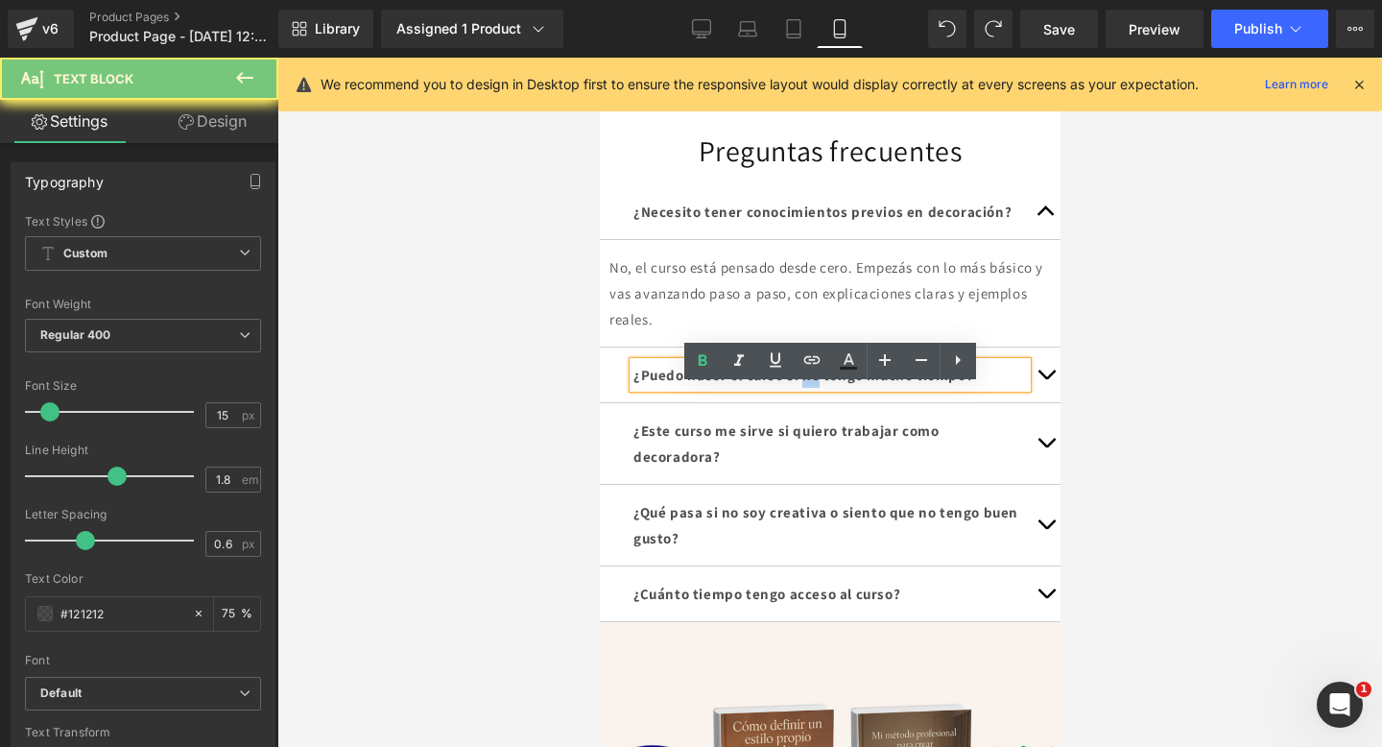
click at [823, 384] on strong "¿Puedo hacer el curso si no tengo mucho tiempo?" at bounding box center [803, 375] width 340 height 18
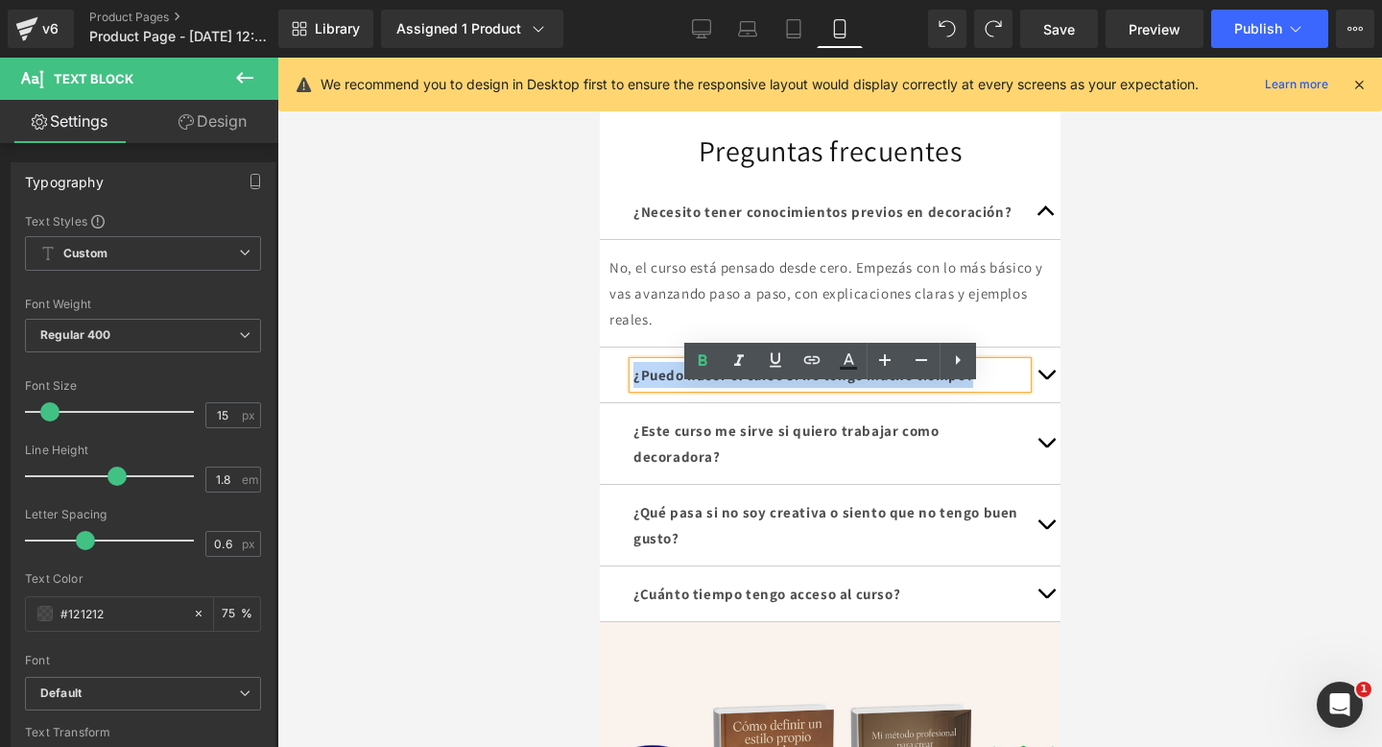
copy strong "¿Puedo hacer el curso si no tengo mucho tiempo?"
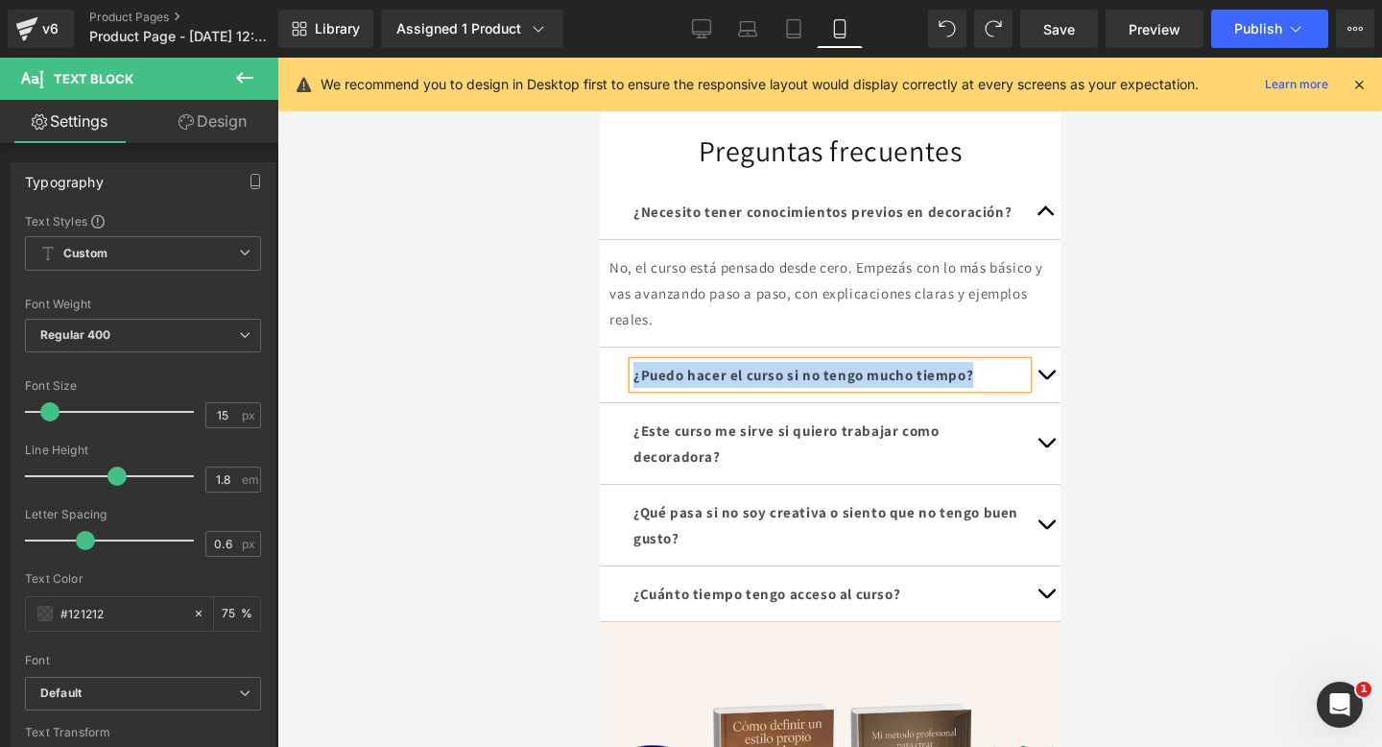
copy strong "¿Puedo hacer el curso si no tengo mucho tiempo?"
click at [1050, 402] on button "button" at bounding box center [1045, 374] width 38 height 55
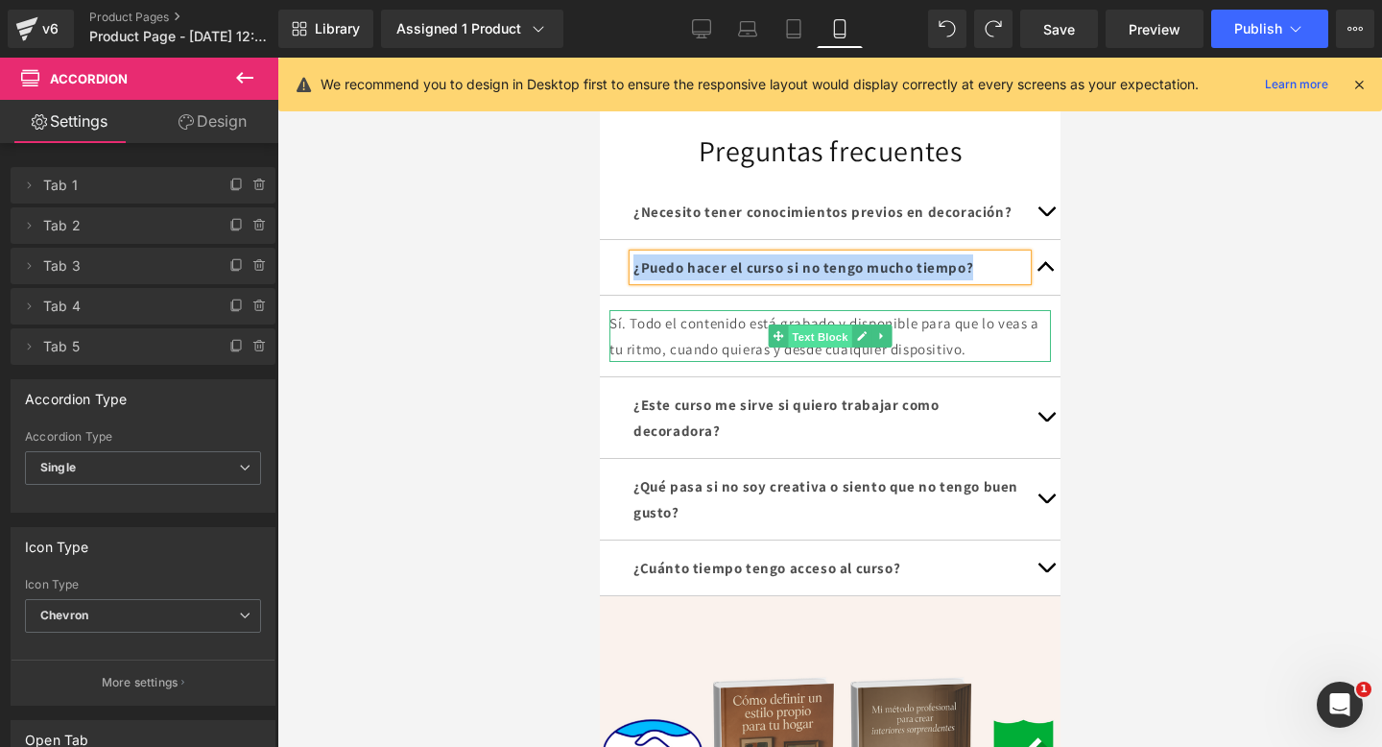
click at [790, 348] on span "Text Block" at bounding box center [818, 336] width 63 height 23
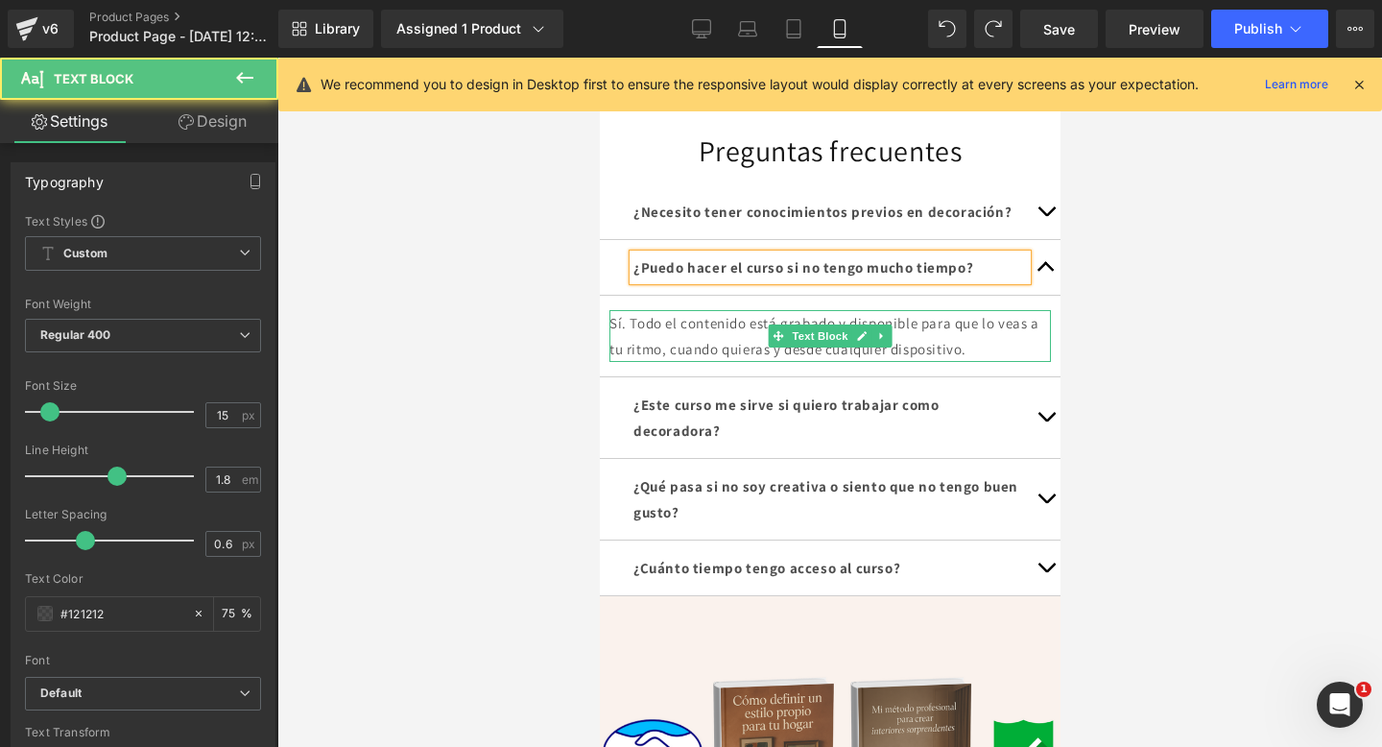
click at [697, 356] on p "Sí. Todo el contenido está grabado y disponible para que lo veas a tu ritmo, cu…" at bounding box center [830, 336] width 442 height 52
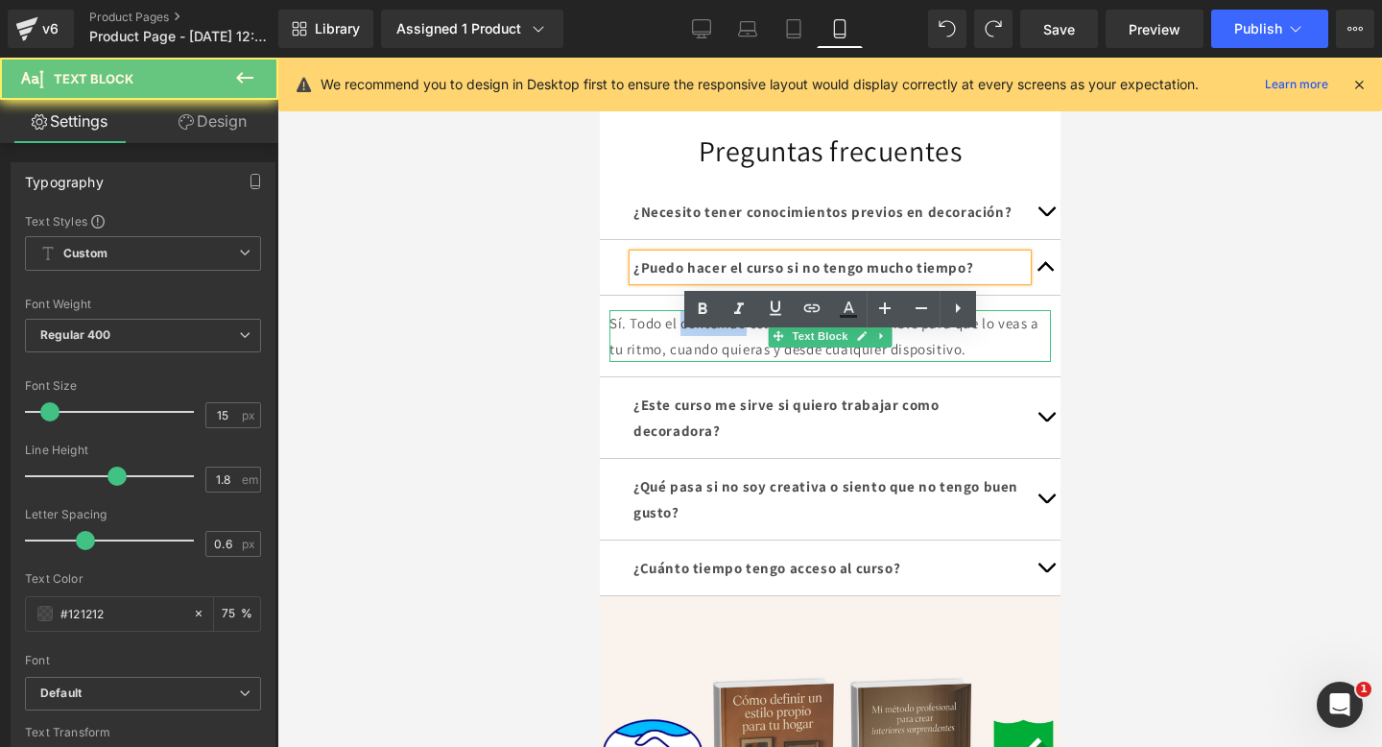
click at [697, 356] on p "Sí. Todo el contenido está grabado y disponible para que lo veas a tu ritmo, cu…" at bounding box center [830, 336] width 442 height 52
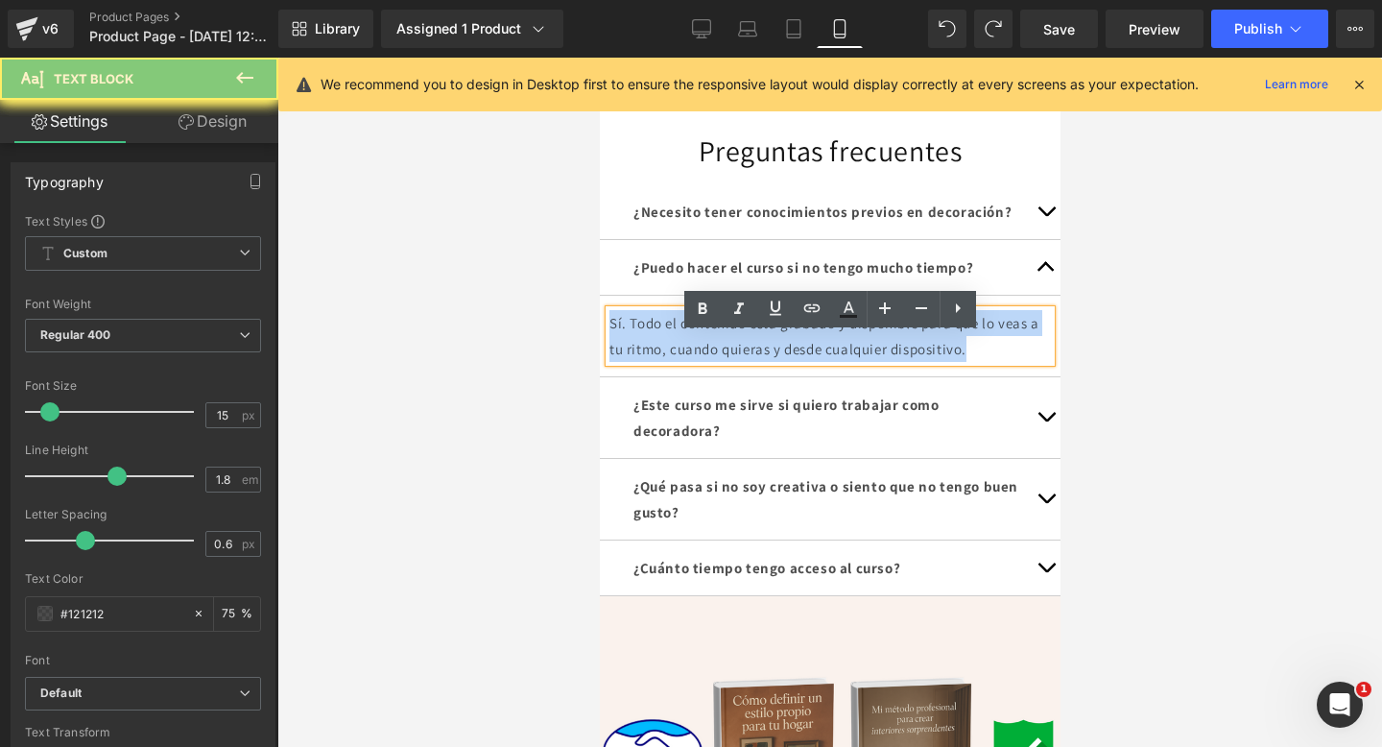
click at [697, 356] on p "Sí. Todo el contenido está grabado y disponible para que lo veas a tu ritmo, cu…" at bounding box center [830, 336] width 442 height 52
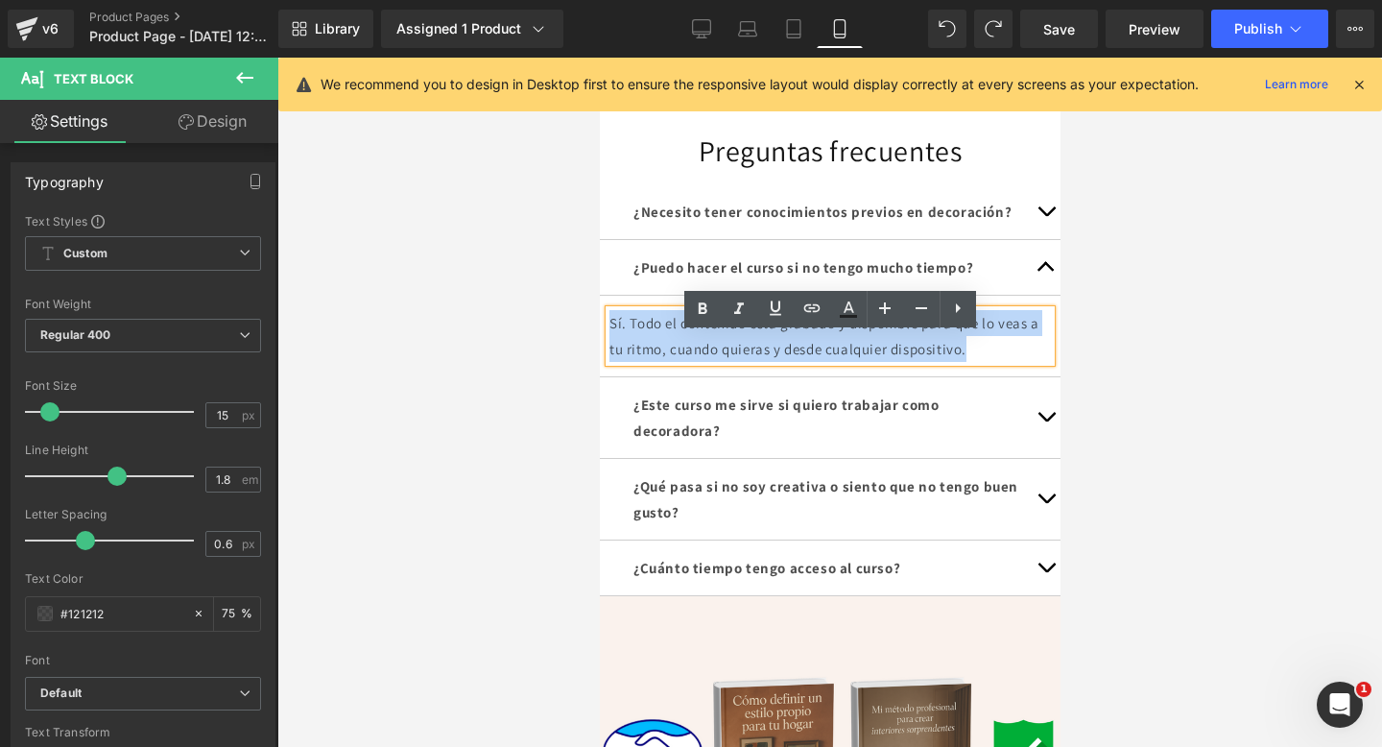
copy p "Sí. Todo el contenido está grabado y disponible para que lo veas a tu ritmo, cu…"
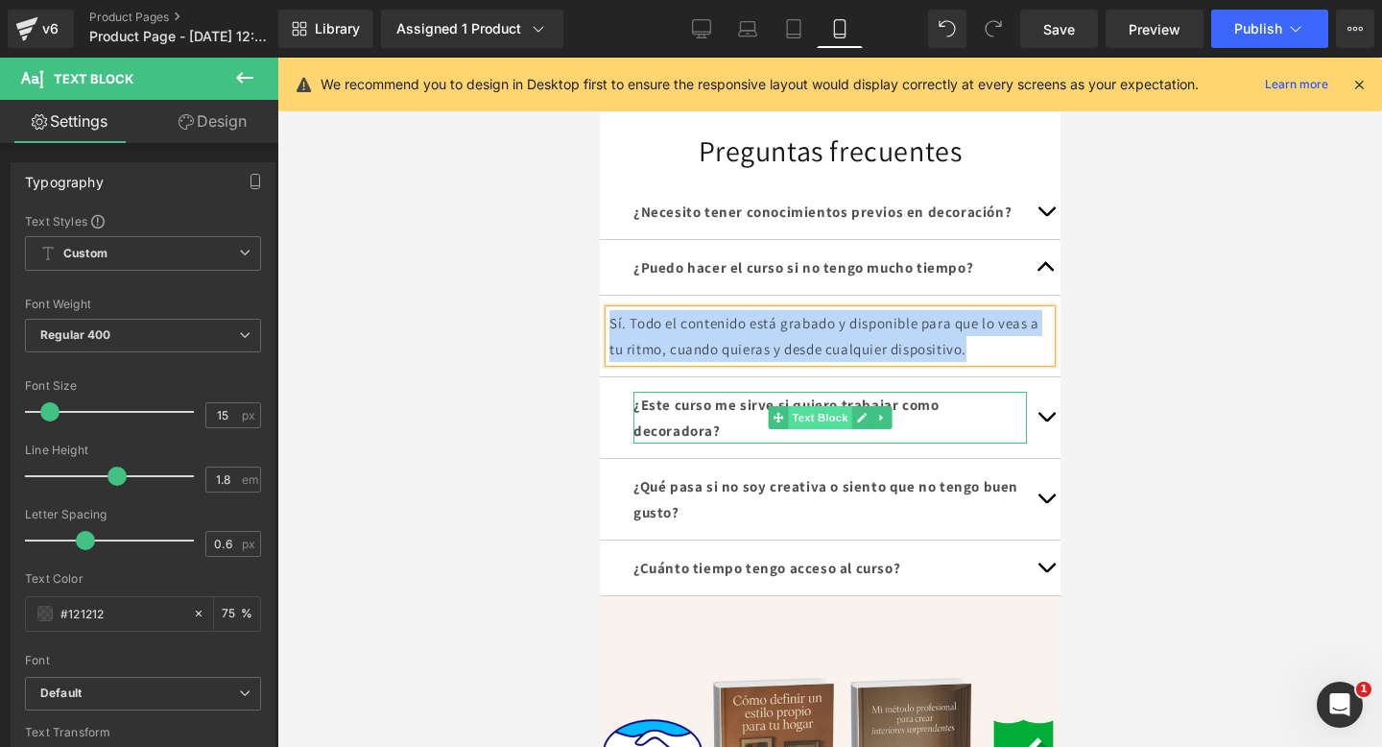
click at [836, 429] on span "Text Block" at bounding box center [818, 417] width 63 height 23
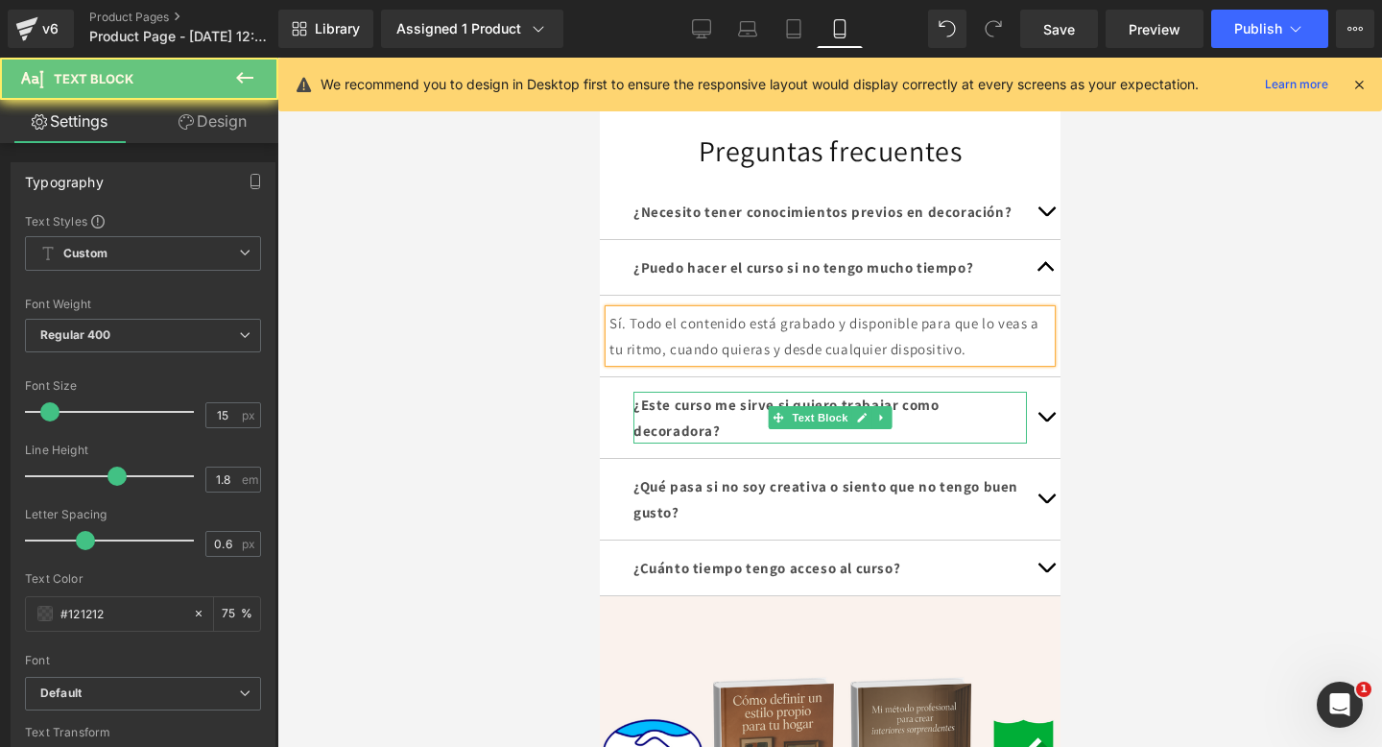
click at [725, 436] on strong "¿Este curso me sirve si quiero trabajar como decoradora?" at bounding box center [785, 417] width 305 height 44
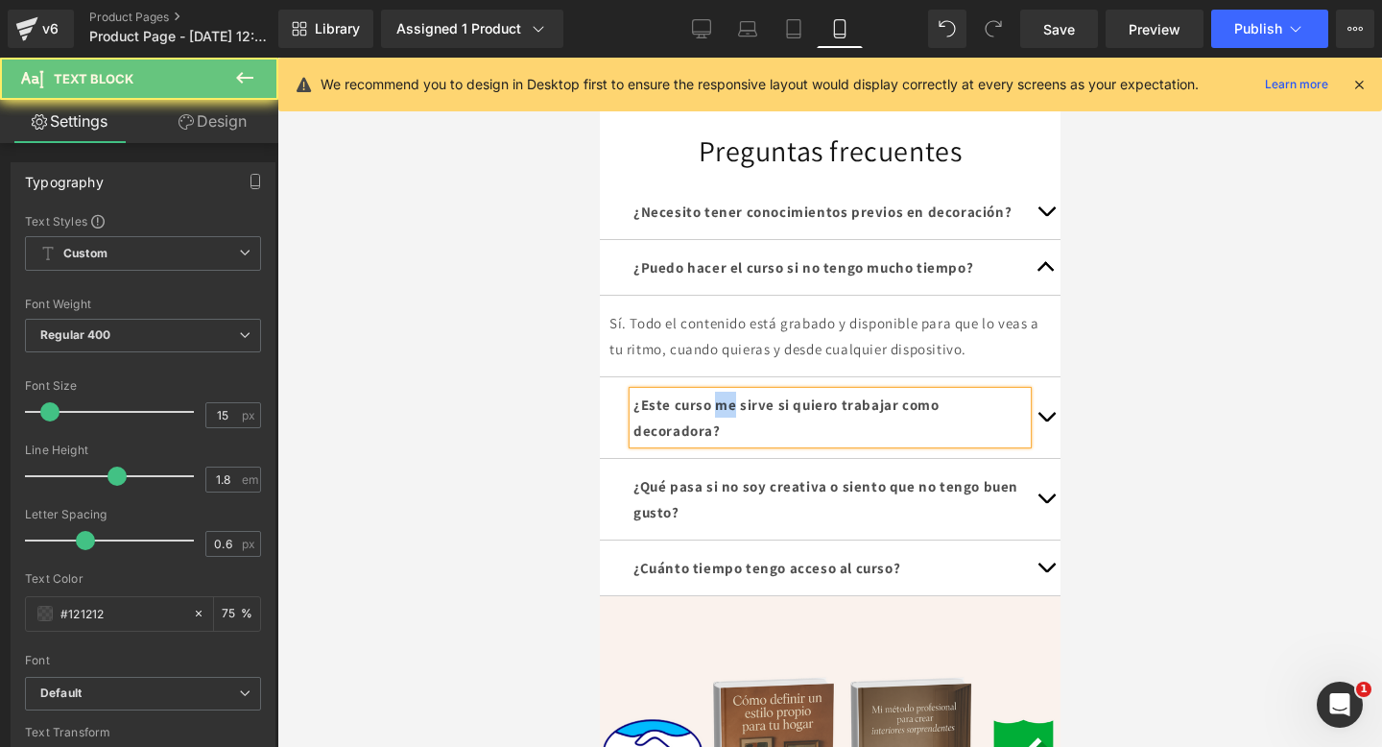
click at [725, 436] on strong "¿Este curso me sirve si quiero trabajar como decoradora?" at bounding box center [785, 417] width 305 height 44
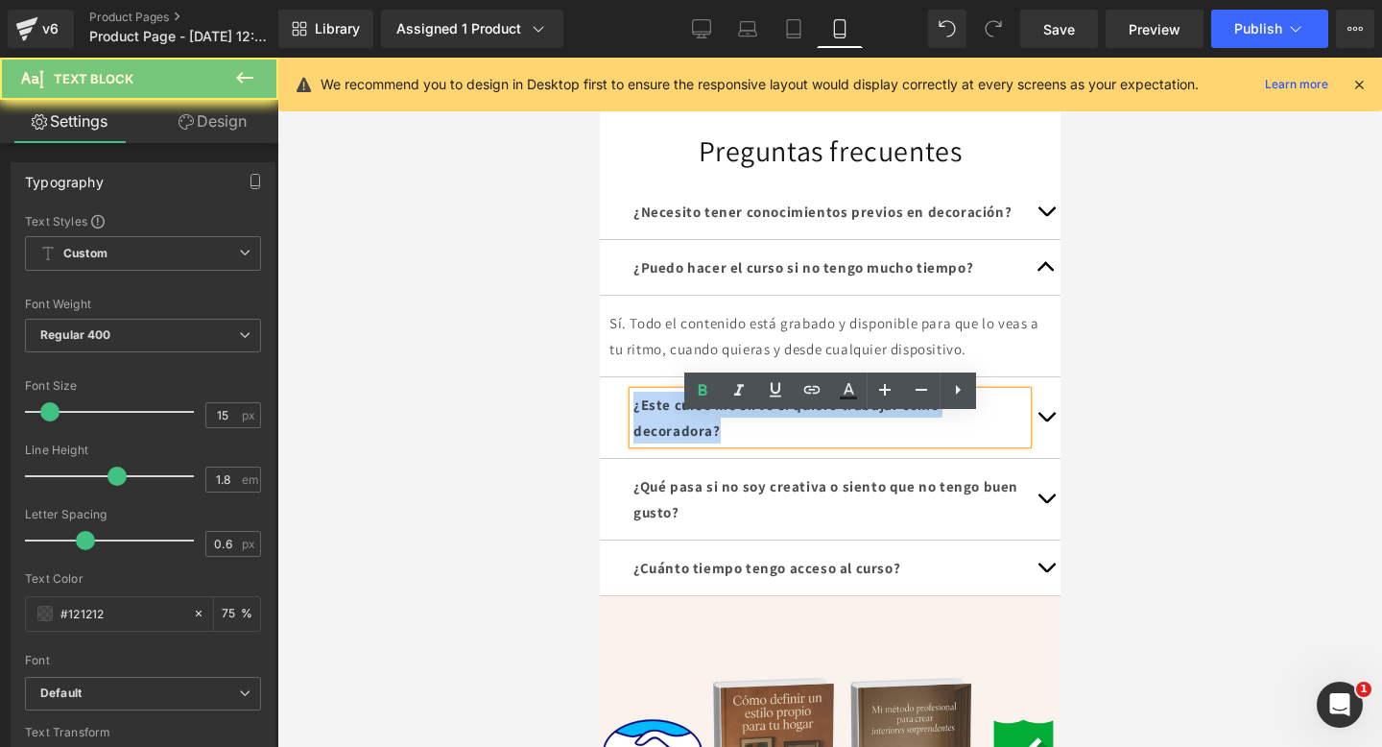
click at [725, 436] on strong "¿Este curso me sirve si quiero trabajar como decoradora?" at bounding box center [785, 417] width 305 height 44
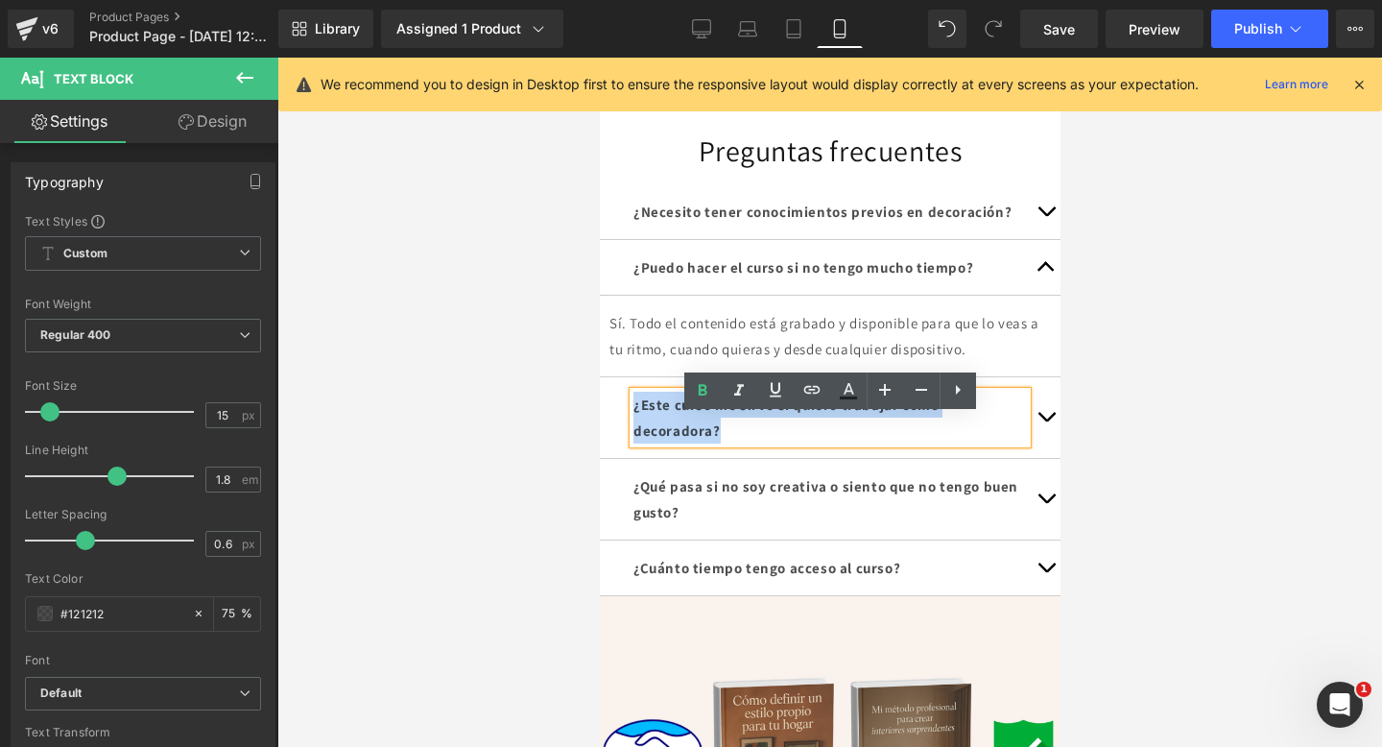
copy strong "¿Este curso me sirve si quiero trabajar como decoradora?"
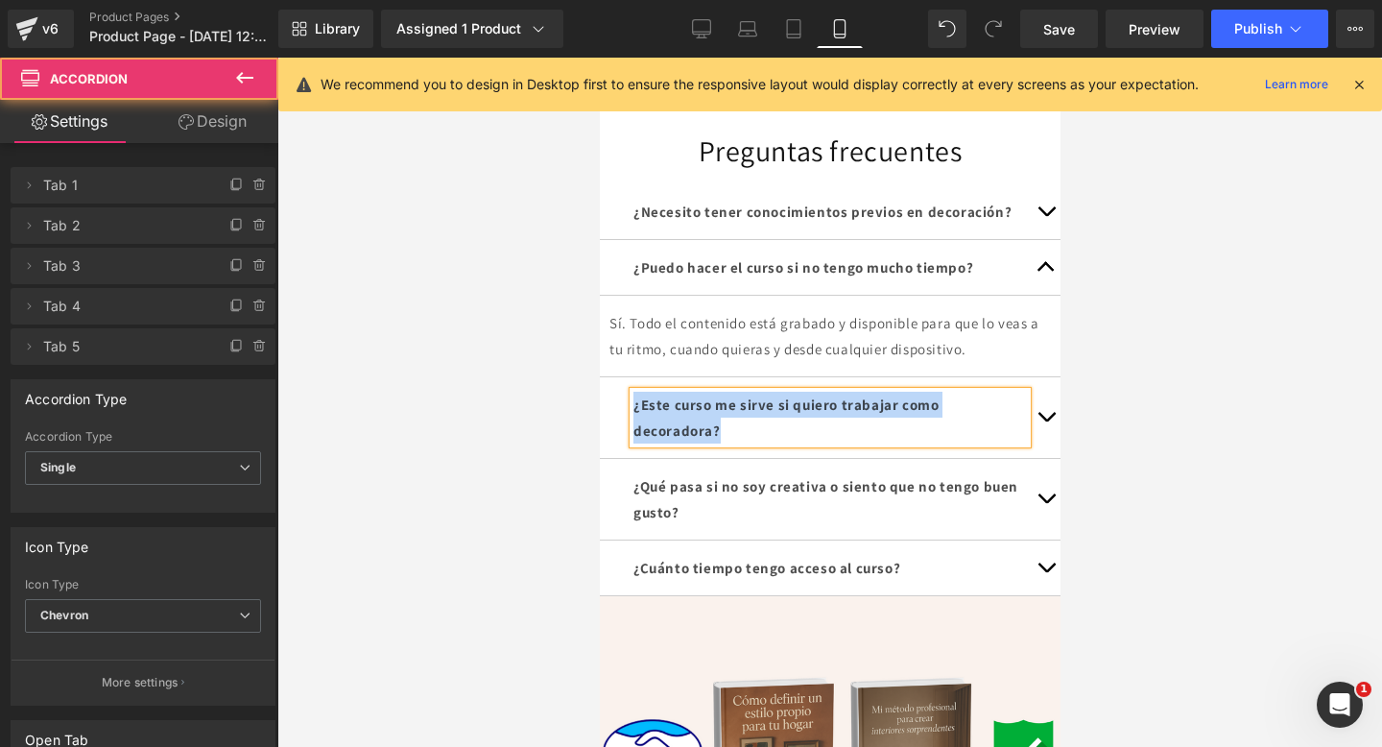
click at [1050, 438] on button "button" at bounding box center [1045, 417] width 38 height 81
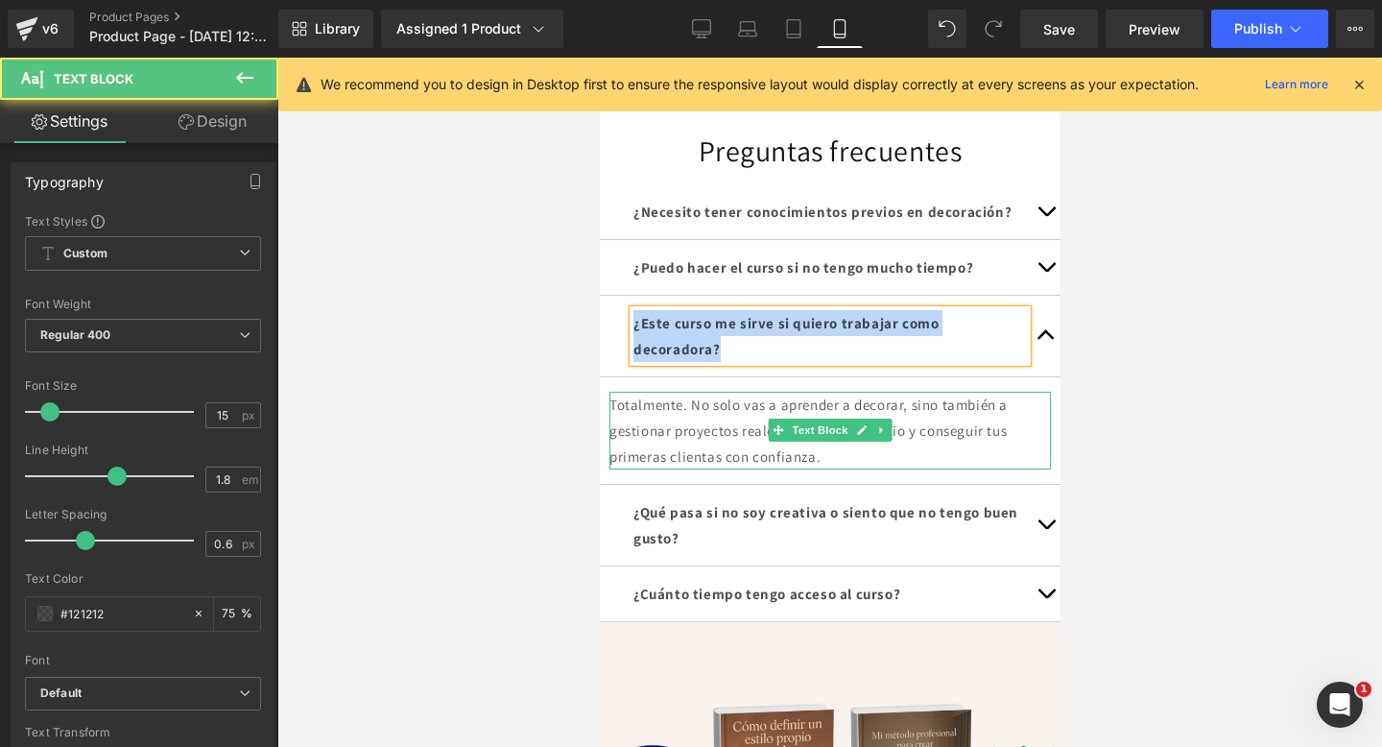
click at [687, 420] on div "Totalmente. No solo vas a aprender a decorar, sino también a gestionar proyecto…" at bounding box center [830, 431] width 442 height 78
click at [687, 420] on p "Totalmente. No solo vas a aprender a decorar, sino también a gestionar proyecto…" at bounding box center [830, 431] width 442 height 78
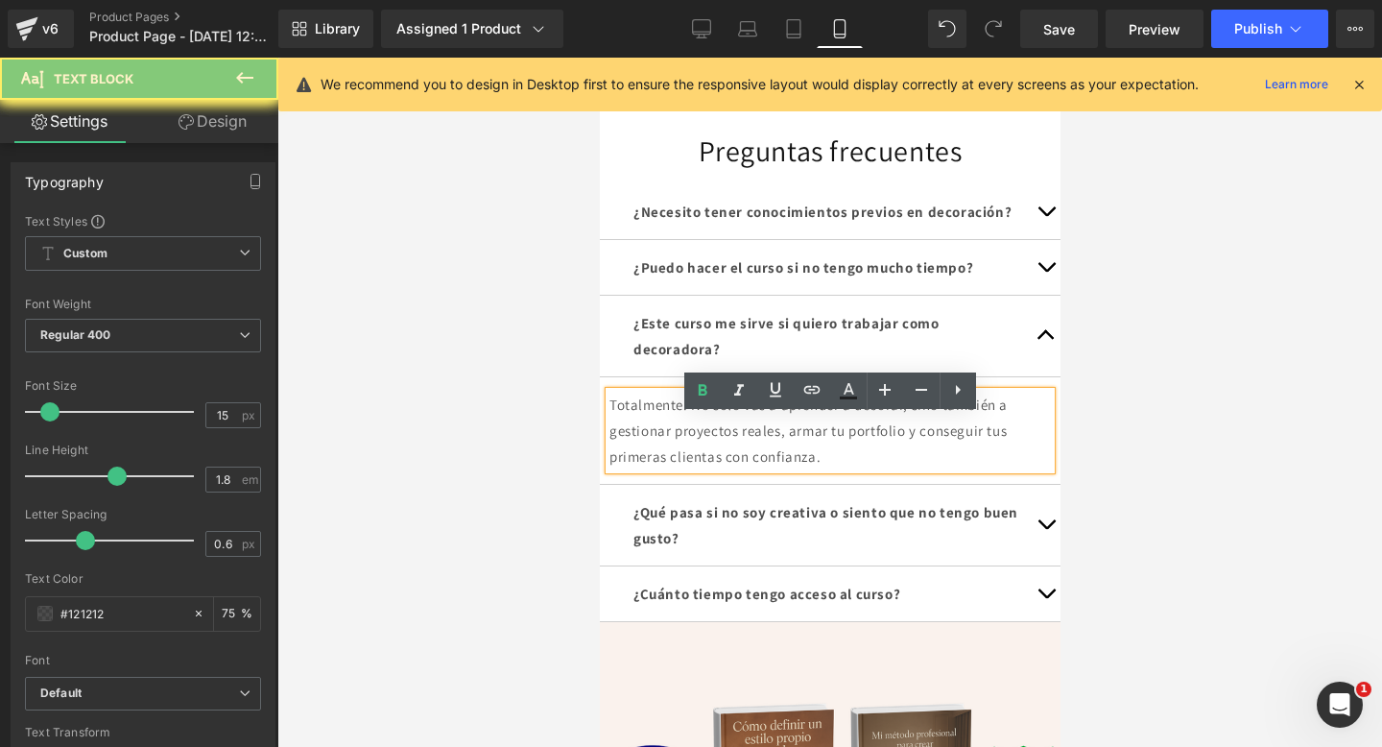
click at [687, 428] on p "Totalmente. No solo vas a aprender a decorar, sino también a gestionar proyecto…" at bounding box center [830, 431] width 442 height 78
click at [687, 426] on p "Totalmente. No solo vas a aprender a decorar, sino también a gestionar proyecto…" at bounding box center [830, 431] width 442 height 78
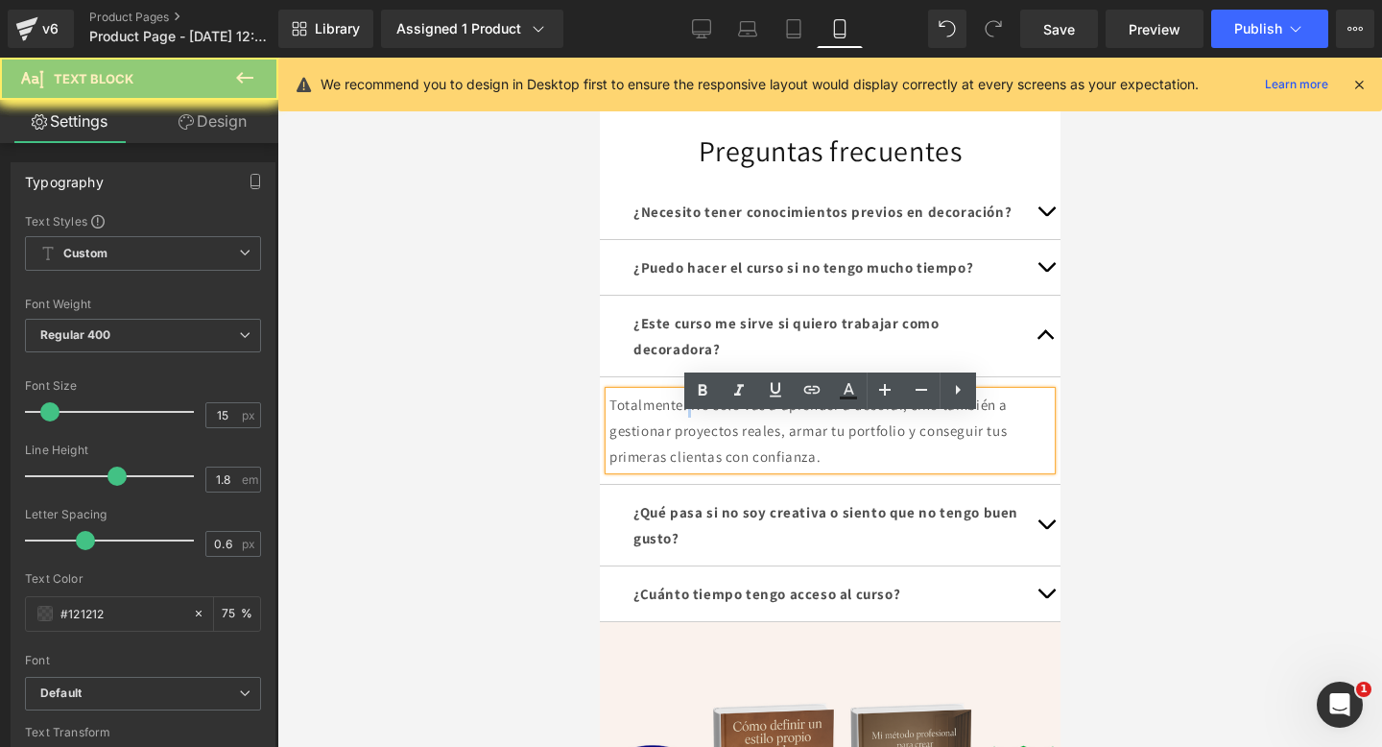
click at [687, 426] on p "Totalmente. No solo vas a aprender a decorar, sino también a gestionar proyecto…" at bounding box center [830, 431] width 442 height 78
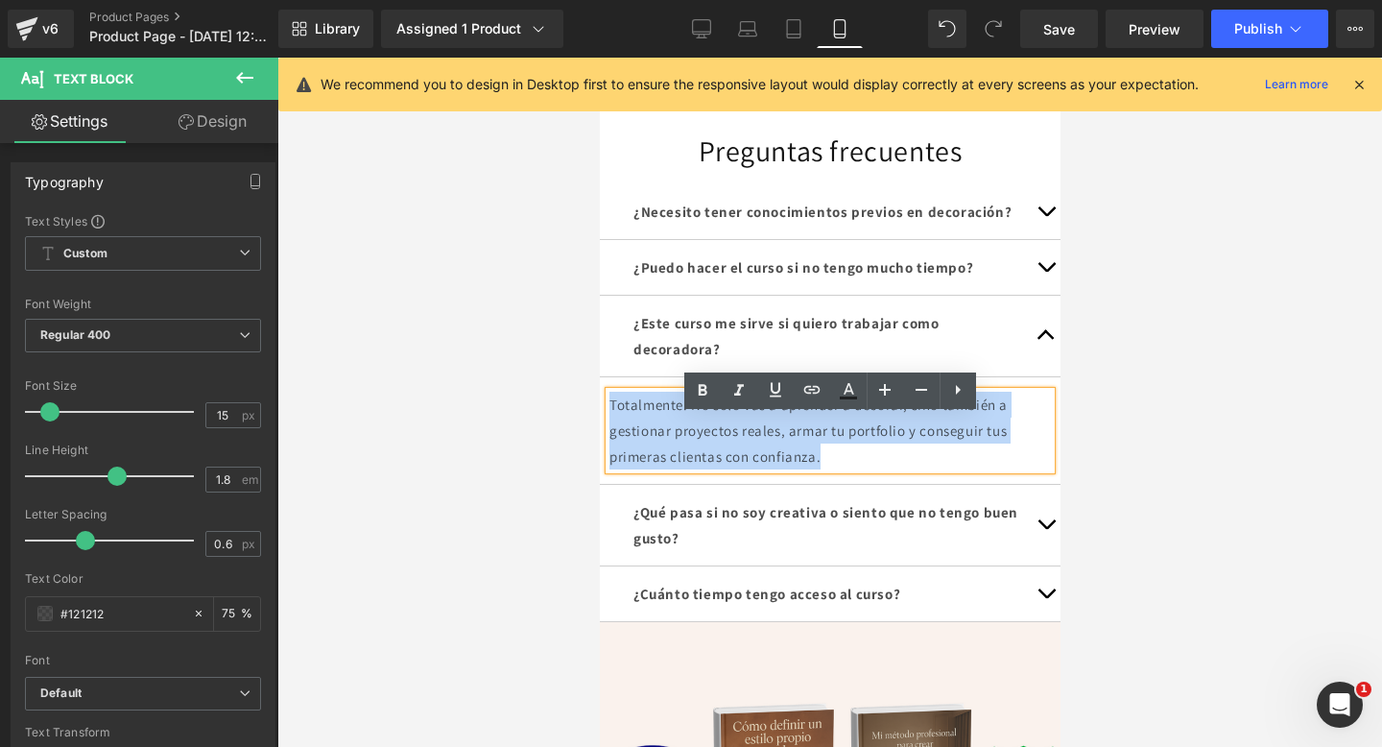
click at [687, 426] on p "Totalmente. No solo vas a aprender a decorar, sino también a gestionar proyecto…" at bounding box center [830, 431] width 442 height 78
copy p "Totalmente. No solo vas a aprender a decorar, sino también a gestionar proyecto…"
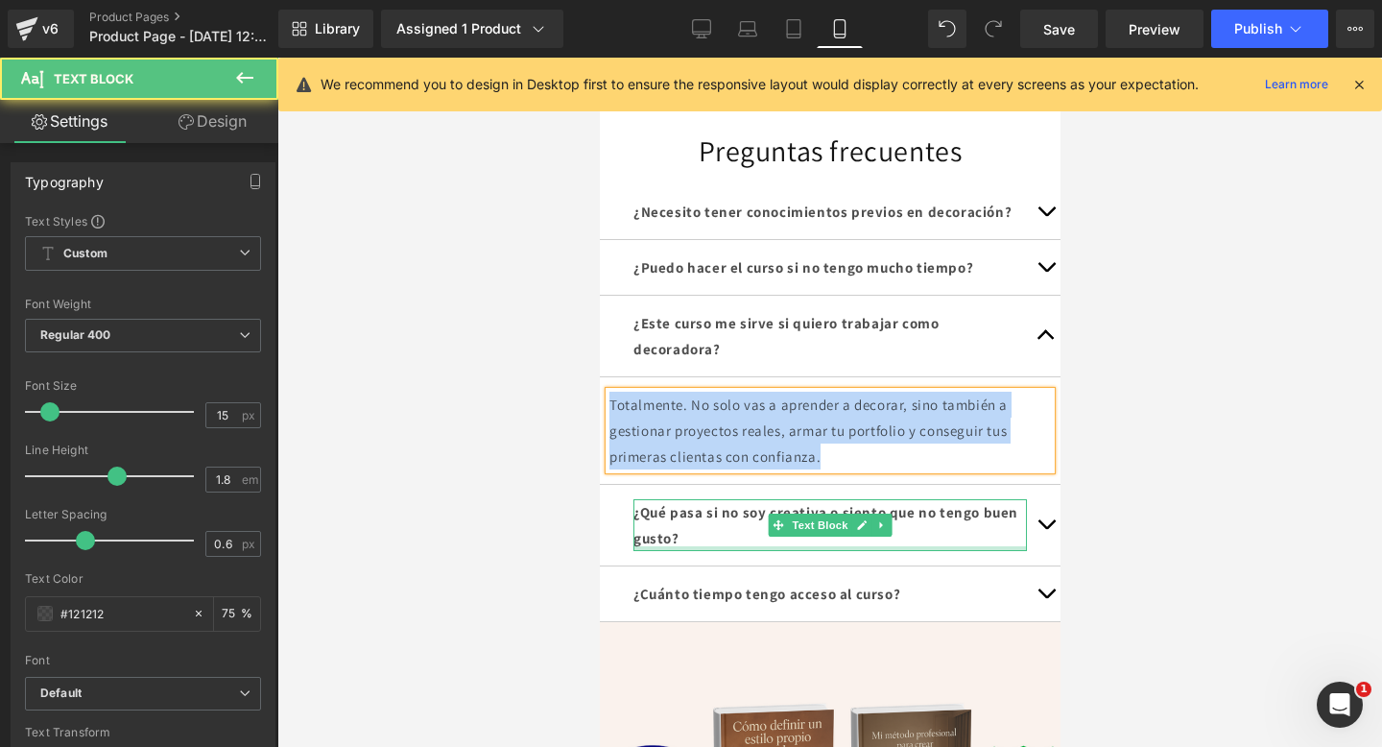
click at [789, 551] on div at bounding box center [830, 548] width 394 height 5
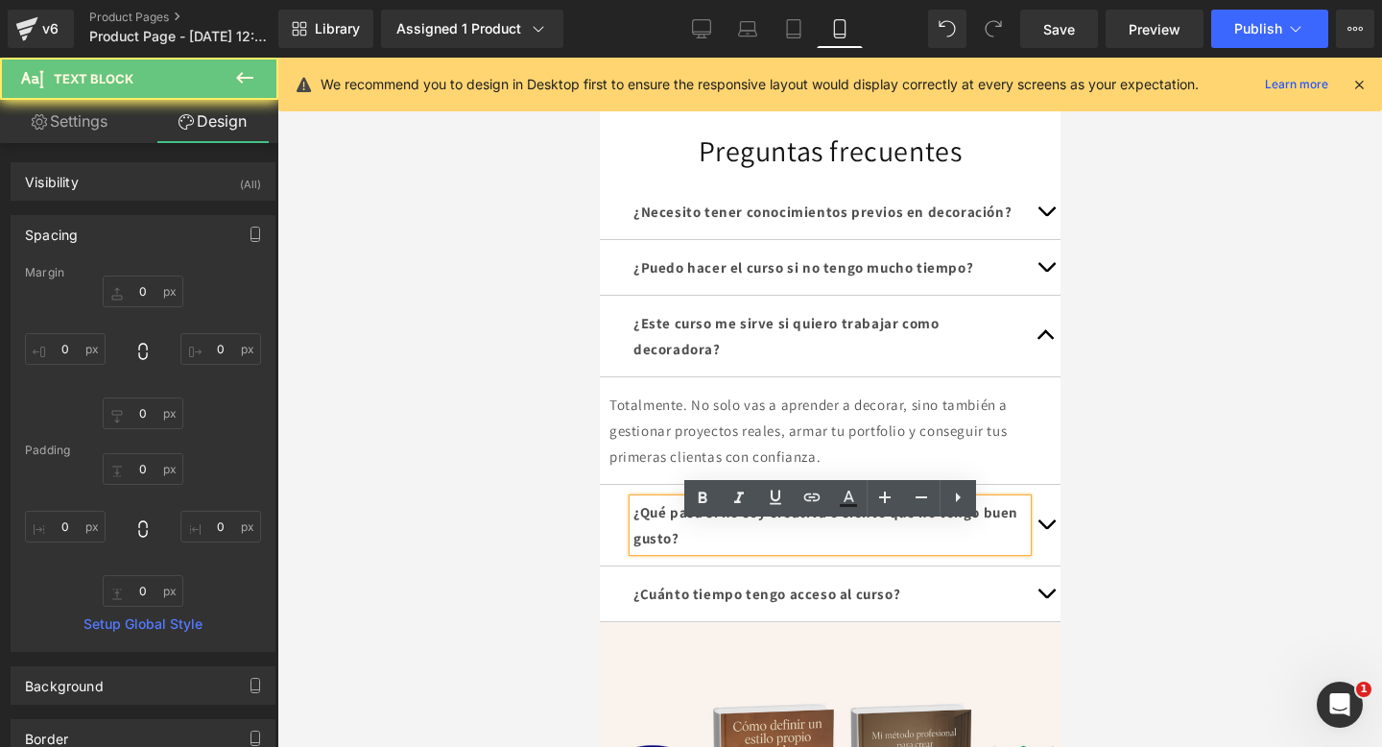
click at [697, 551] on p "¿Qué pasa si no soy creativa o siento que no tengo buen gusto?" at bounding box center [830, 525] width 394 height 52
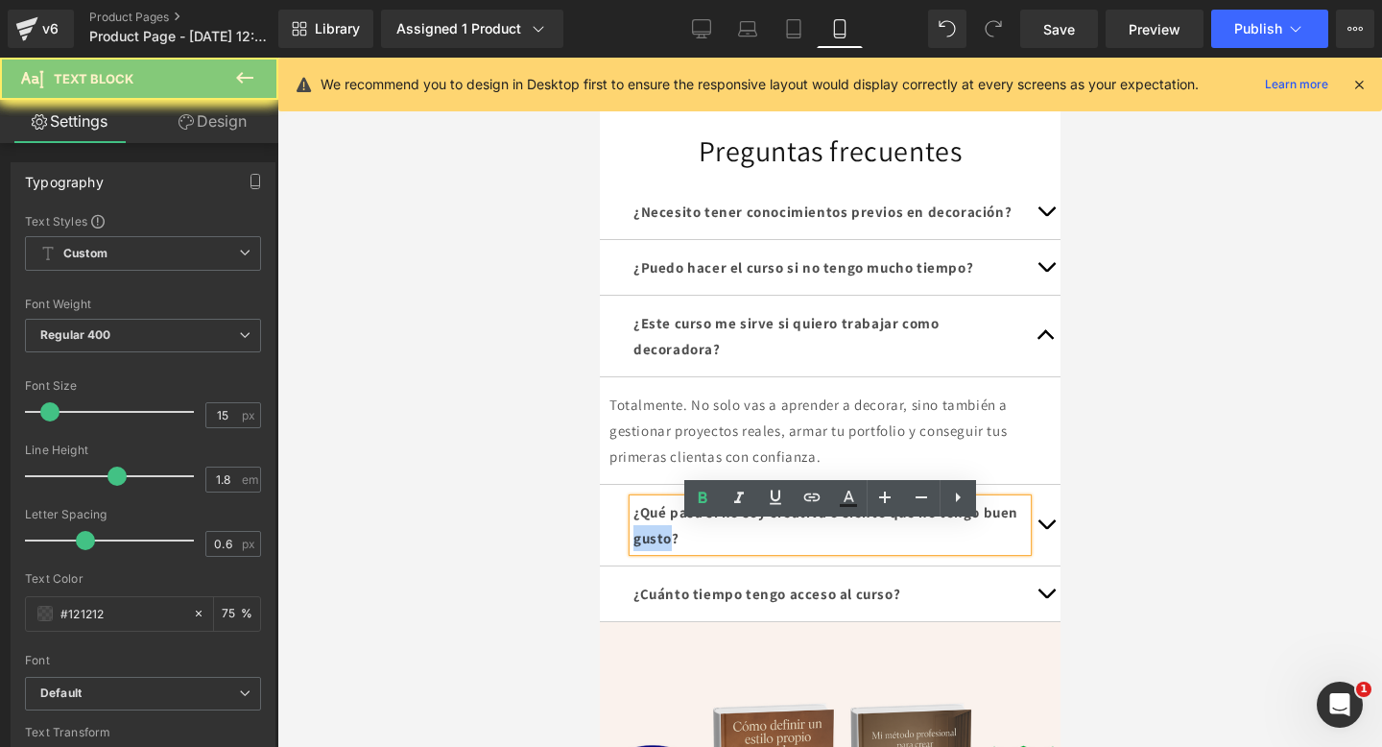
click at [697, 551] on p "¿Qué pasa si no soy creativa o siento que no tengo buen gusto?" at bounding box center [830, 525] width 394 height 52
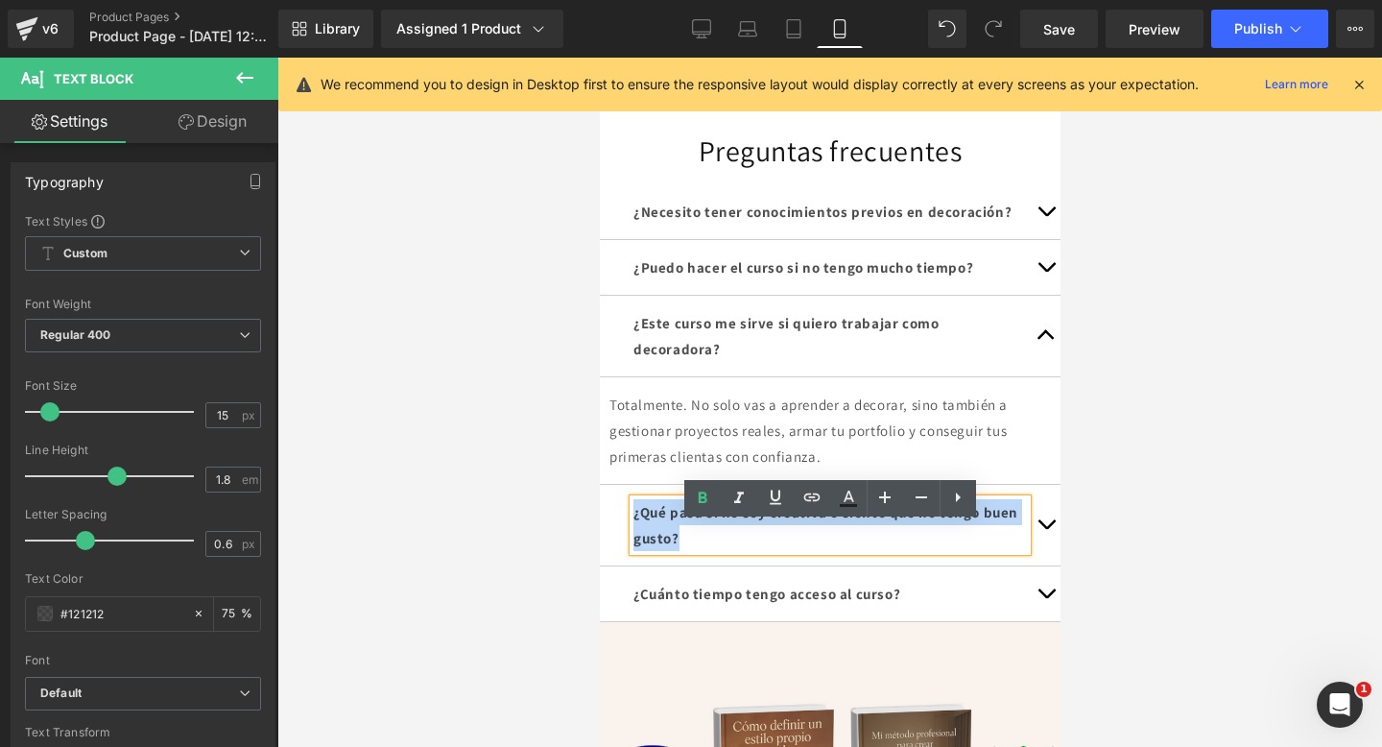
copy b "¿Qué pasa si no soy creativa o siento que no tengo buen gusto?"
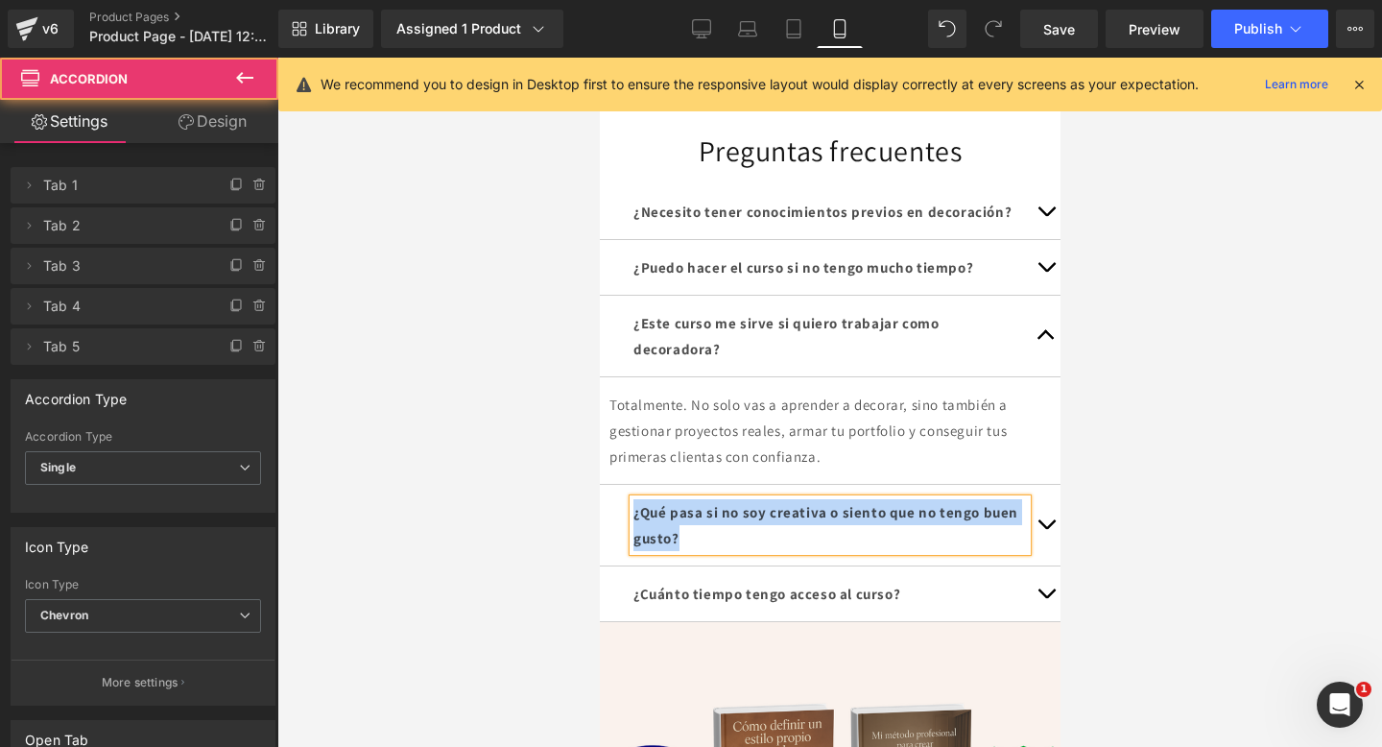
click at [1045, 529] on span "button" at bounding box center [1045, 529] width 0 height 0
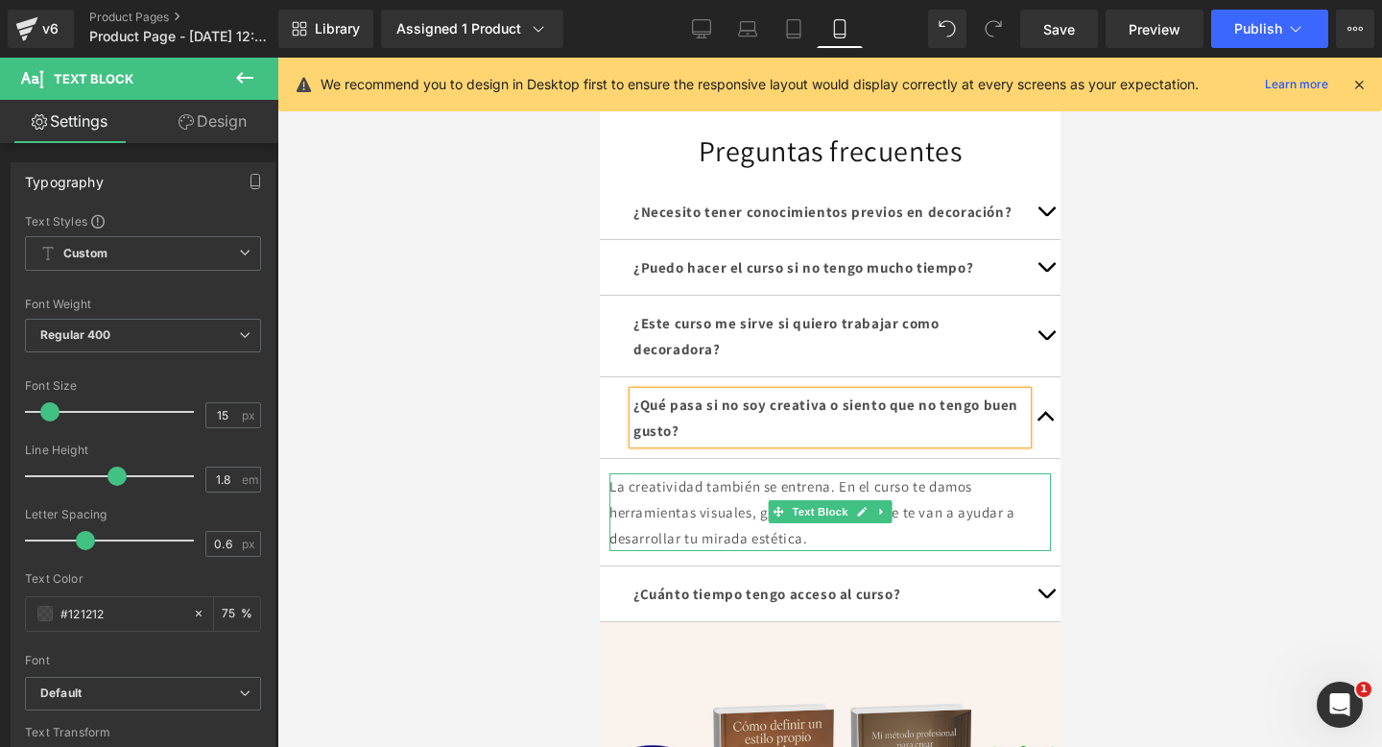
click at [732, 538] on p "La creatividad también se entrena. En el curso te damos herramientas visuales, …" at bounding box center [830, 512] width 442 height 78
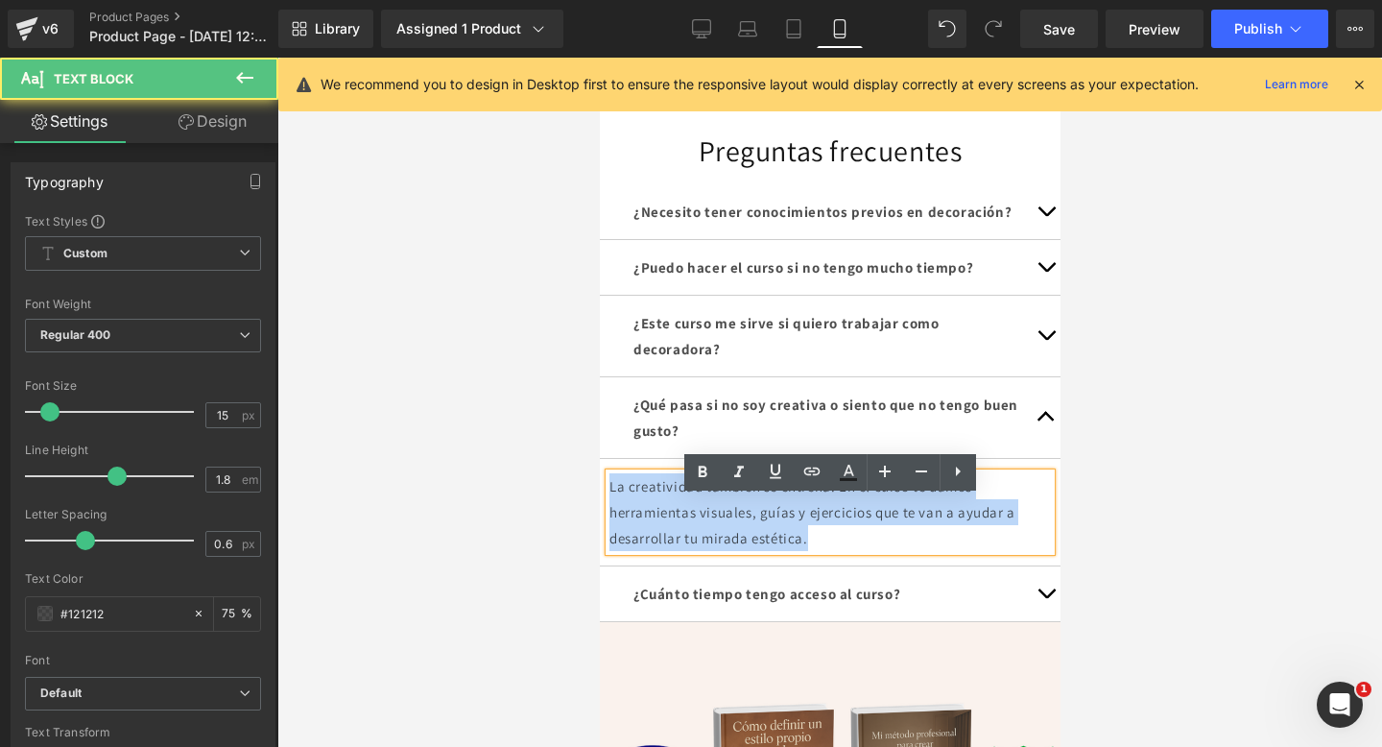
click at [732, 538] on p "La creatividad también se entrena. En el curso te damos herramientas visuales, …" at bounding box center [830, 512] width 442 height 78
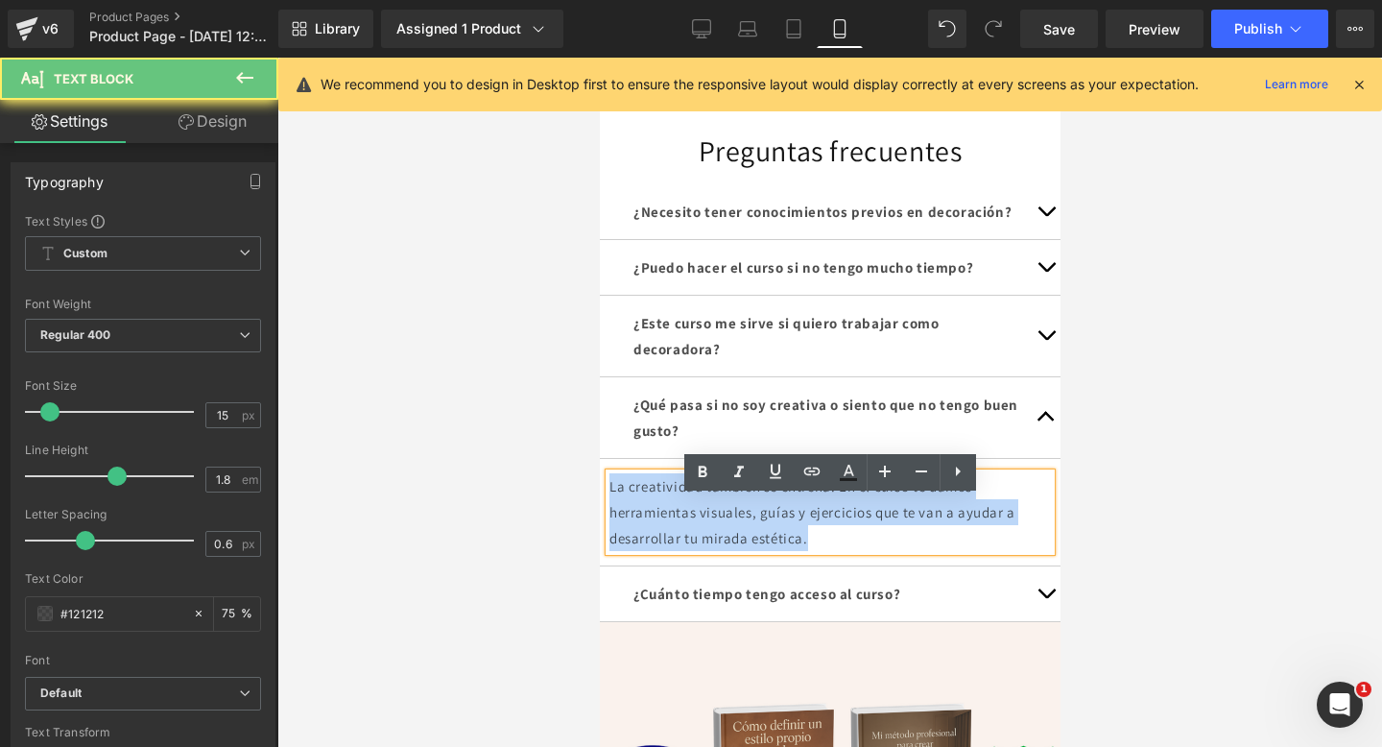
copy p "La creatividad también se entrena. En el curso te damos herramientas visuales, …"
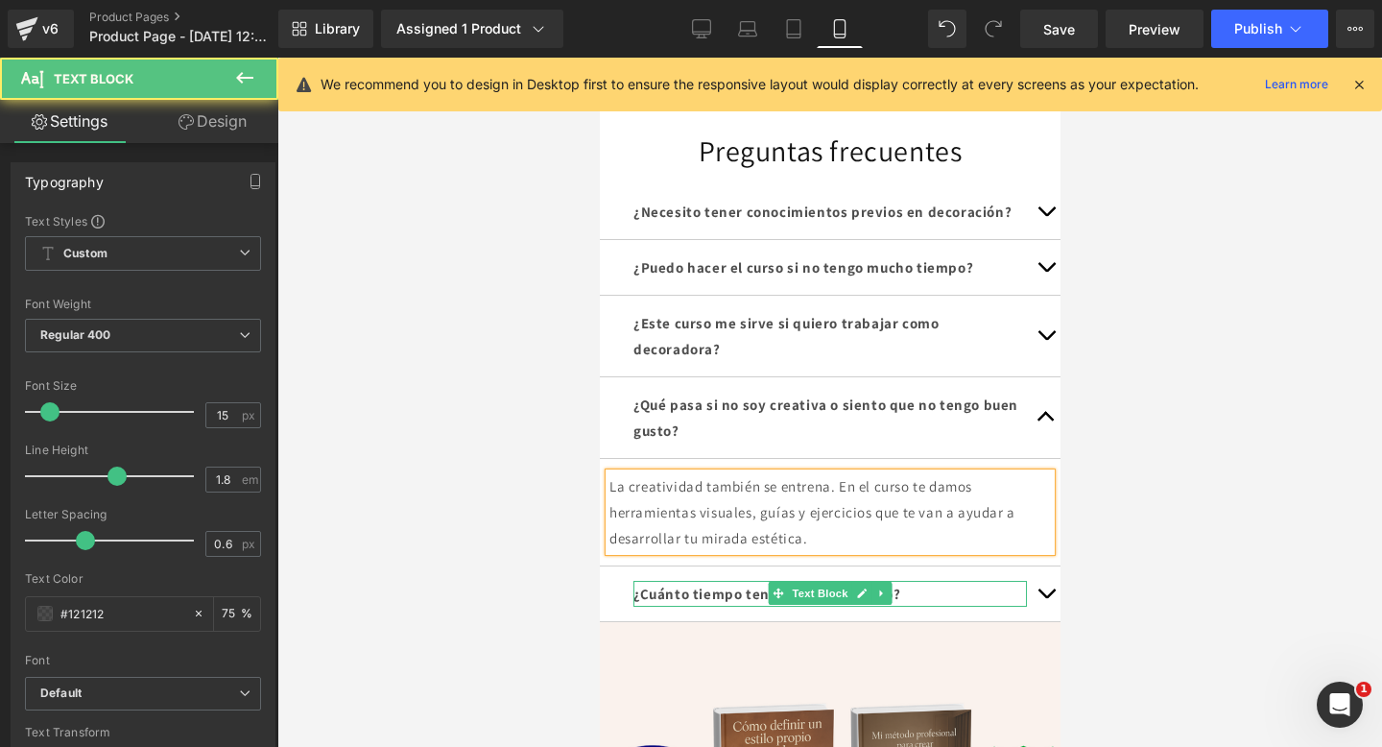
click at [899, 603] on b "¿Cuánto tiempo tengo acceso al curso?" at bounding box center [766, 594] width 267 height 18
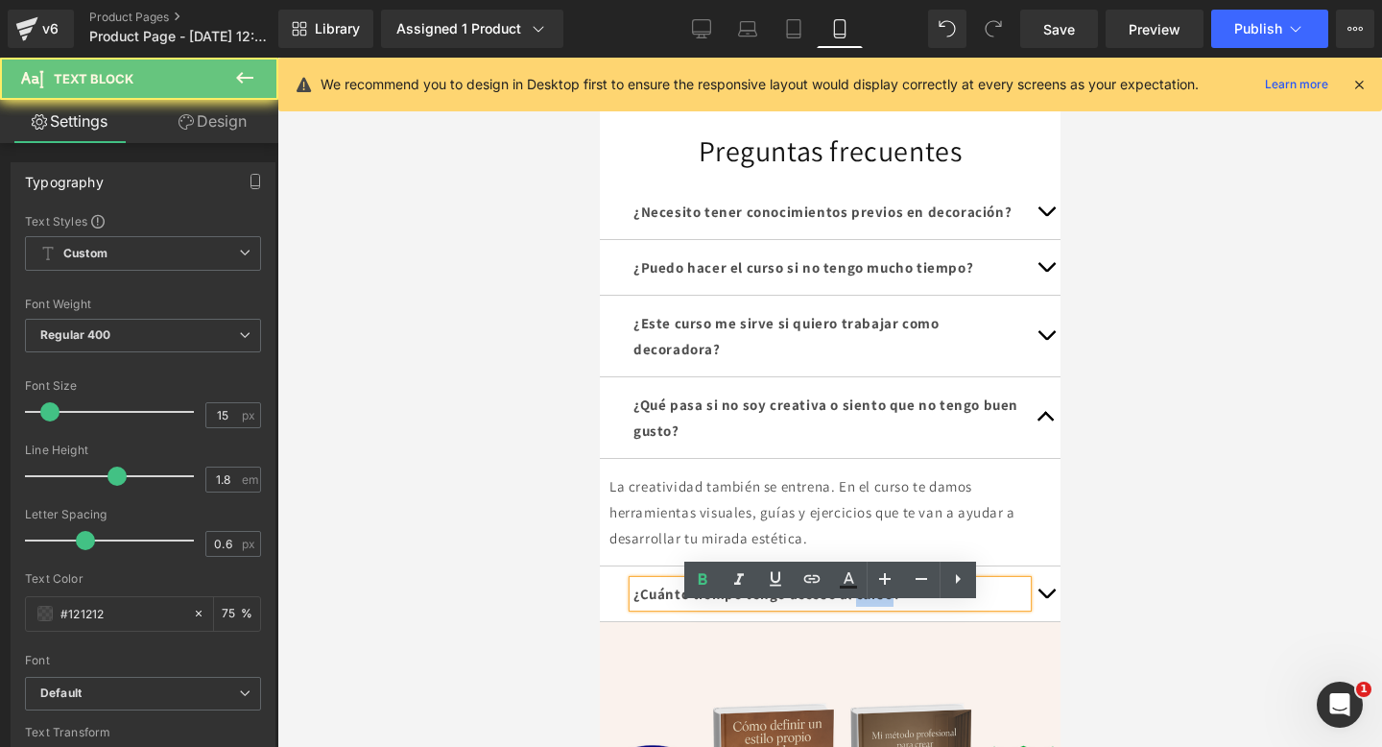
click at [899, 603] on b "¿Cuánto tiempo tengo acceso al curso?" at bounding box center [766, 594] width 267 height 18
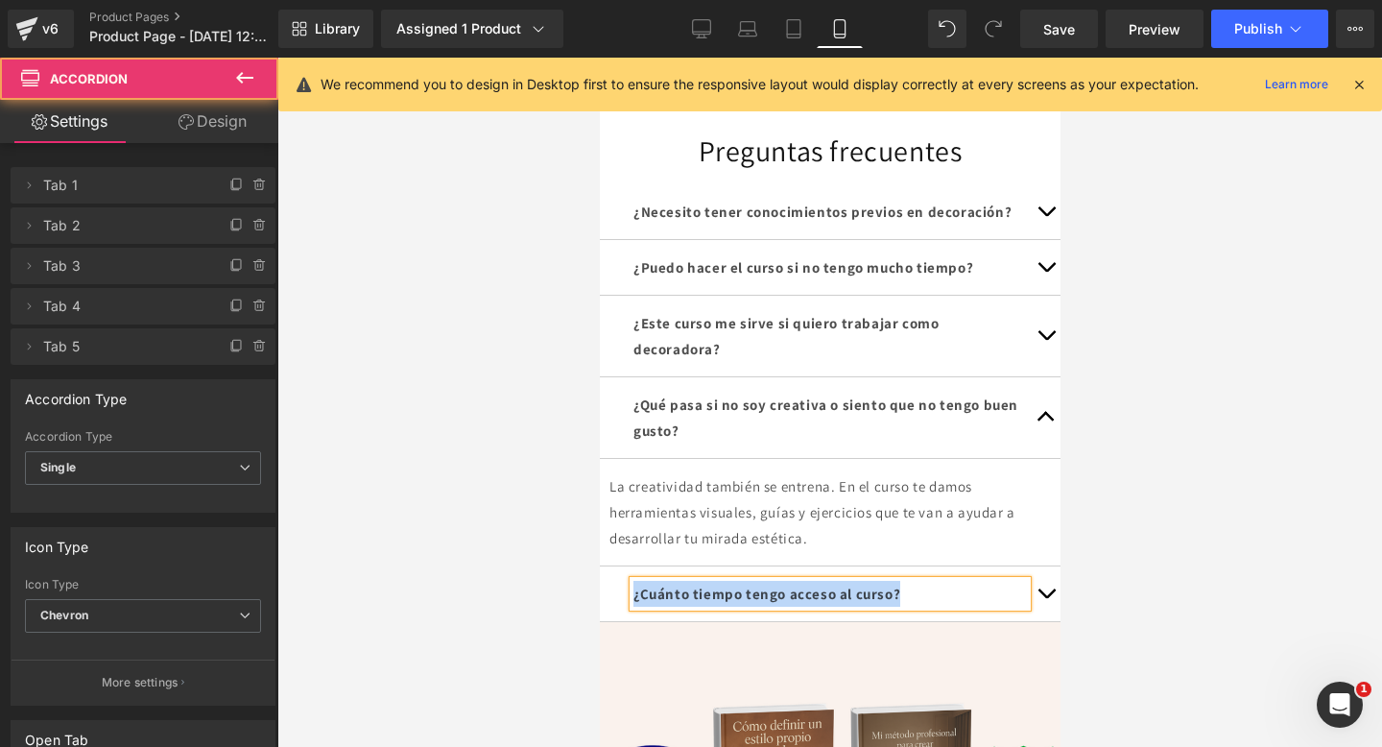
click at [1051, 621] on button "button" at bounding box center [1045, 593] width 38 height 55
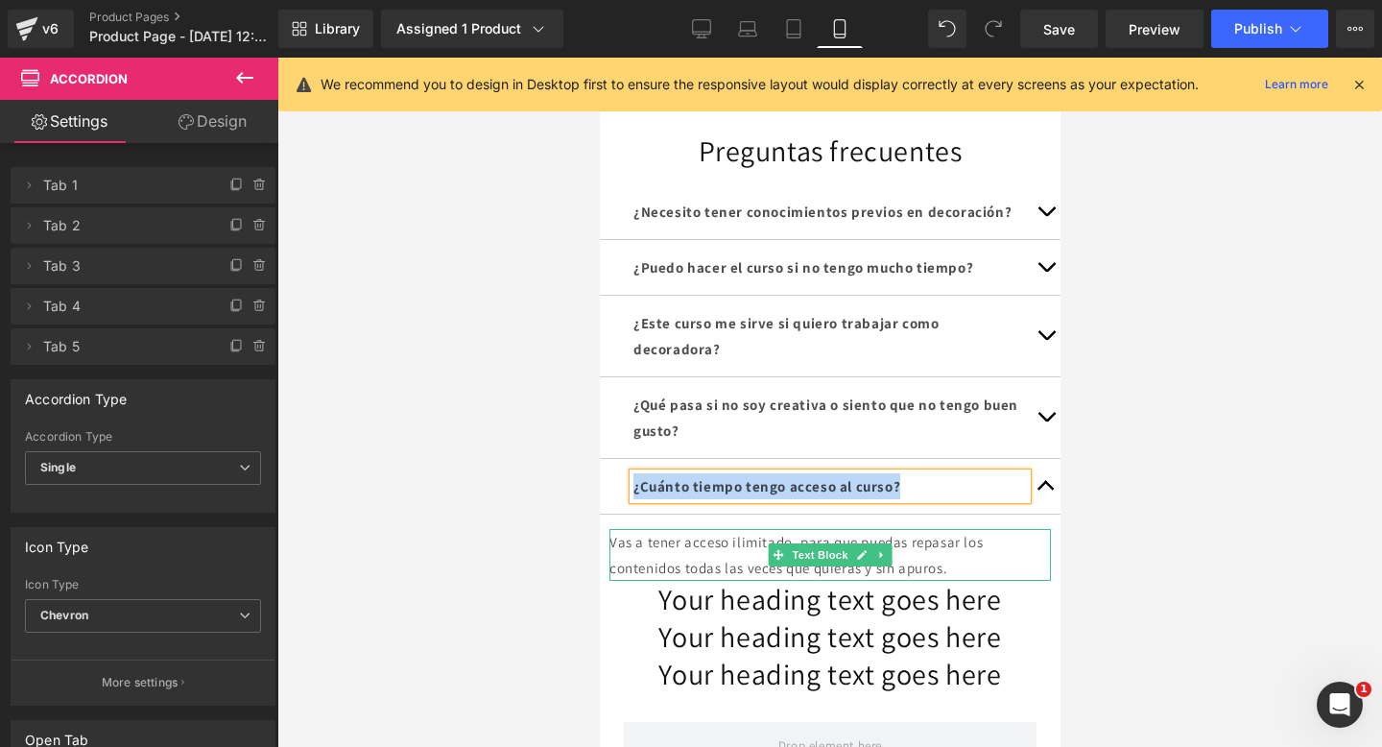
click at [717, 581] on p "Vas a tener acceso ilimitado, para que puedas repasar los contenidos todas las …" at bounding box center [830, 555] width 442 height 52
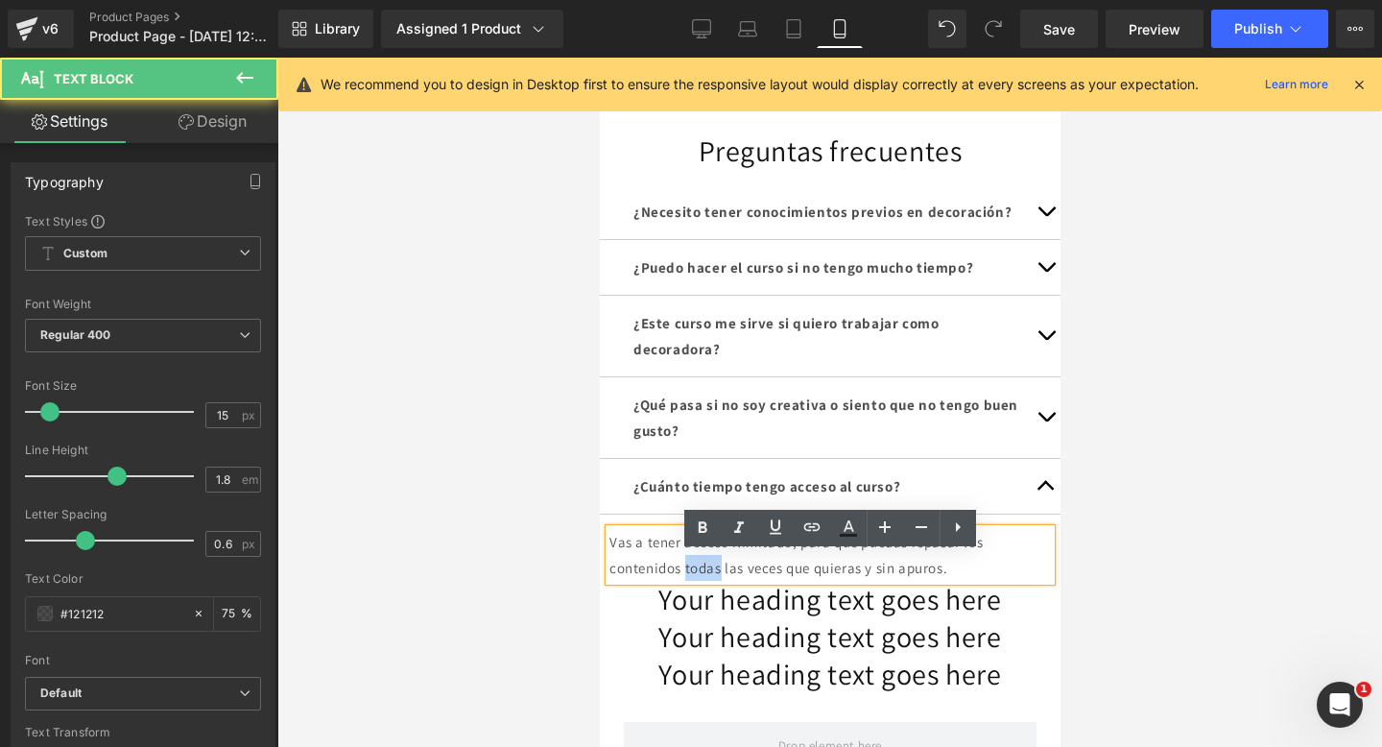
click at [717, 581] on p "Vas a tener acceso ilimitado, para que puedas repasar los contenidos todas las …" at bounding box center [830, 555] width 442 height 52
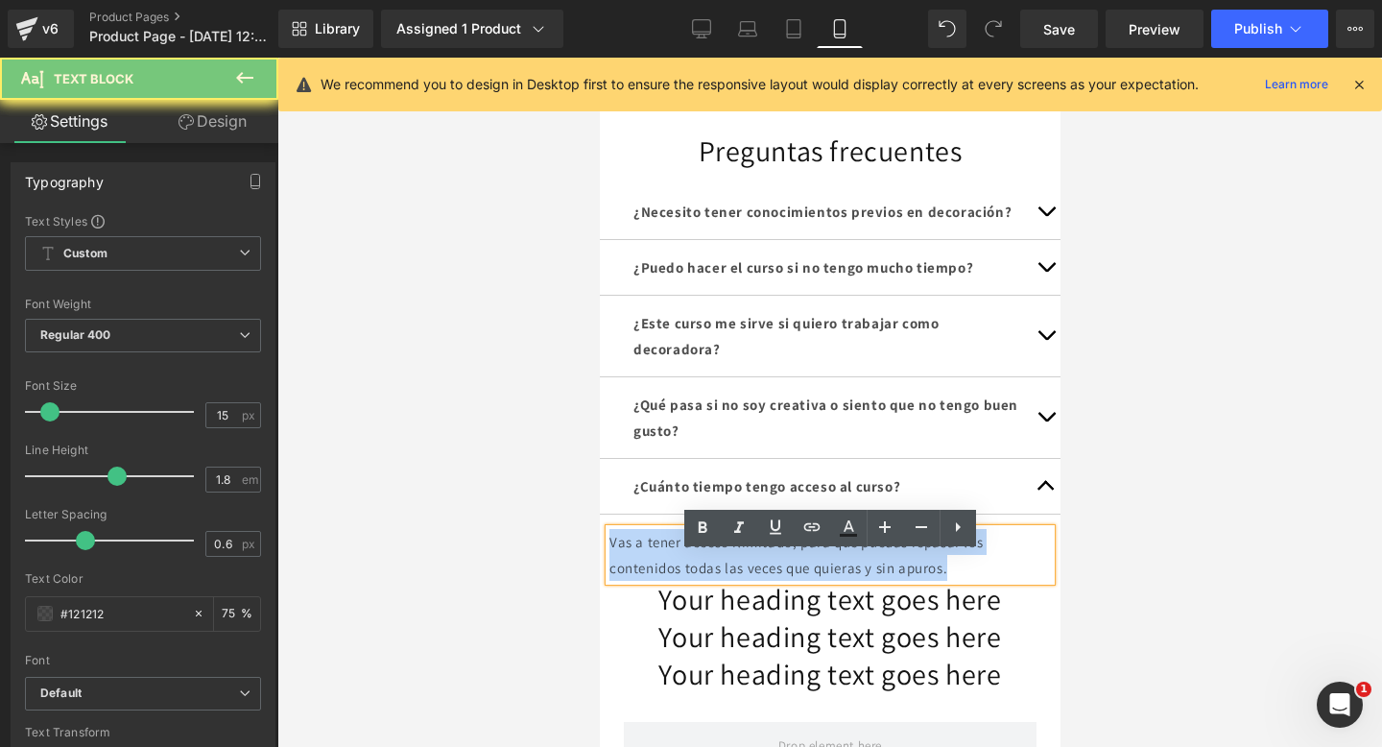
click at [717, 581] on p "Vas a tener acceso ilimitado, para que puedas repasar los contenidos todas las …" at bounding box center [830, 555] width 442 height 52
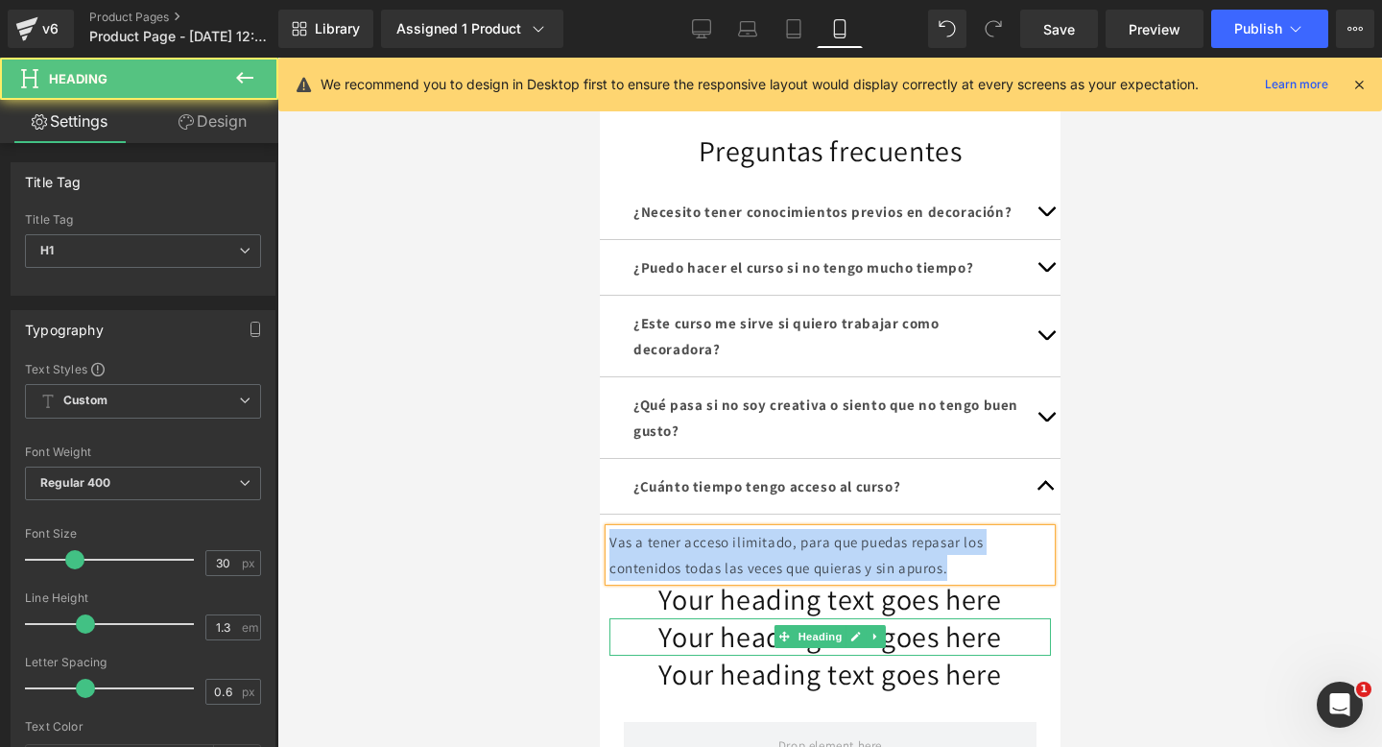
click at [920, 656] on h1 "Your heading text goes here" at bounding box center [830, 636] width 442 height 37
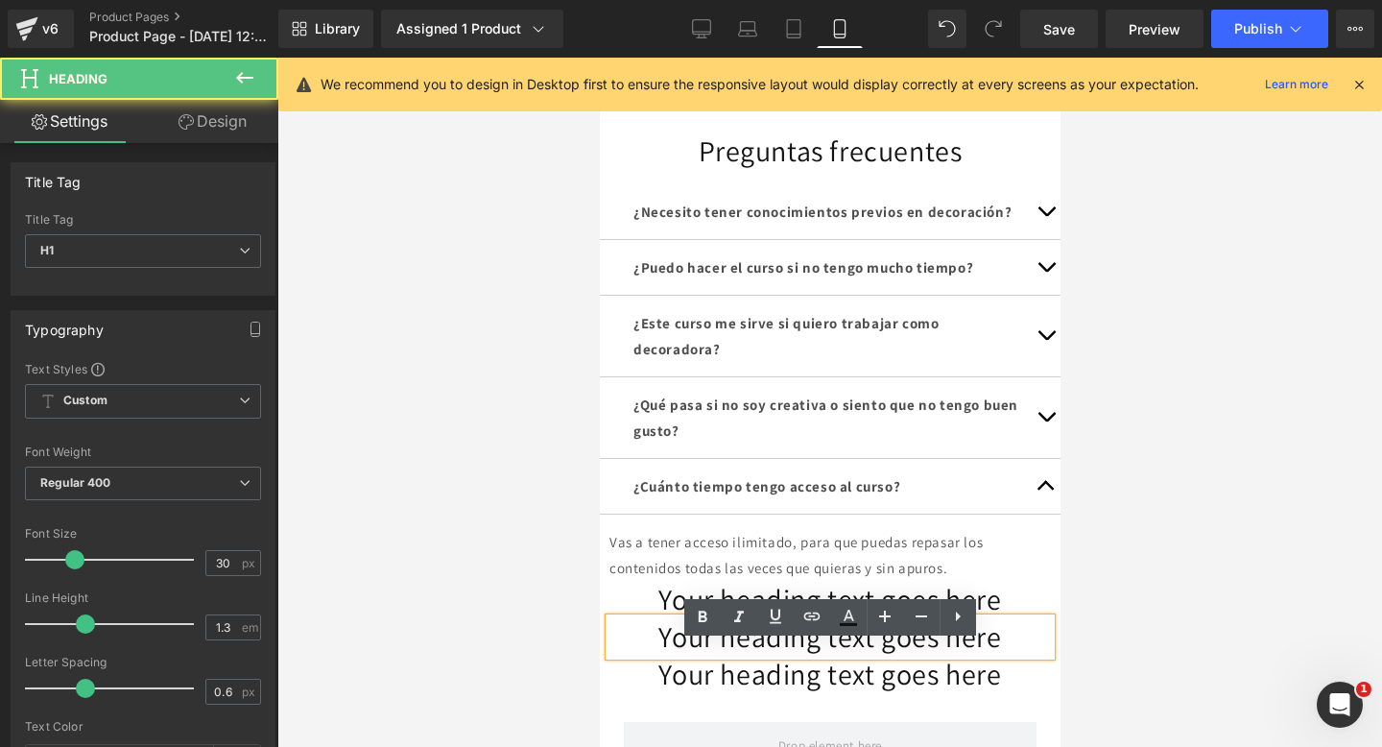
click at [863, 656] on h1 "Your heading text goes here" at bounding box center [830, 636] width 442 height 37
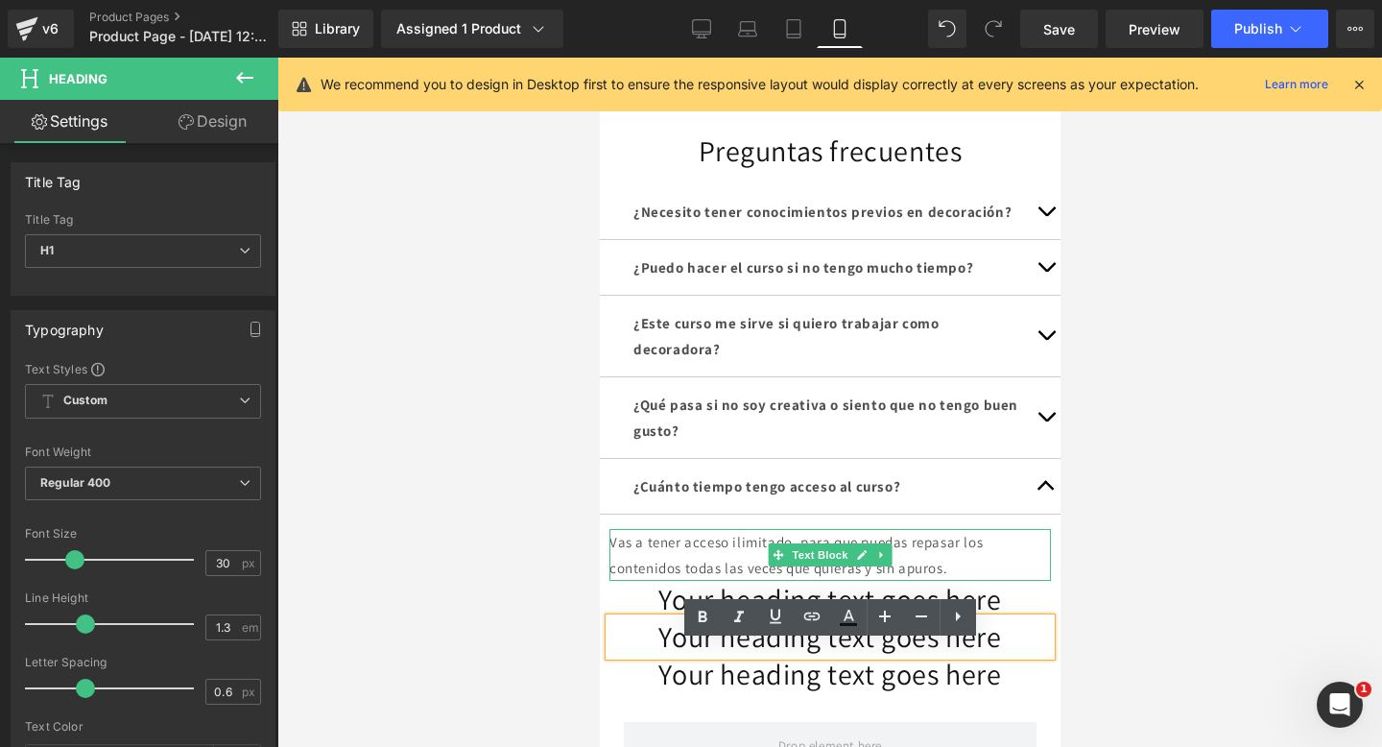
click at [1000, 568] on p "Vas a tener acceso ilimitado, para que puedas repasar los contenidos todas las …" at bounding box center [830, 555] width 442 height 52
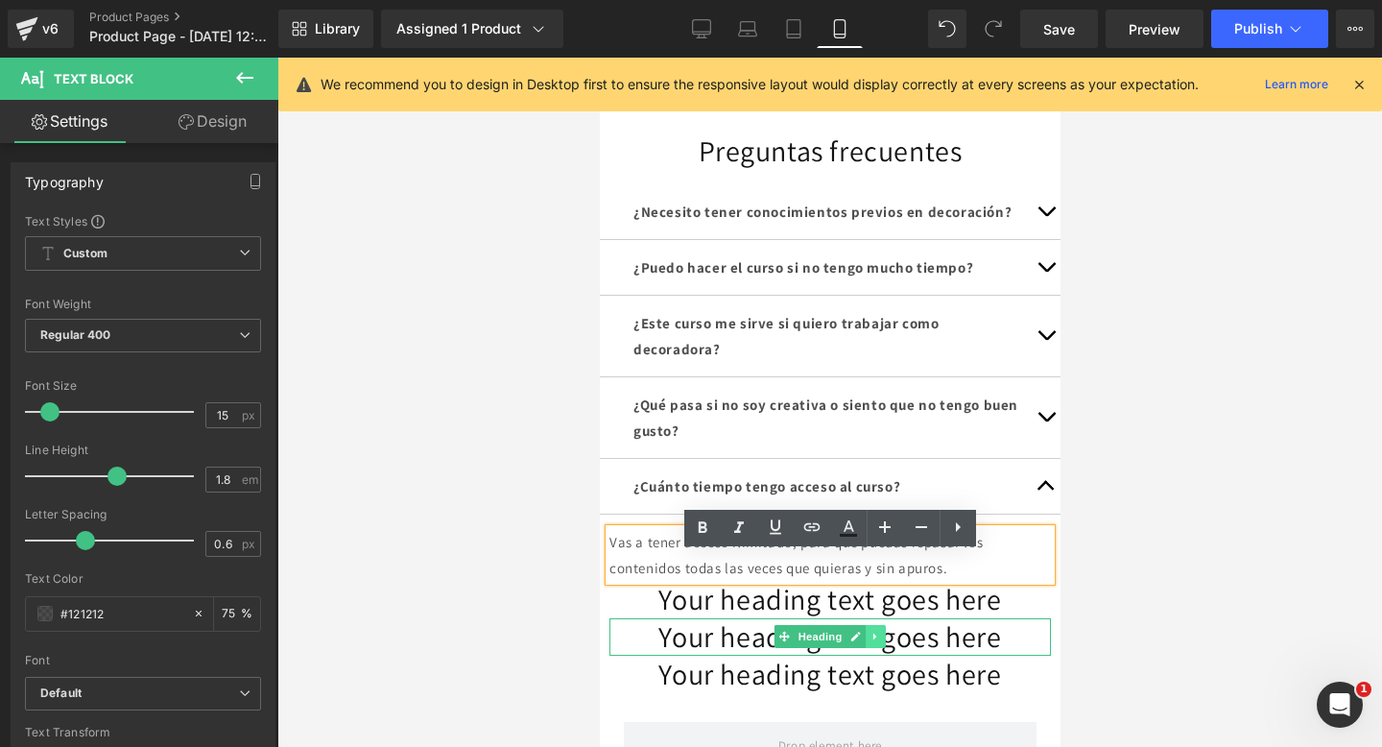
click at [871, 642] on icon at bounding box center [875, 637] width 11 height 12
click at [880, 642] on icon at bounding box center [885, 637] width 11 height 11
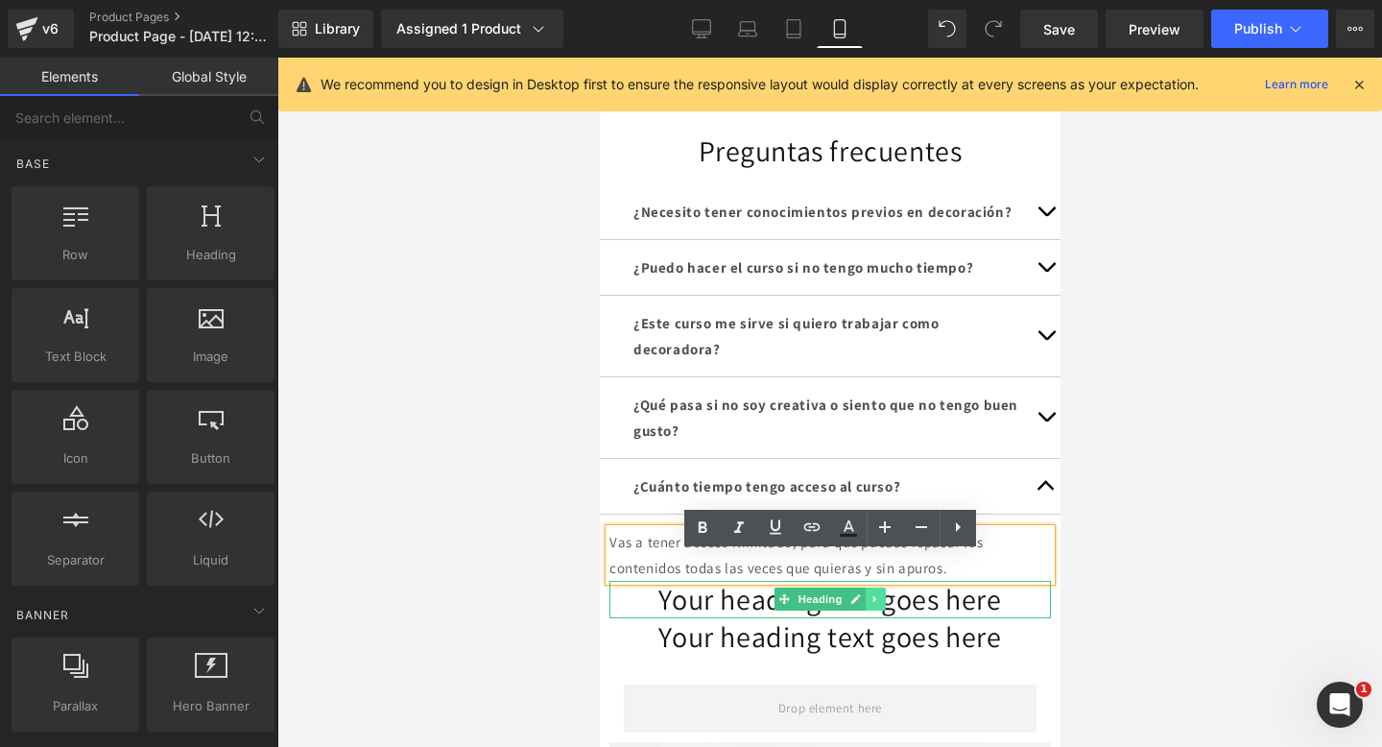
click at [880, 610] on link at bounding box center [875, 598] width 20 height 23
click at [880, 610] on link at bounding box center [885, 598] width 20 height 23
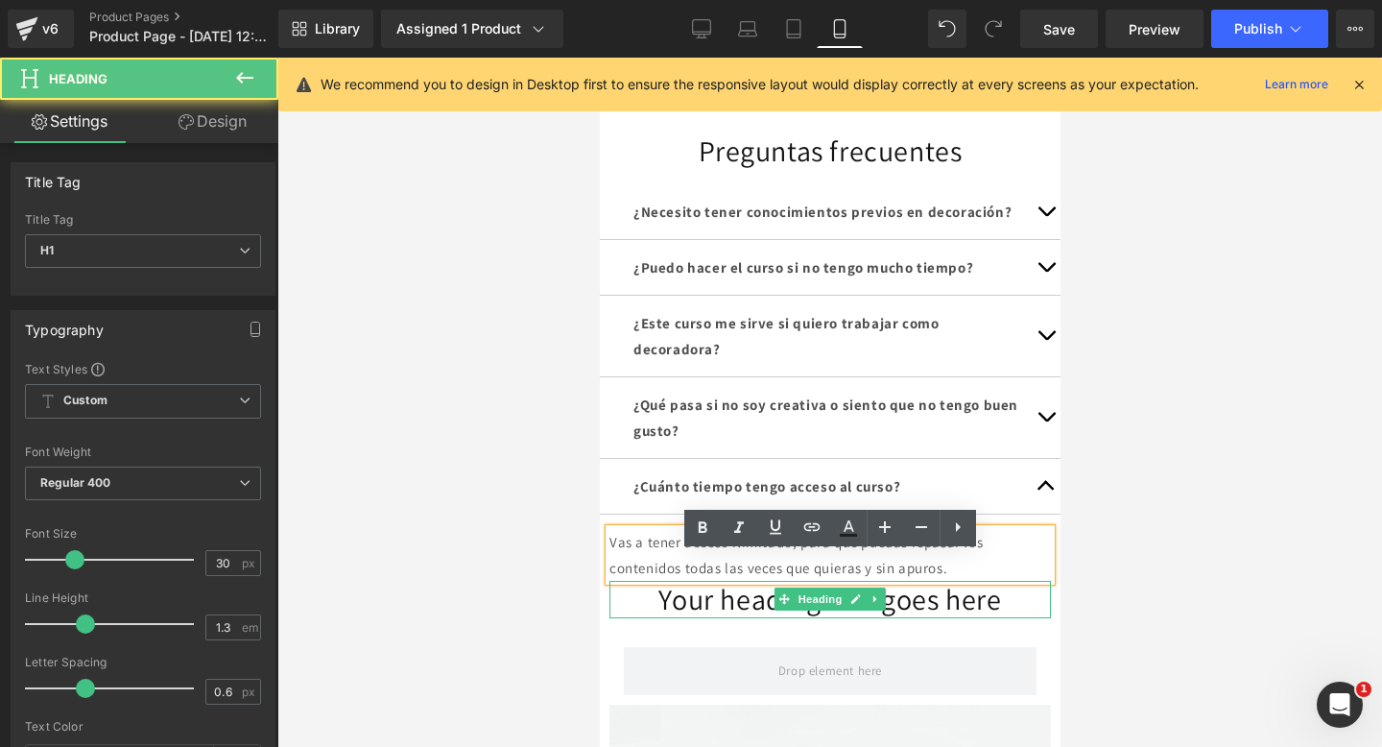
click at [888, 618] on h1 "Your heading text goes here" at bounding box center [830, 599] width 442 height 37
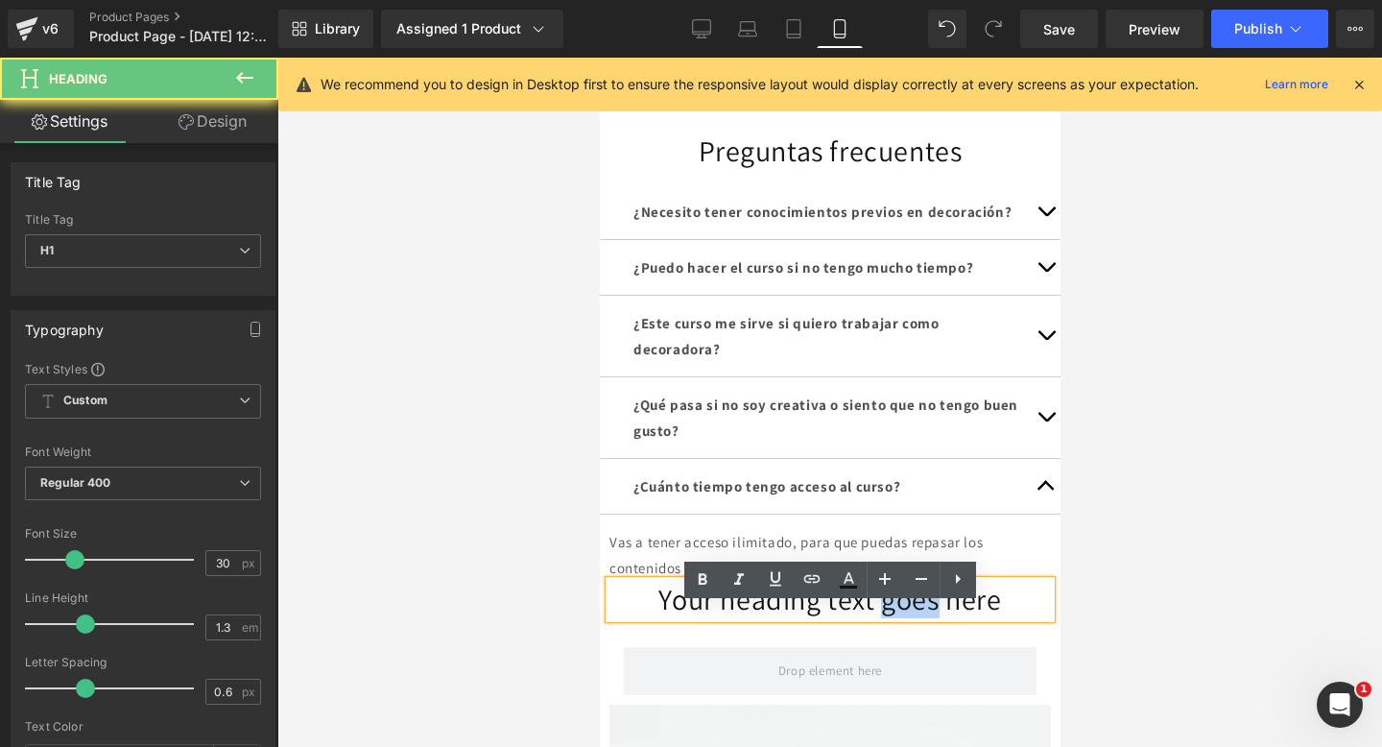
click at [887, 618] on h1 "Your heading text goes here" at bounding box center [830, 599] width 442 height 37
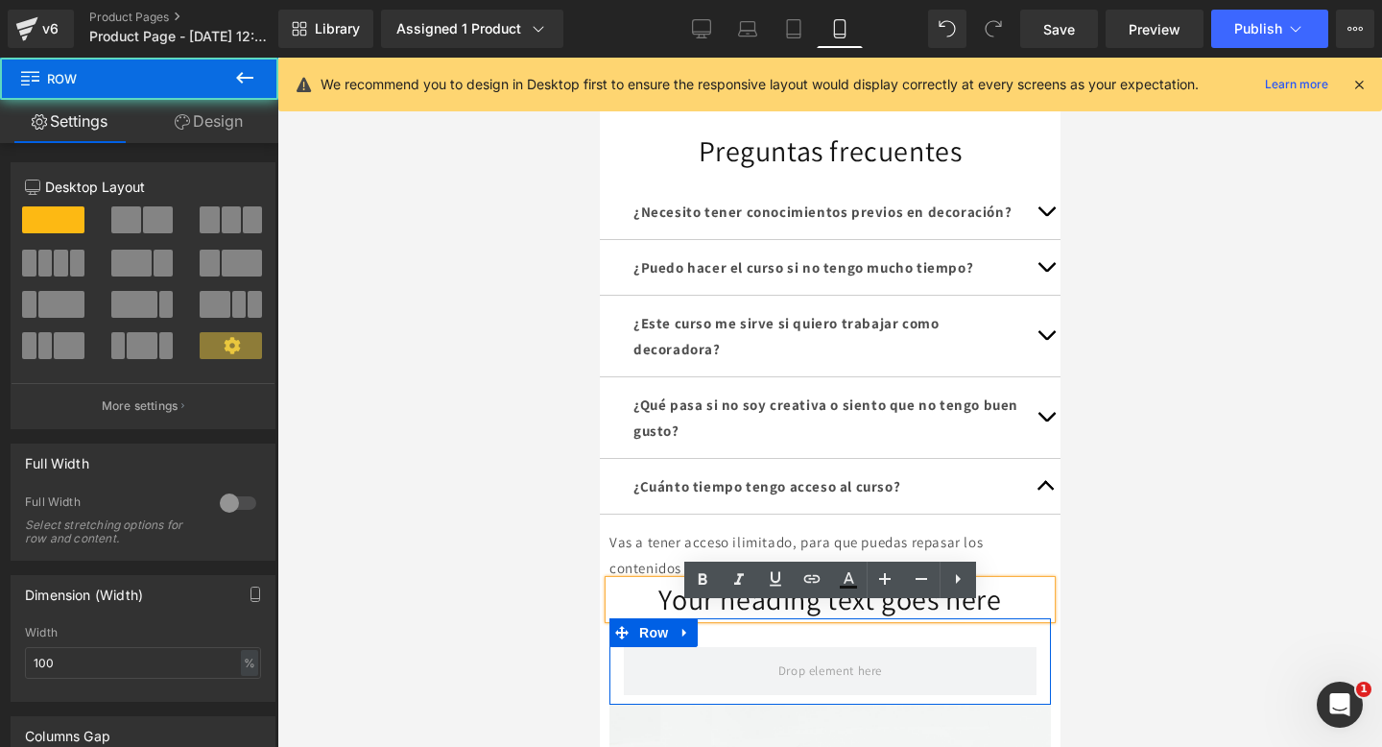
click at [845, 666] on div "Row" at bounding box center [830, 661] width 442 height 86
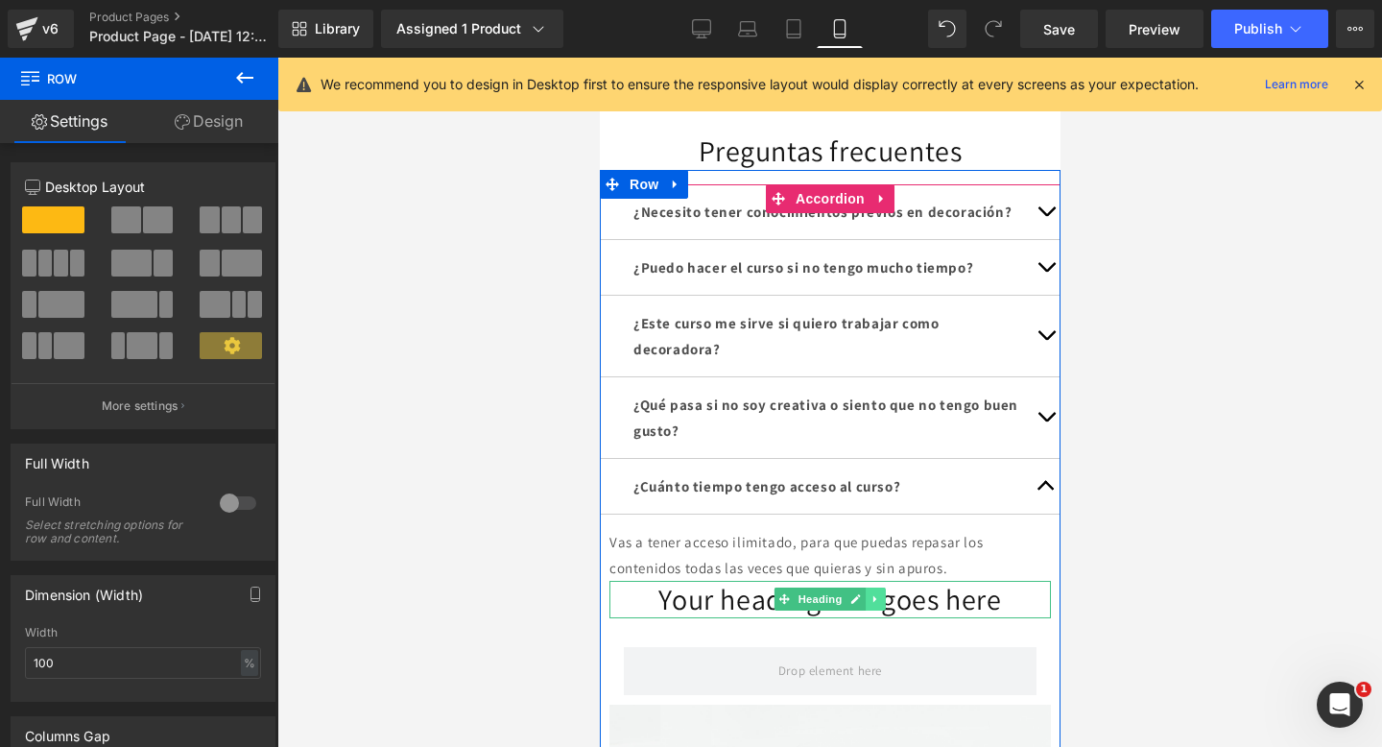
click at [880, 610] on link at bounding box center [875, 598] width 20 height 23
click at [881, 605] on icon at bounding box center [885, 599] width 11 height 11
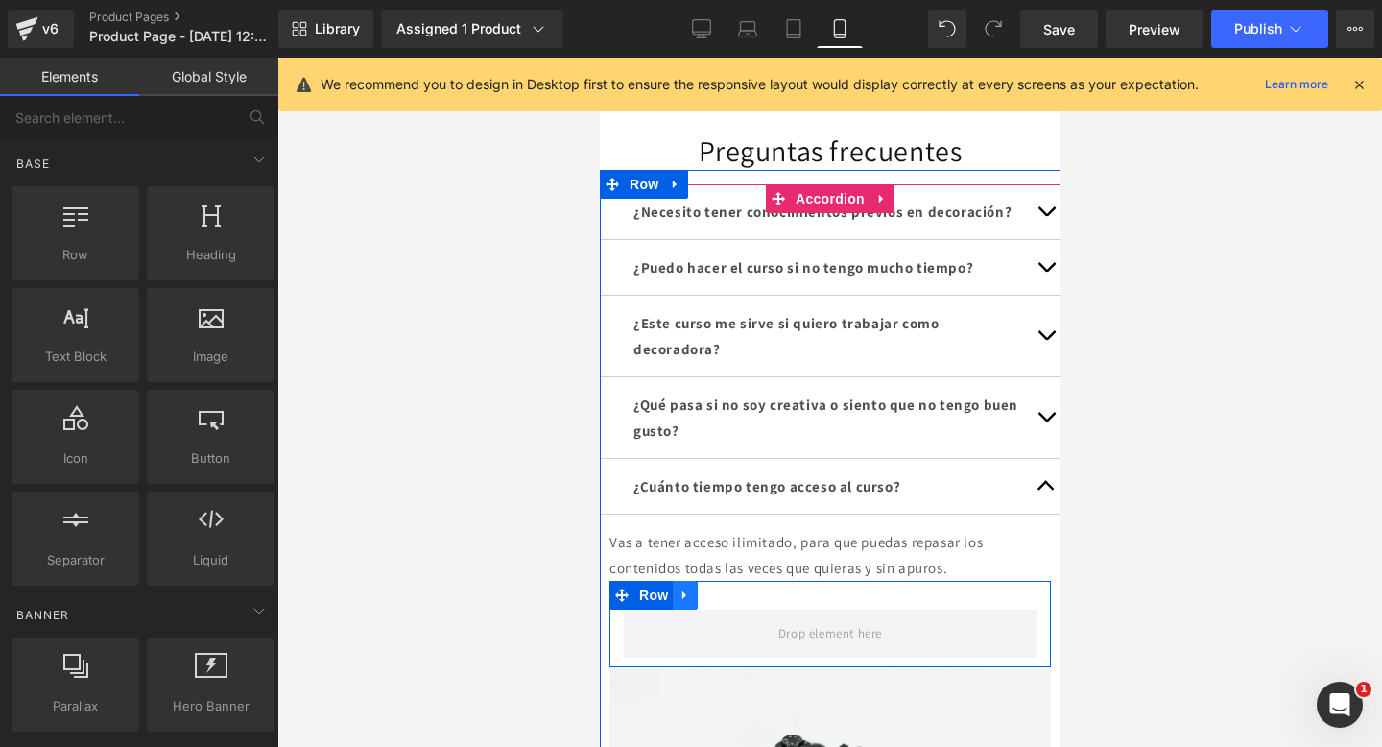
click at [691, 609] on link at bounding box center [684, 595] width 25 height 29
click at [735, 602] on icon at bounding box center [734, 594] width 13 height 13
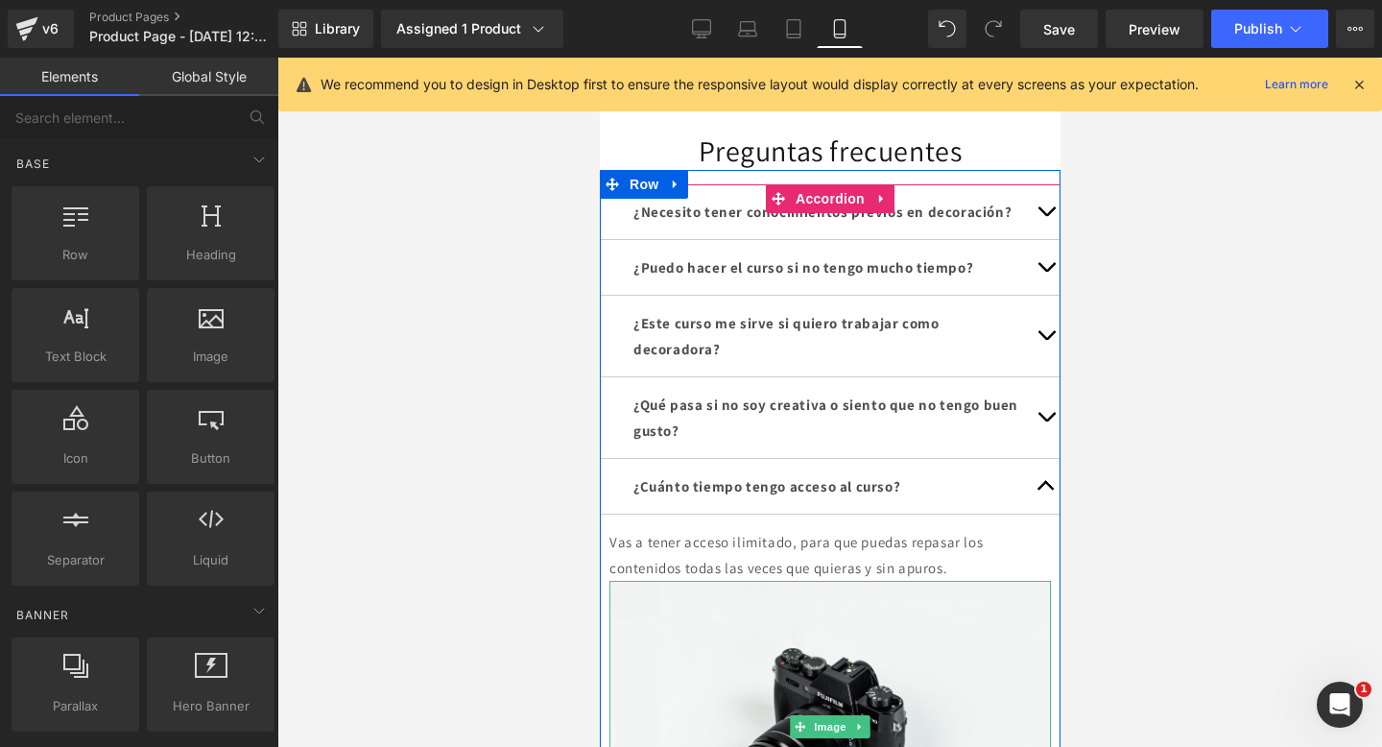
click at [735, 623] on img at bounding box center [830, 727] width 442 height 293
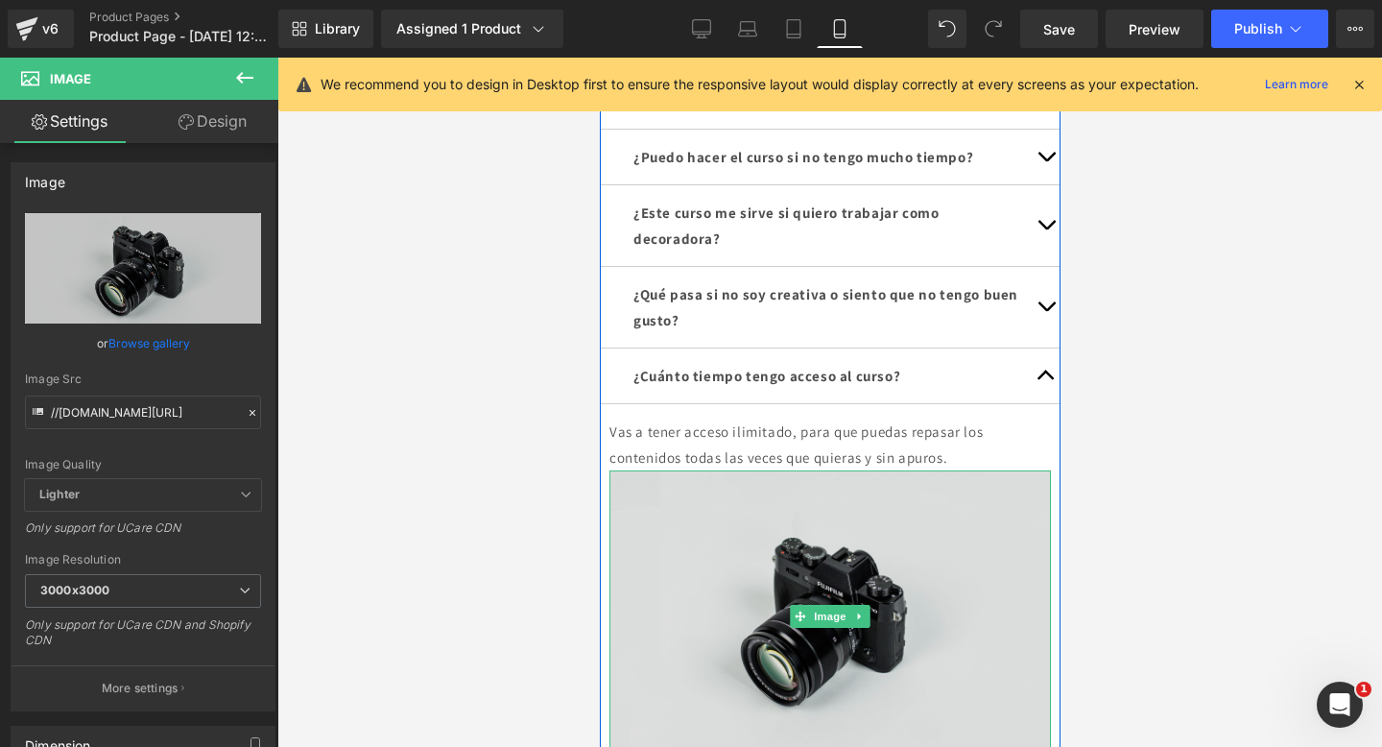
scroll to position [1403, 0]
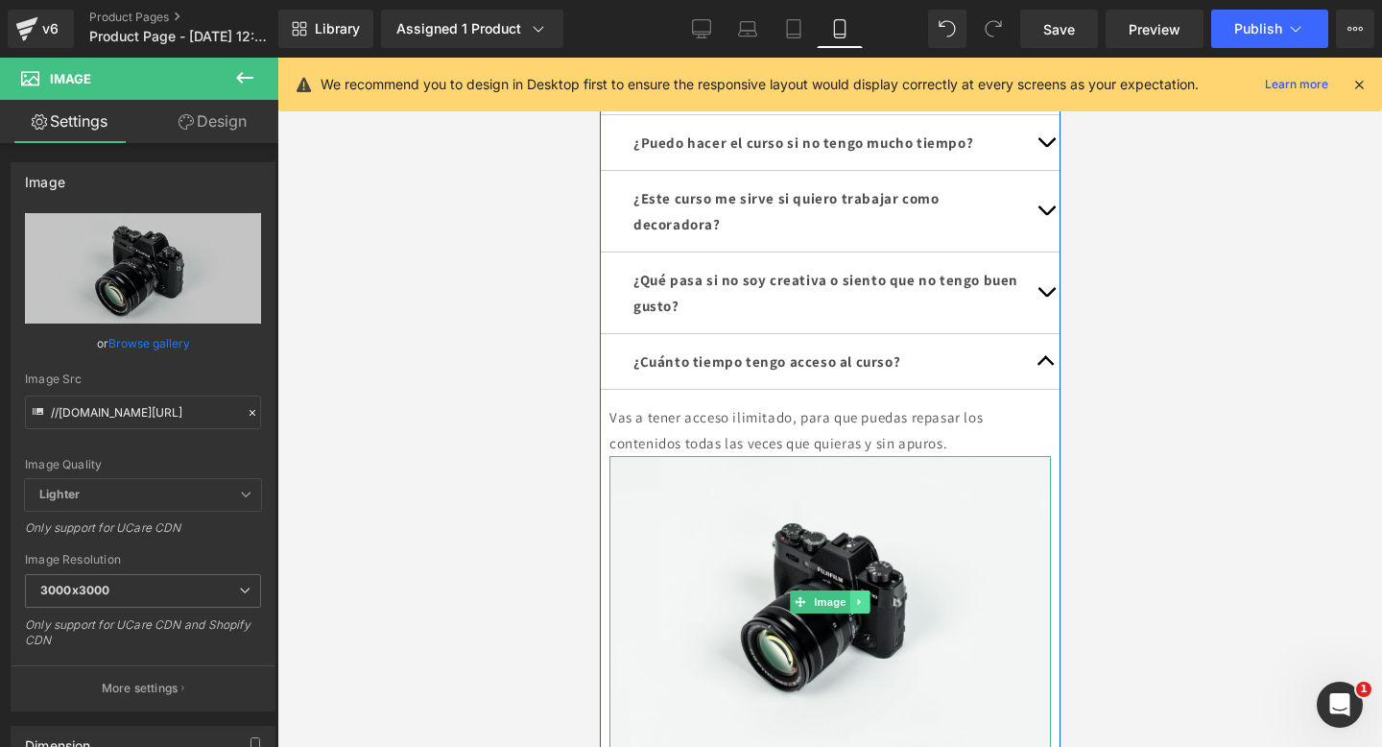
click at [861, 608] on icon at bounding box center [859, 602] width 11 height 12
click at [870, 613] on link at bounding box center [869, 601] width 20 height 23
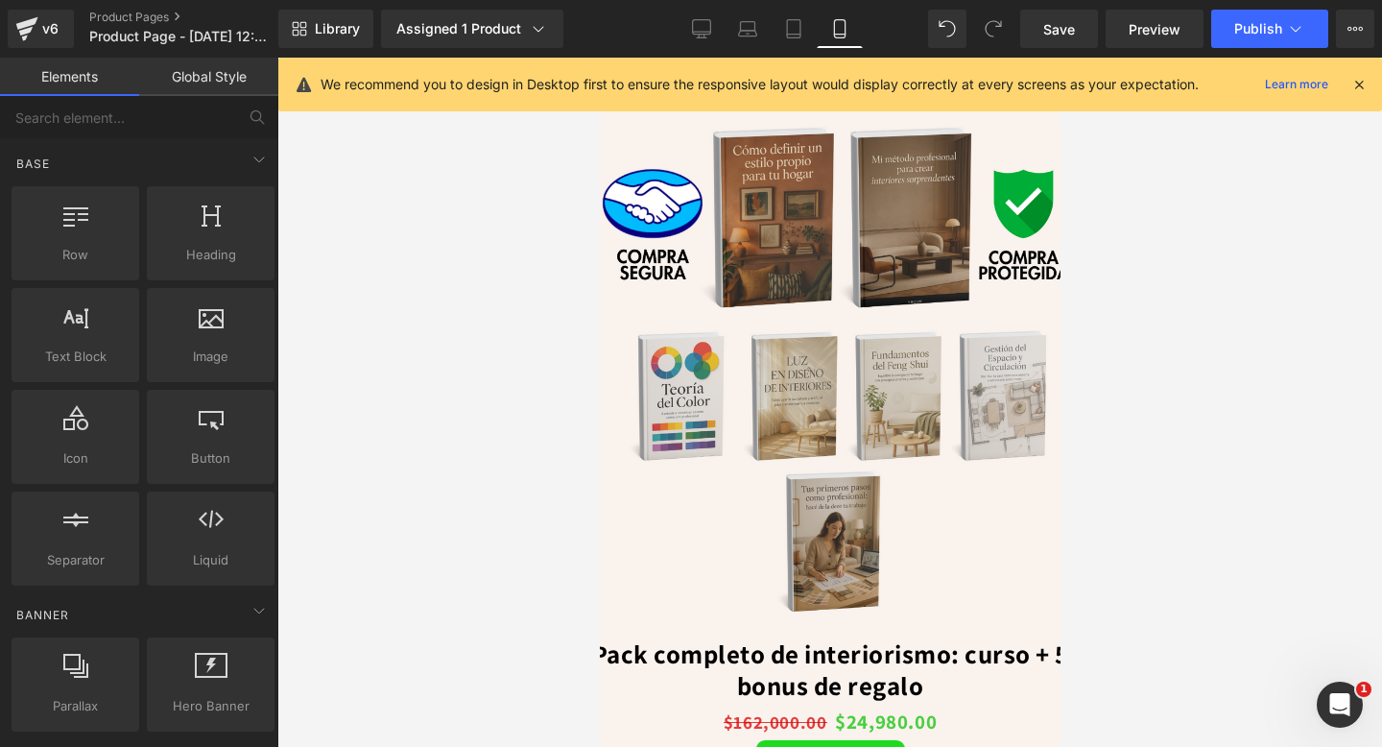
scroll to position [1365, 0]
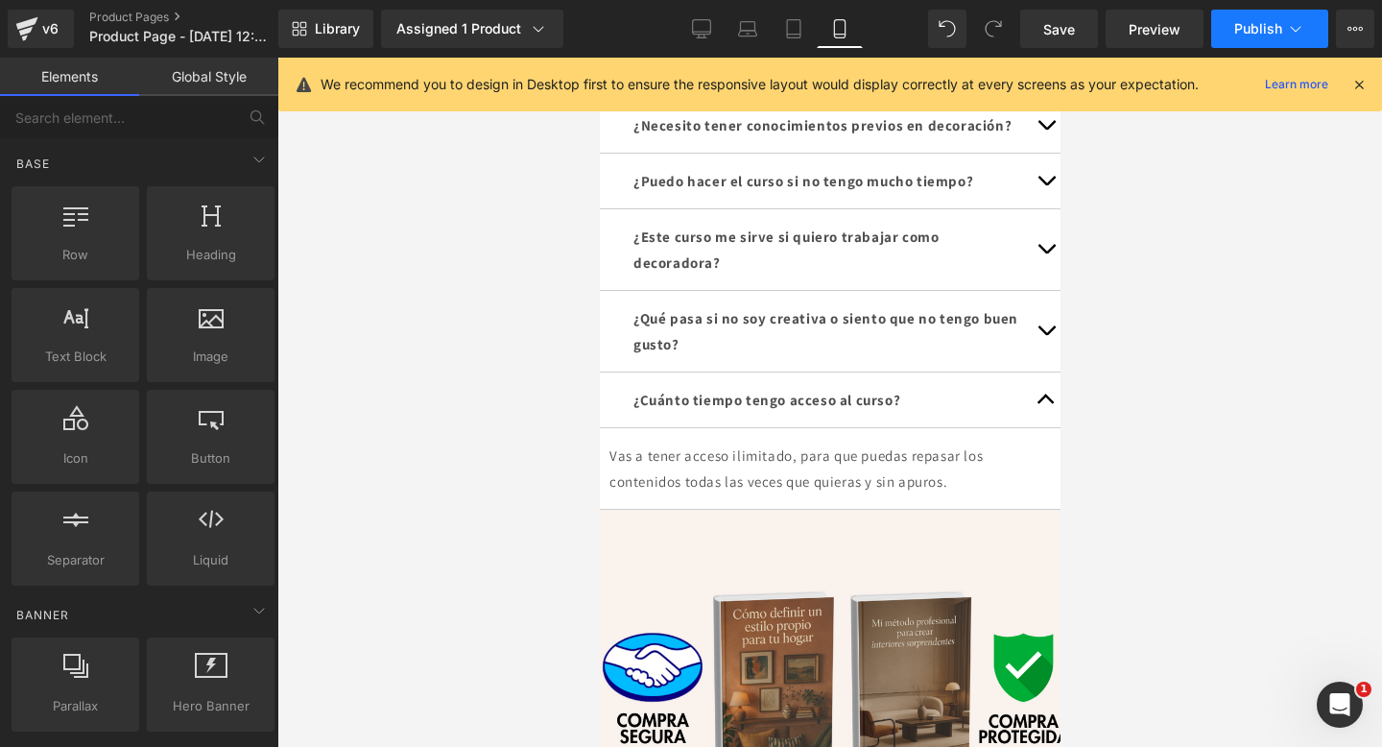
click at [1245, 31] on span "Publish" at bounding box center [1258, 28] width 48 height 15
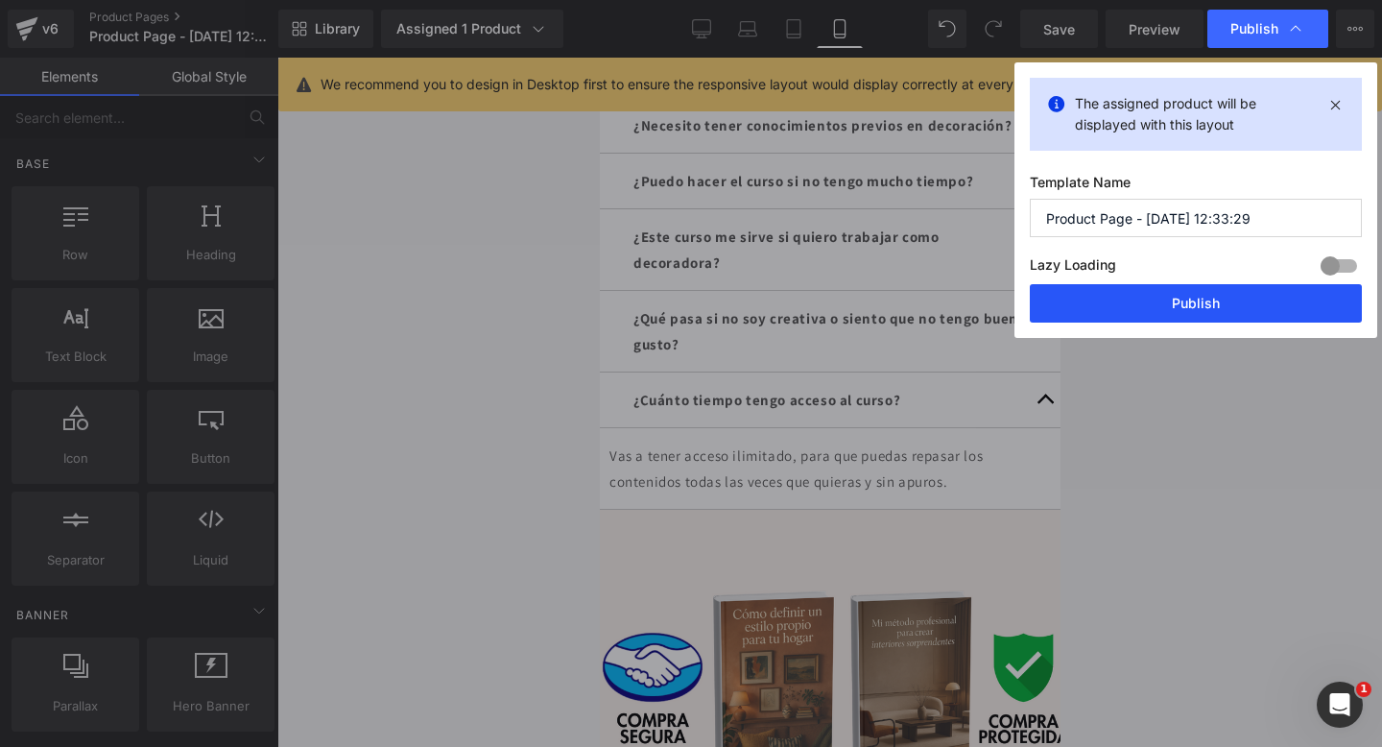
click at [1103, 288] on button "Publish" at bounding box center [1196, 303] width 332 height 38
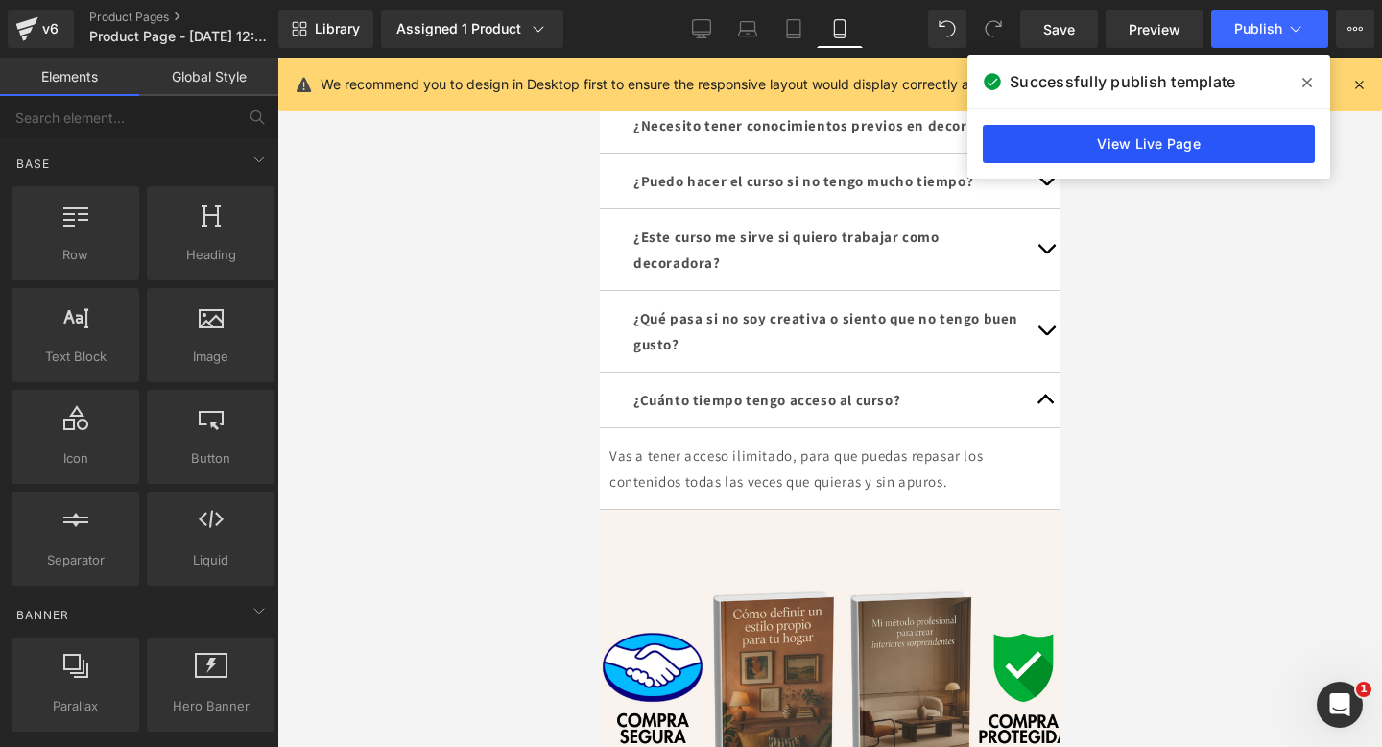
click at [1051, 140] on link "View Live Page" at bounding box center [1149, 144] width 332 height 38
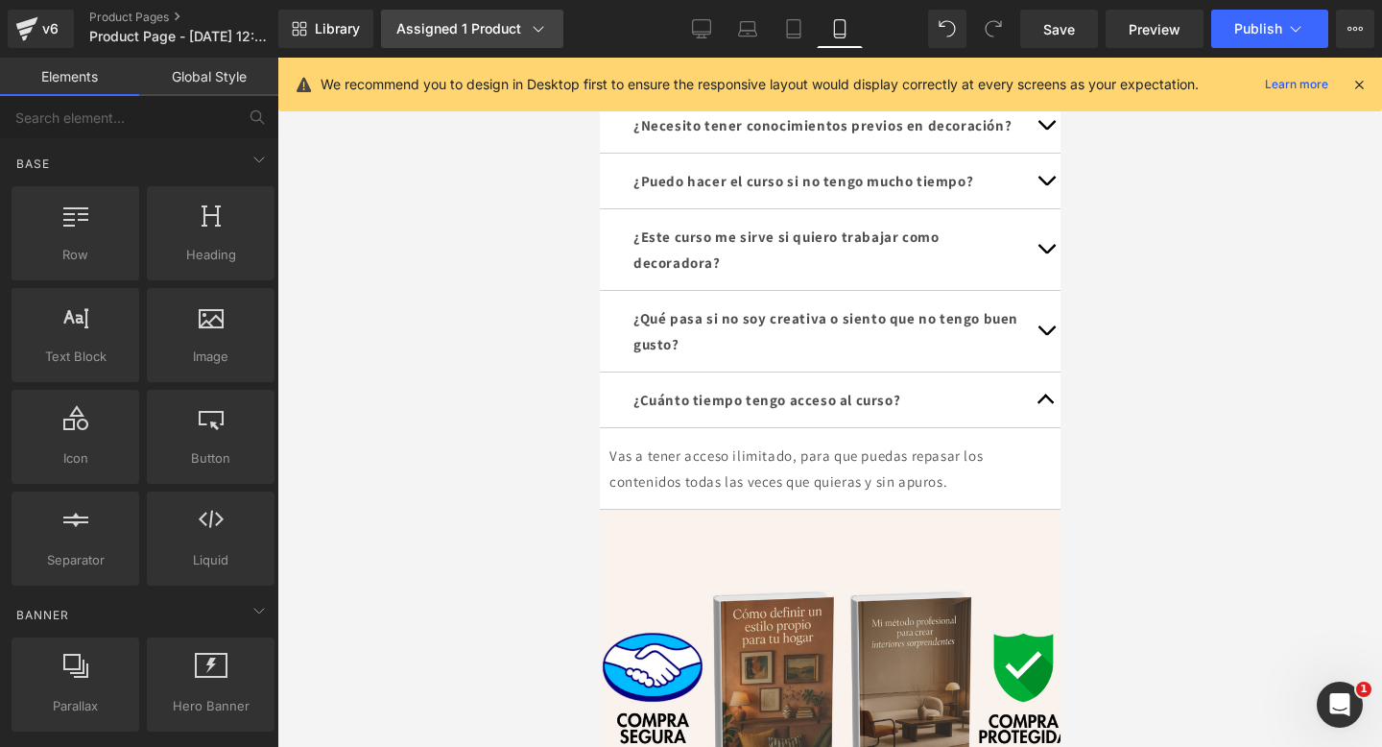
click at [537, 10] on link "Assigned 1 Product" at bounding box center [472, 29] width 182 height 38
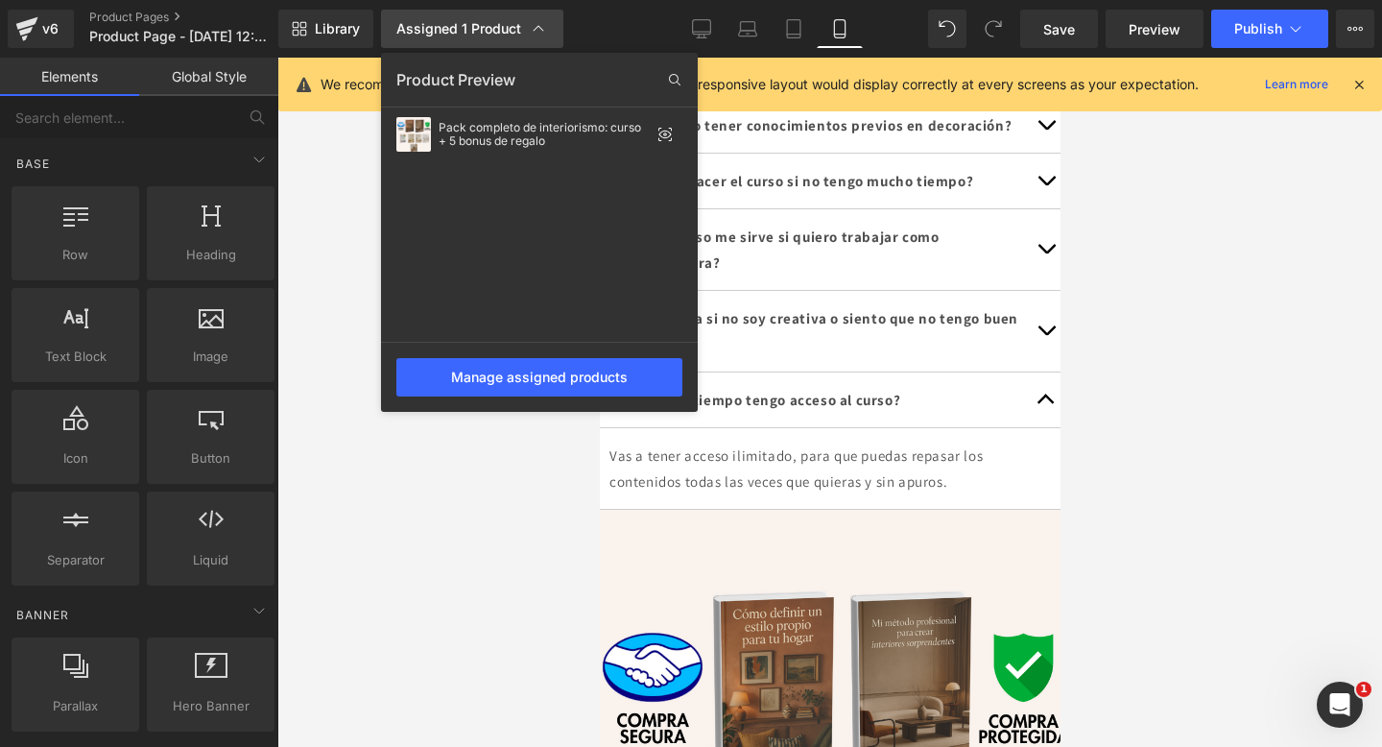
click at [532, 17] on link "Assigned 1 Product" at bounding box center [472, 29] width 182 height 38
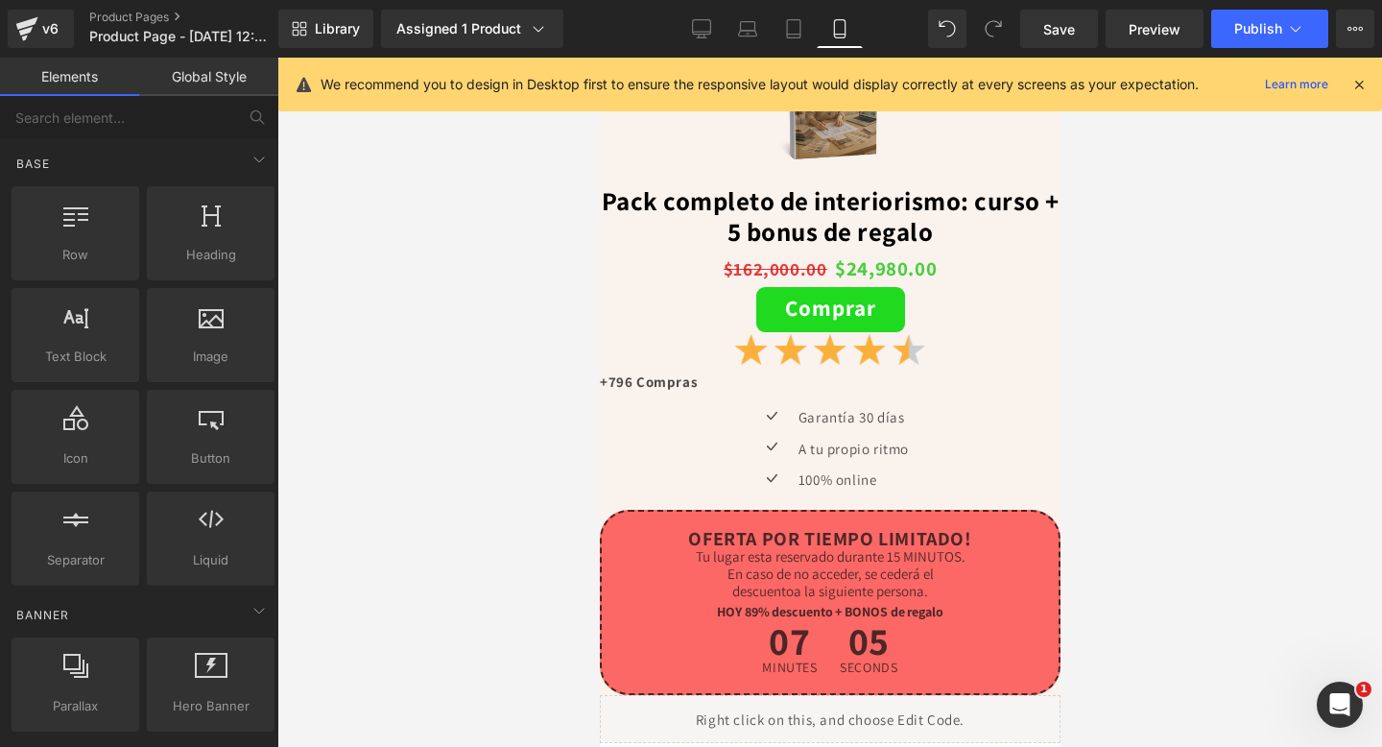
scroll to position [617, 0]
